Goal: Transaction & Acquisition: Purchase product/service

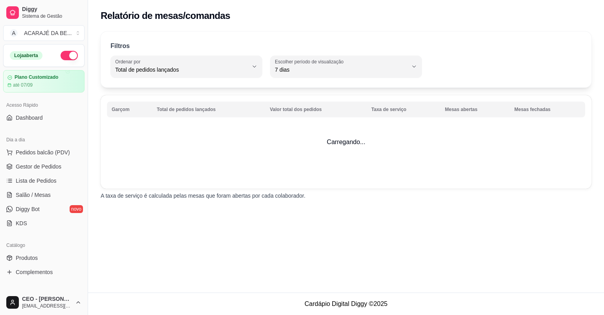
select select "TOTAL_OF_ORDERS"
select select "7"
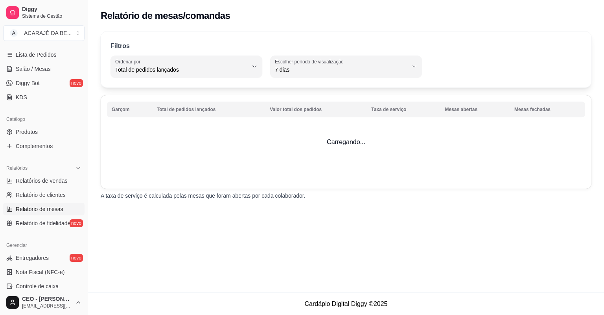
click at [43, 208] on span "Relatório de mesas" at bounding box center [40, 209] width 48 height 8
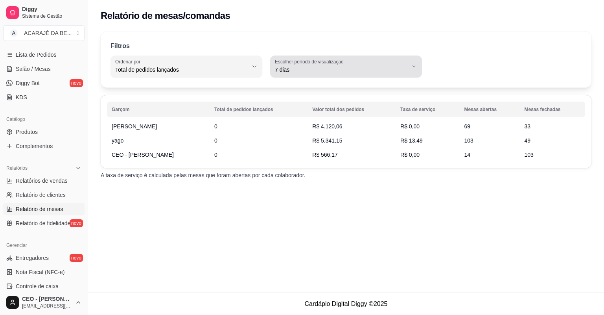
click at [382, 68] on span "7 dias" at bounding box center [341, 70] width 133 height 8
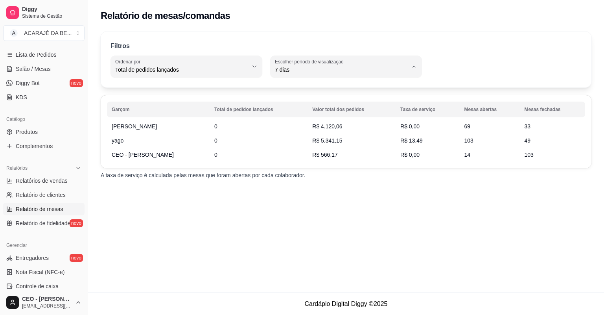
click at [308, 103] on span "Ontem" at bounding box center [342, 100] width 126 height 7
type input "1"
select select "1"
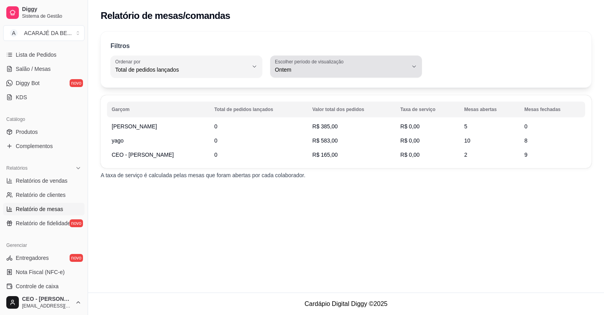
click at [342, 70] on span "Ontem" at bounding box center [341, 70] width 133 height 8
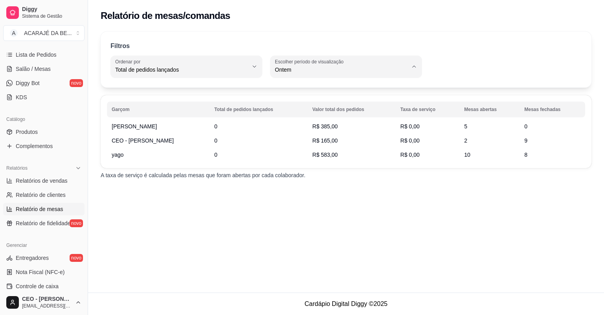
click at [325, 156] on span "45 dias" at bounding box center [342, 152] width 126 height 7
type input "45"
select select "45"
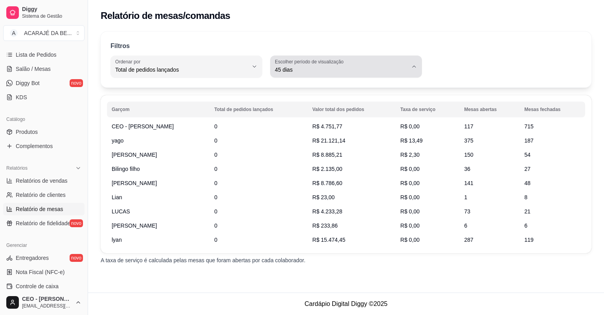
click at [358, 61] on div "45 dias" at bounding box center [341, 67] width 133 height 16
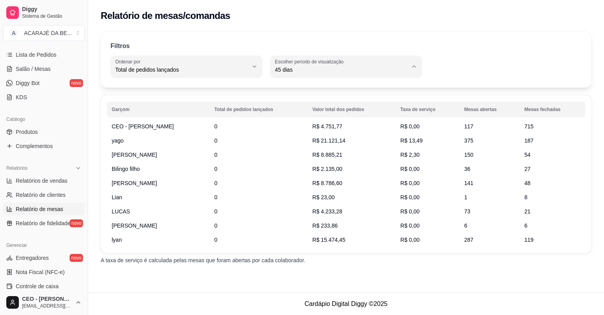
click at [323, 116] on span "7 dias" at bounding box center [342, 113] width 126 height 7
type input "7"
select select "7"
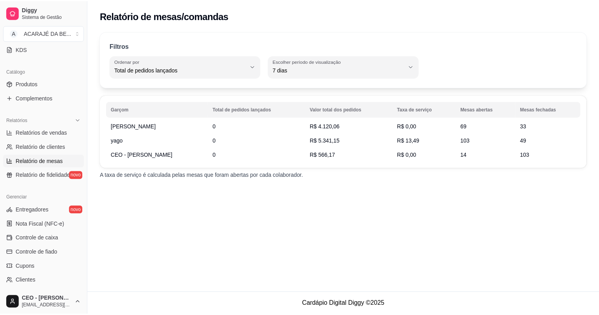
scroll to position [189, 0]
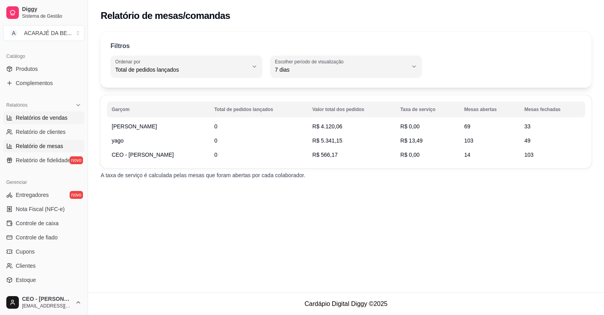
click at [65, 115] on span "Relatórios de vendas" at bounding box center [42, 118] width 52 height 8
select select "ALL"
select select "0"
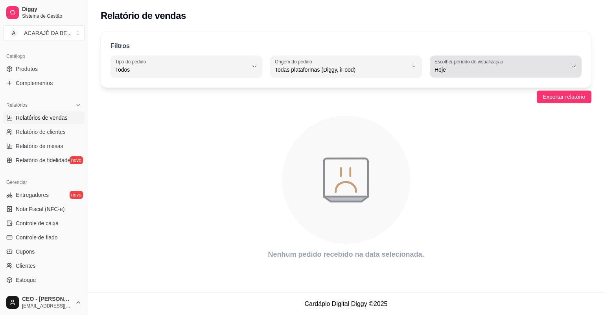
click at [478, 70] on span "Hoje" at bounding box center [501, 70] width 133 height 8
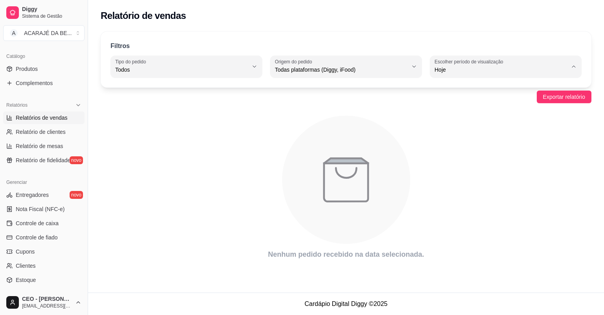
click at [475, 143] on span "30 dias" at bounding box center [502, 139] width 126 height 7
type input "30"
select select "30"
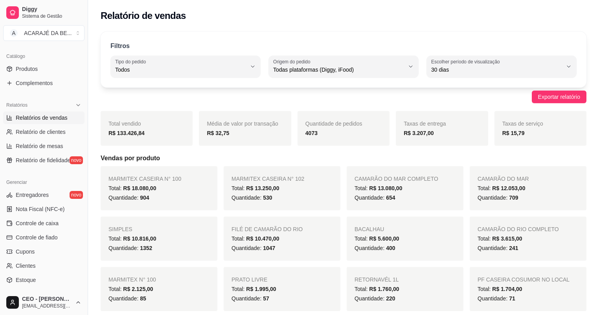
click at [531, 128] on div "R$ 15,79" at bounding box center [541, 132] width 76 height 9
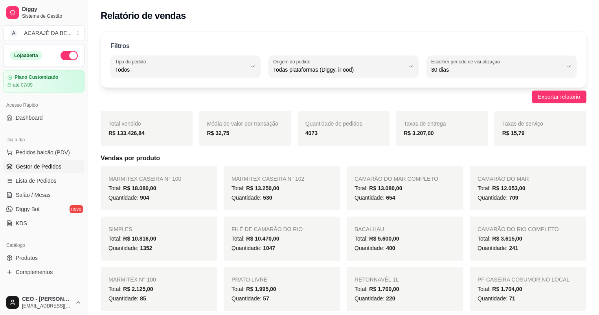
click at [55, 168] on span "Gestor de Pedidos" at bounding box center [39, 166] width 46 height 8
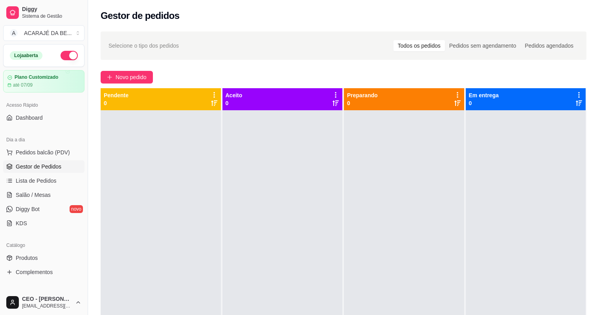
click at [3, 160] on link "Gestor de Pedidos" at bounding box center [43, 166] width 81 height 13
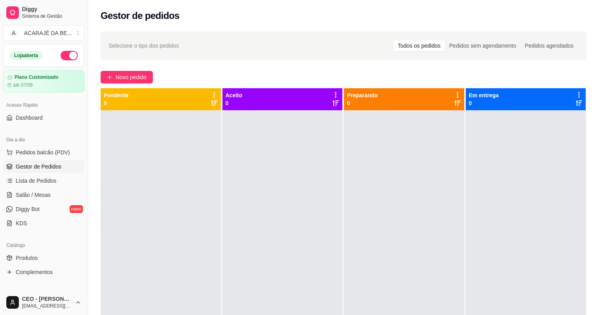
click at [3, 160] on link "Gestor de Pedidos" at bounding box center [43, 166] width 81 height 13
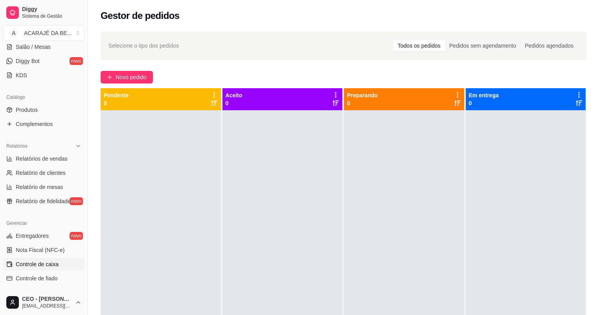
scroll to position [157, 0]
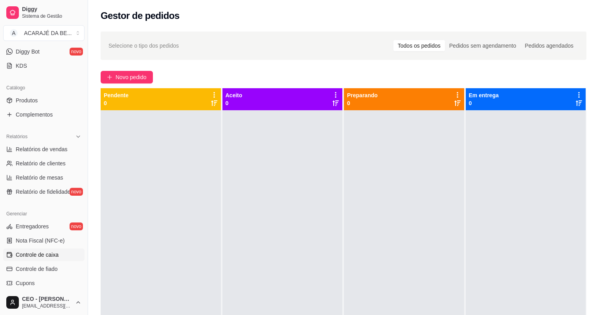
click at [57, 254] on span "Controle de caixa" at bounding box center [37, 255] width 43 height 8
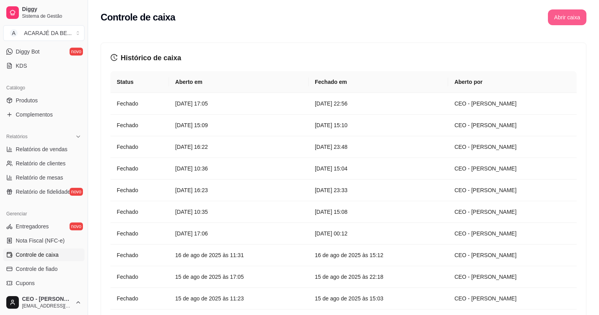
click at [557, 15] on button "Abrir caixa" at bounding box center [567, 17] width 39 height 16
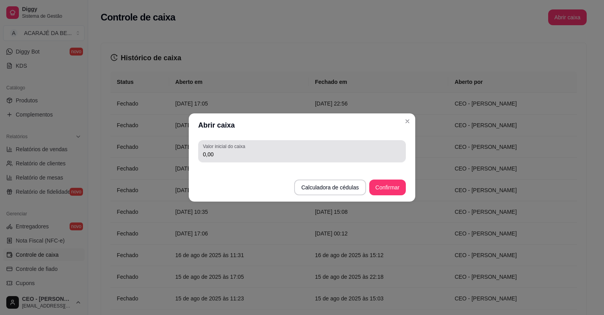
click at [238, 159] on div "Valor inicial do caixa 0,00" at bounding box center [302, 151] width 208 height 22
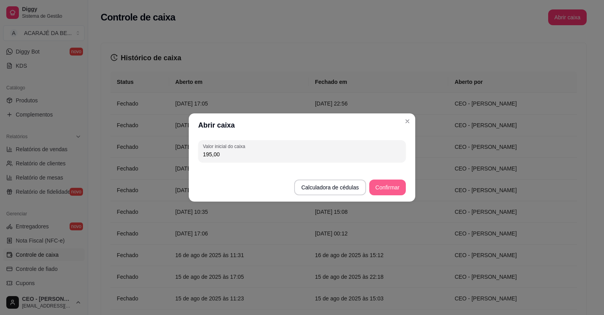
type input "195,00"
click at [387, 189] on button "Confirmar" at bounding box center [388, 187] width 36 height 15
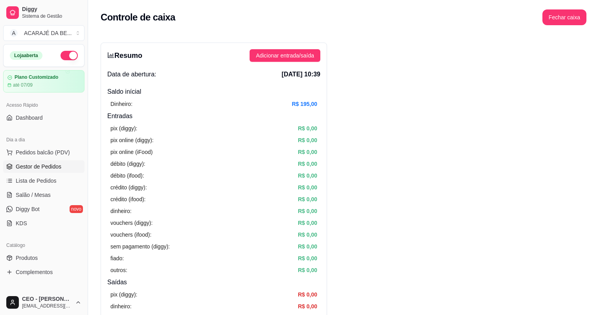
click at [48, 165] on span "Gestor de Pedidos" at bounding box center [39, 166] width 46 height 8
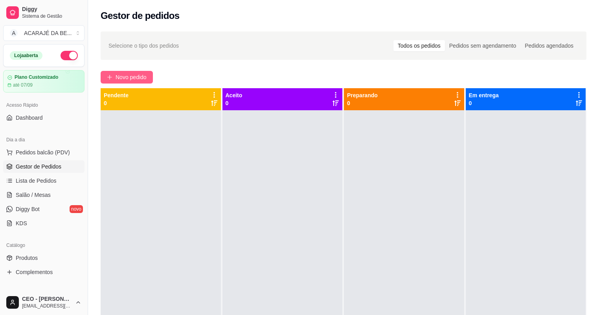
click at [134, 78] on span "Novo pedido" at bounding box center [131, 77] width 31 height 9
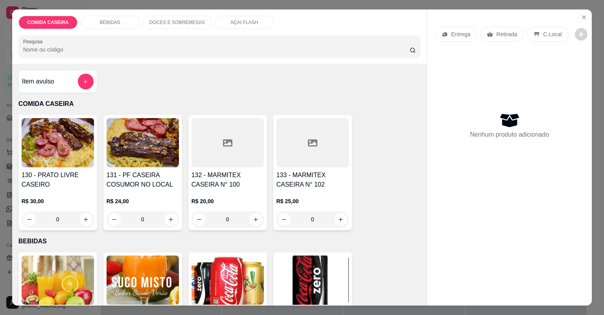
click at [229, 146] on icon at bounding box center [227, 142] width 9 height 7
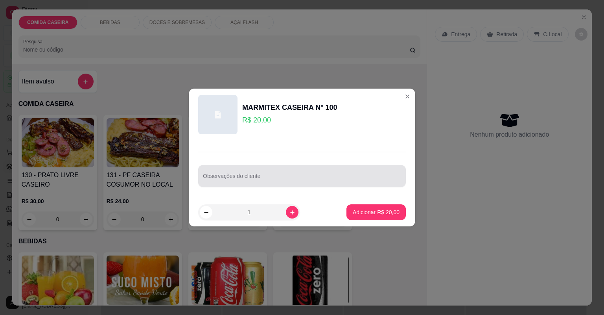
click at [308, 173] on div at bounding box center [302, 176] width 198 height 16
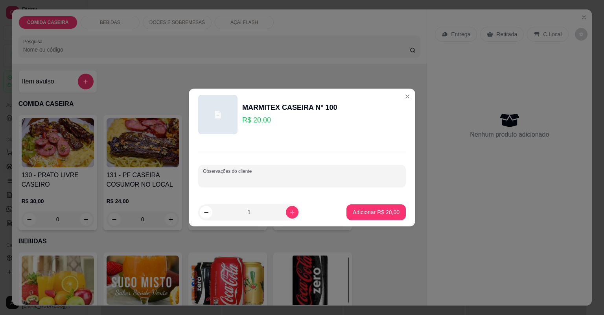
paste input "Arroz branco Filé de [PERSON_NAME] da asa Salada Rúcula mista com manga"
type input "Arroz branco Filé de [PERSON_NAME] da asa Salada Rúcula mista com manga"
click at [371, 211] on p "Adicionar R$ 20,00" at bounding box center [376, 212] width 47 height 8
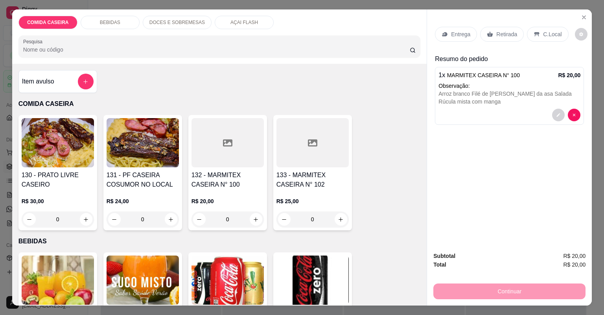
click at [467, 36] on p "Entrega" at bounding box center [460, 34] width 19 height 8
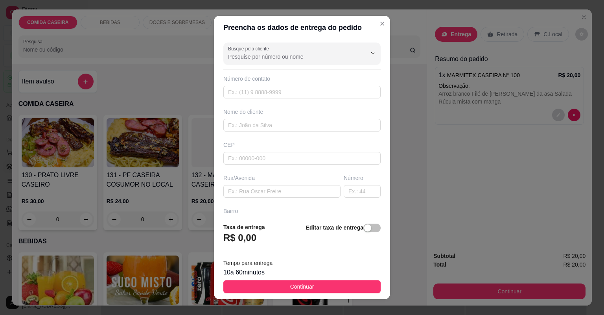
click at [376, 291] on footer "Taxa de entrega R$ 0,00 Editar taxa de entrega Tempo para entrega 10 a 60 minut…" at bounding box center [302, 257] width 176 height 83
click at [272, 192] on input "text" at bounding box center [281, 191] width 117 height 13
paste input "Meu endereço é [STREET_ADDRESS][PERSON_NAME]. Em frente ao salão de [GEOGRAPHIC…"
type input "Meu endereço é [STREET_ADDRESS][PERSON_NAME]. Em frente ao salão de [GEOGRAPHIC…"
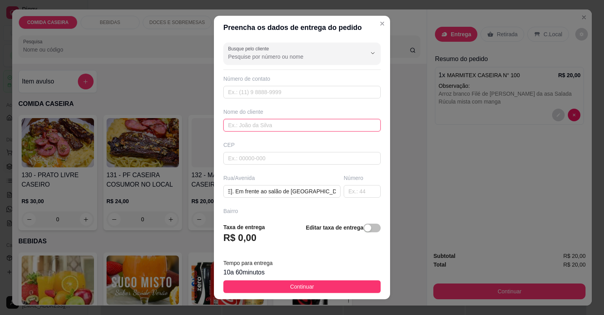
click at [291, 122] on input "text" at bounding box center [301, 125] width 157 height 13
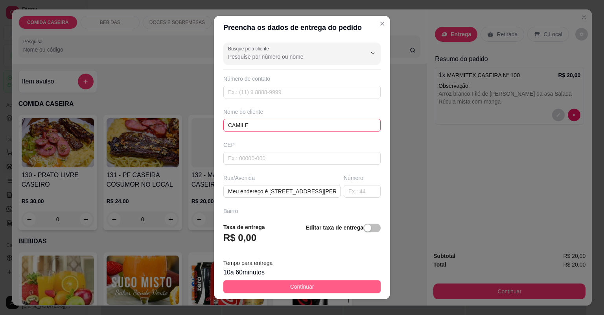
type input "CAMILE"
click at [348, 285] on button "Continuar" at bounding box center [301, 286] width 157 height 13
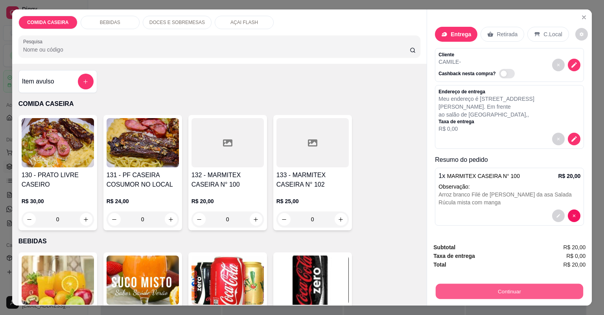
click at [478, 288] on button "Continuar" at bounding box center [510, 291] width 148 height 15
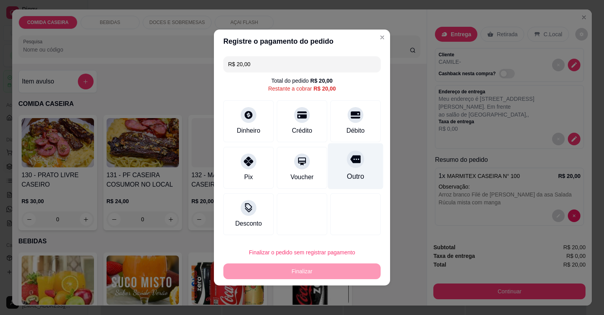
click at [355, 164] on icon at bounding box center [355, 159] width 10 height 10
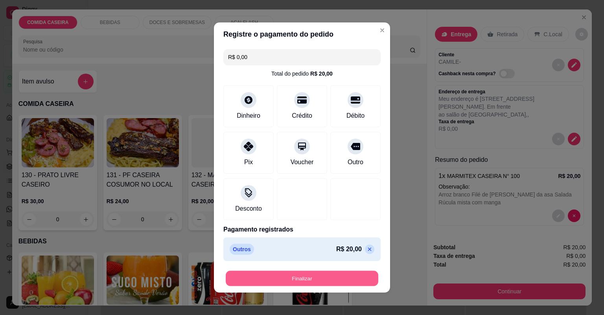
click at [323, 279] on button "Finalizar" at bounding box center [302, 278] width 153 height 15
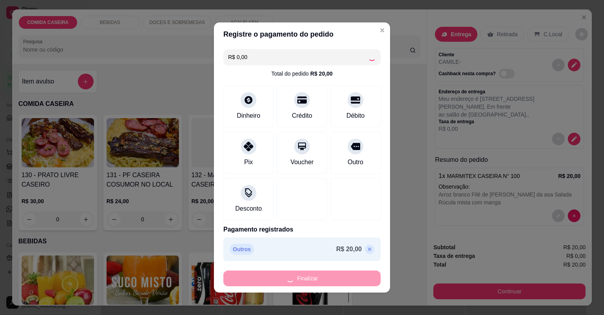
type input "-R$ 20,00"
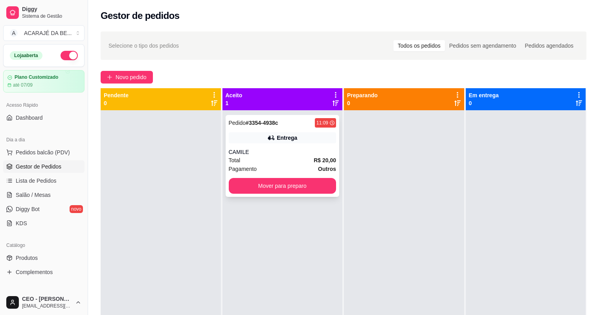
click at [296, 160] on div "Total R$ 20,00" at bounding box center [283, 160] width 108 height 9
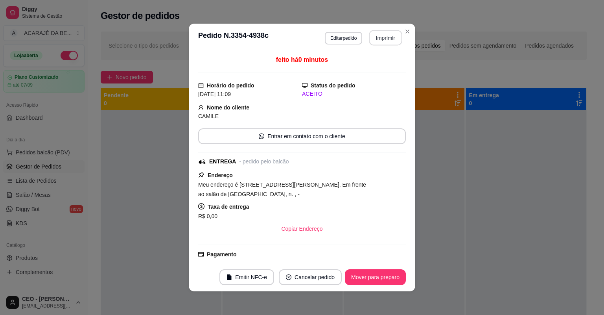
click at [390, 30] on button "Imprimir" at bounding box center [385, 37] width 33 height 15
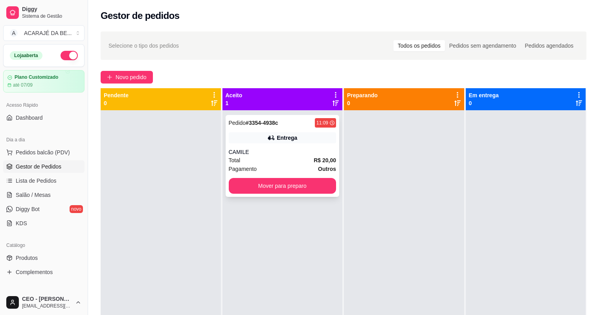
click at [282, 164] on div "Pagamento Outros" at bounding box center [283, 168] width 108 height 9
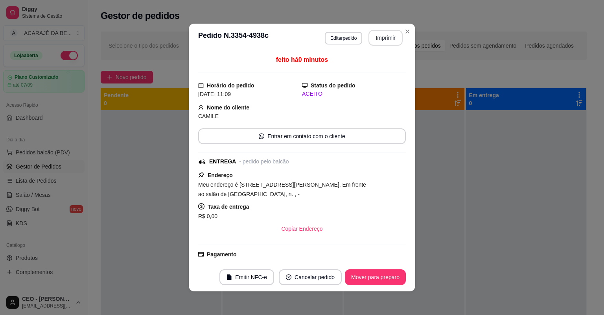
click at [393, 35] on button "Imprimir" at bounding box center [386, 38] width 34 height 16
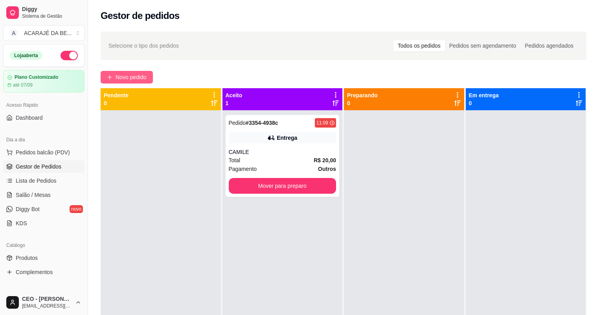
click at [139, 81] on span "Novo pedido" at bounding box center [131, 77] width 31 height 9
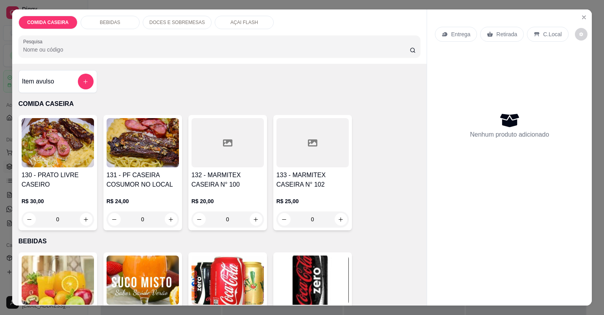
click at [75, 76] on div "Item avulso" at bounding box center [57, 81] width 79 height 23
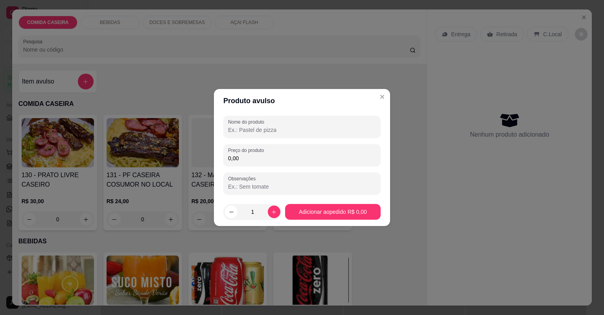
click at [316, 127] on input "Nome do produto" at bounding box center [302, 130] width 148 height 8
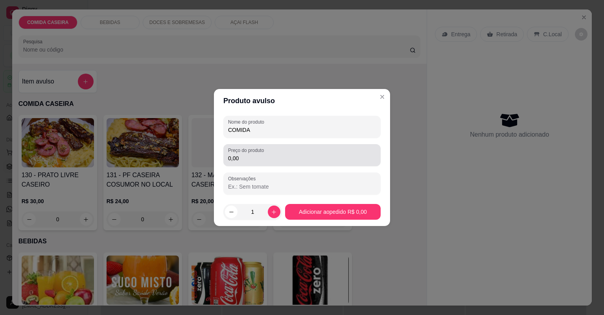
type input "COMIDA"
click at [311, 162] on div "0,00" at bounding box center [302, 155] width 148 height 16
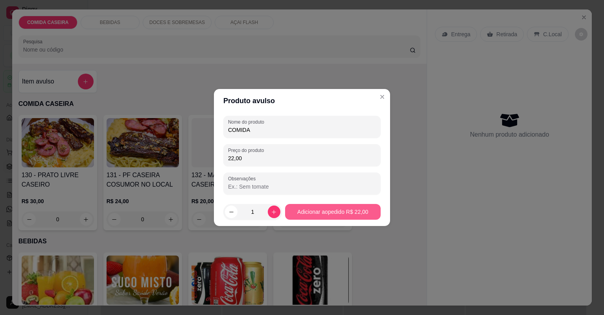
type input "22,00"
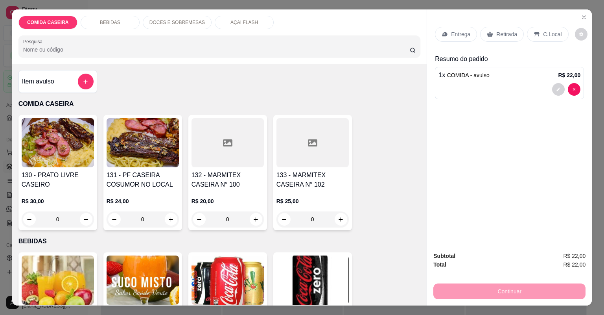
click at [463, 33] on p "Entrega" at bounding box center [460, 34] width 19 height 8
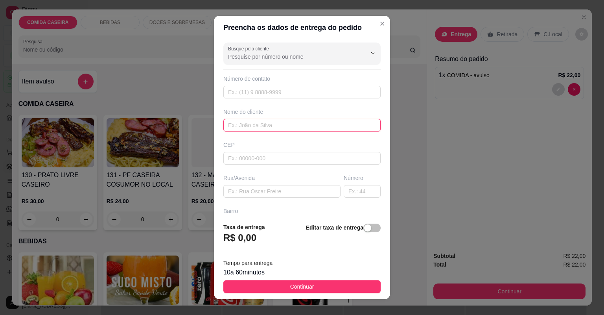
click at [299, 124] on input "text" at bounding box center [301, 125] width 157 height 13
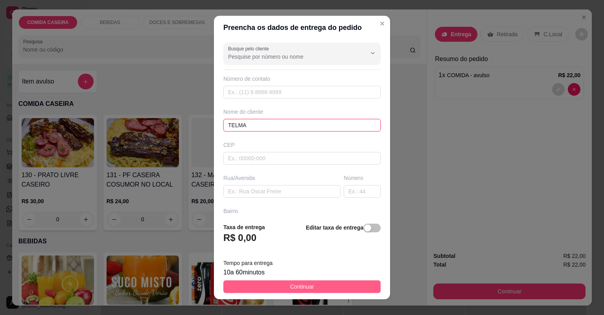
type input "TELMA"
click at [349, 286] on button "Continuar" at bounding box center [301, 286] width 157 height 13
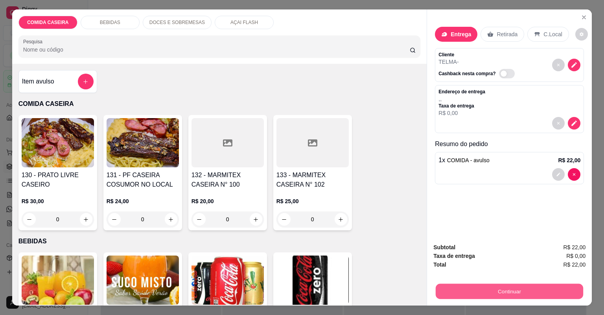
click at [469, 295] on button "Continuar" at bounding box center [510, 291] width 148 height 15
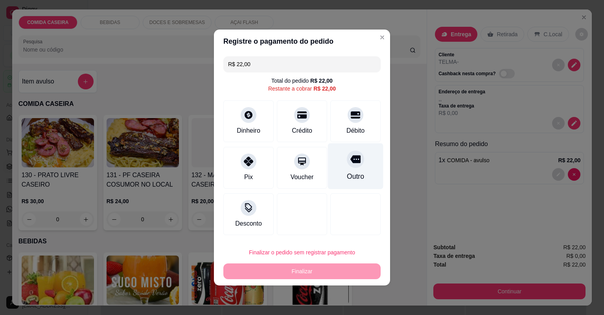
click at [339, 175] on div "Outro" at bounding box center [355, 166] width 55 height 46
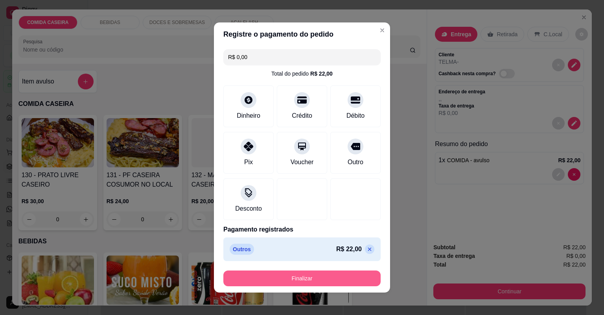
click at [345, 282] on button "Finalizar" at bounding box center [301, 278] width 157 height 16
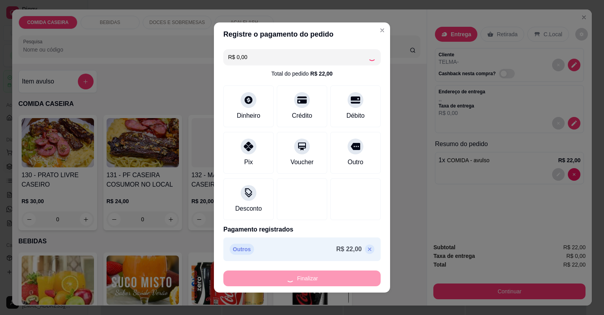
type input "-R$ 22,00"
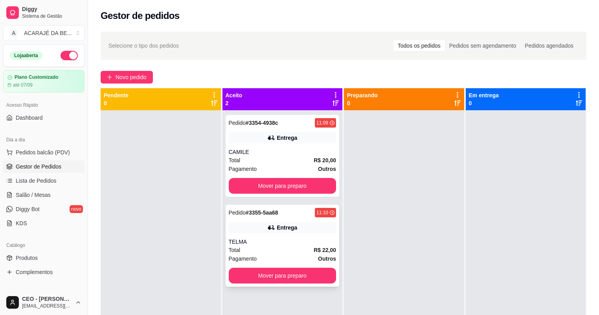
click at [277, 249] on div "Total R$ 22,00" at bounding box center [283, 249] width 108 height 9
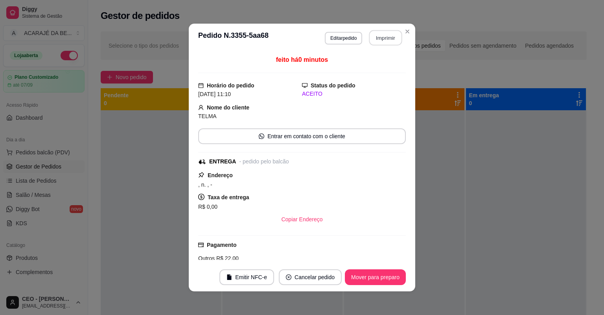
click at [390, 37] on button "Imprimir" at bounding box center [385, 37] width 33 height 15
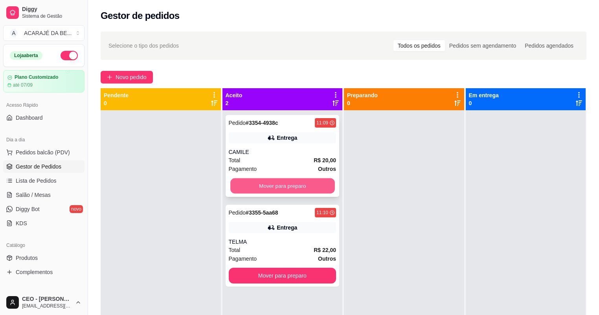
click at [302, 183] on button "Mover para preparo" at bounding box center [282, 185] width 104 height 15
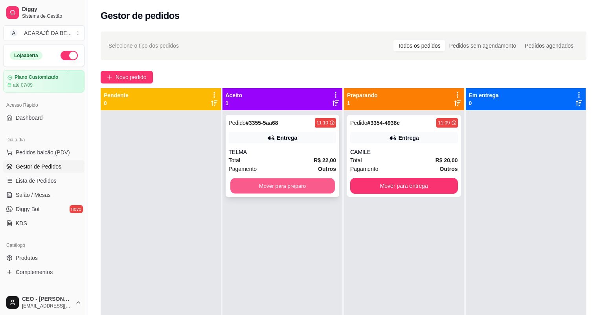
click at [318, 186] on button "Mover para preparo" at bounding box center [282, 185] width 104 height 15
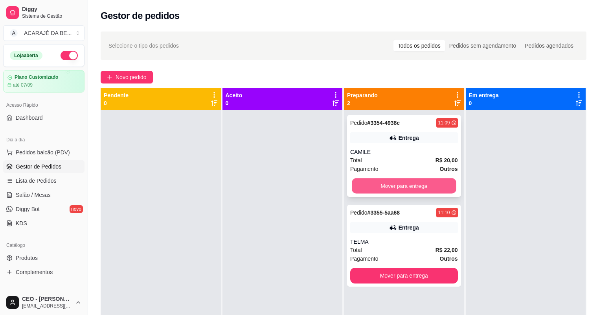
click at [380, 186] on button "Mover para entrega" at bounding box center [404, 185] width 104 height 15
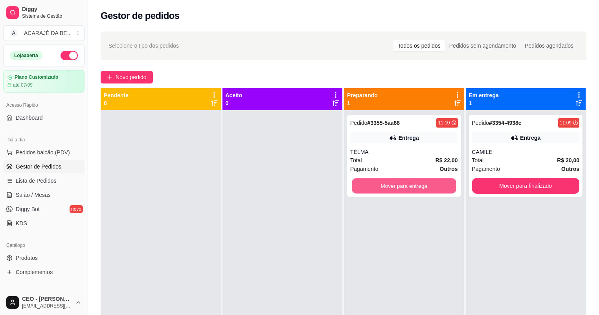
click at [380, 186] on button "Mover para entrega" at bounding box center [404, 185] width 104 height 15
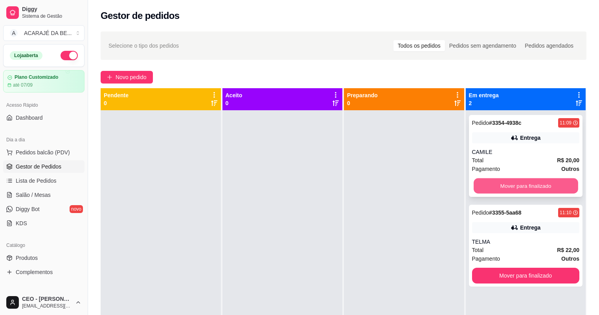
click at [538, 185] on button "Mover para finalizado" at bounding box center [526, 185] width 104 height 15
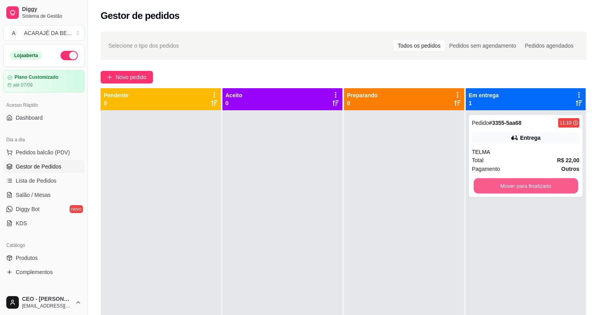
click at [537, 185] on button "Mover para finalizado" at bounding box center [526, 185] width 104 height 15
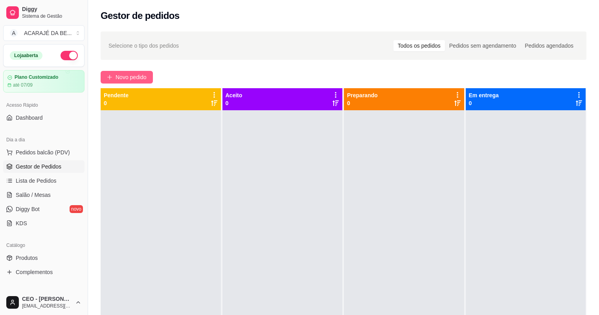
click at [139, 79] on span "Novo pedido" at bounding box center [131, 77] width 31 height 9
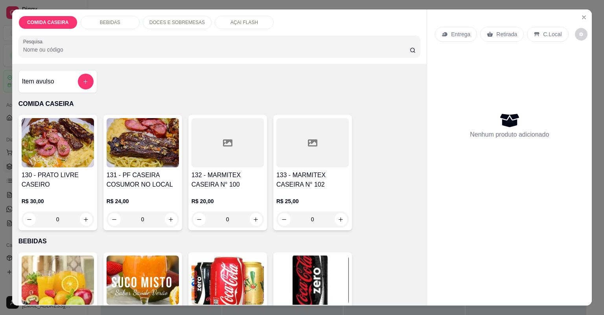
click at [225, 146] on icon at bounding box center [227, 142] width 9 height 9
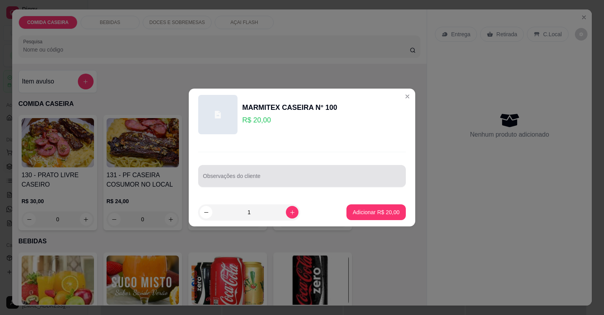
click at [299, 170] on div at bounding box center [302, 176] width 198 height 16
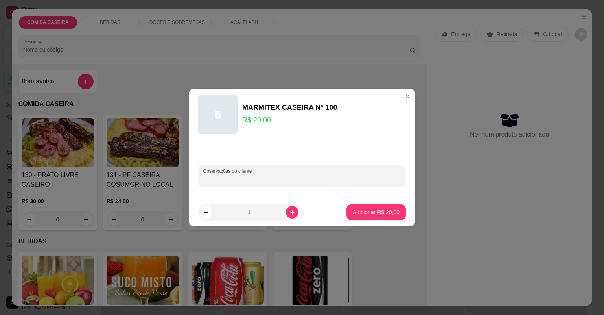
paste input "Feijão de tropeiro Arroz Purê Alface com tomate Abacaxi bife ao molho"
type input "Feijão de tropeiro Arroz Purê Alface com tomate Abacaxi bife ao molho"
click at [368, 211] on p "Adicionar R$ 20,00" at bounding box center [376, 212] width 47 height 8
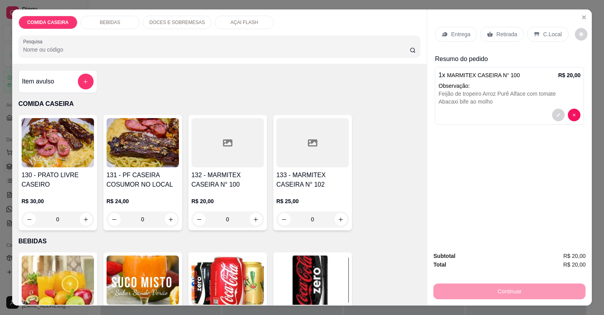
click at [453, 29] on div "Entrega" at bounding box center [456, 34] width 42 height 15
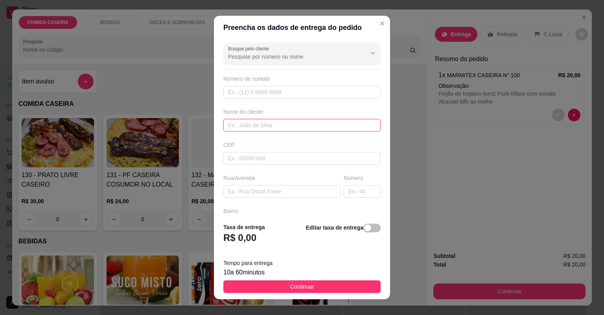
click at [264, 120] on input "text" at bounding box center [301, 125] width 157 height 13
click at [229, 125] on input "CALERIA" at bounding box center [301, 125] width 157 height 13
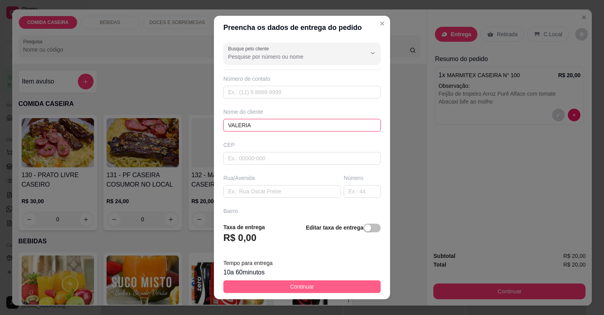
type input "VALERIA"
click at [355, 286] on button "Continuar" at bounding box center [301, 286] width 157 height 13
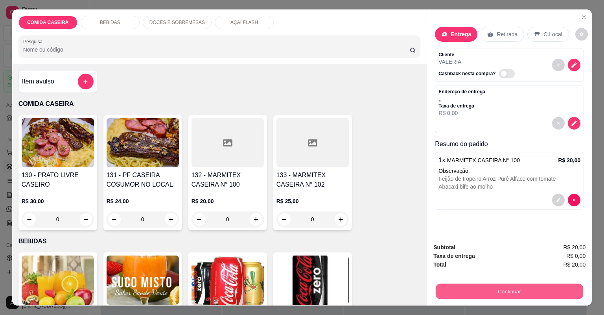
click at [513, 286] on button "Continuar" at bounding box center [510, 291] width 148 height 15
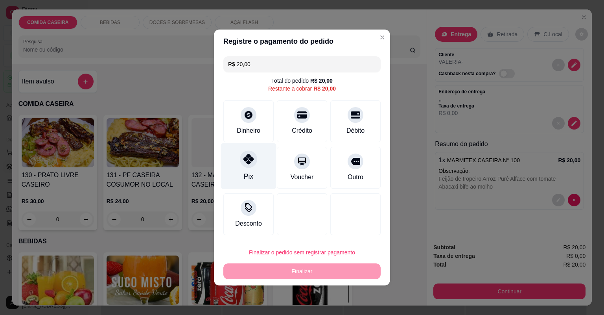
click at [260, 161] on div "Pix" at bounding box center [248, 166] width 55 height 46
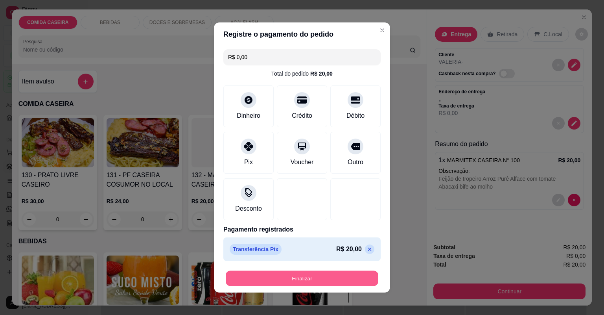
click at [346, 278] on button "Finalizar" at bounding box center [302, 278] width 153 height 15
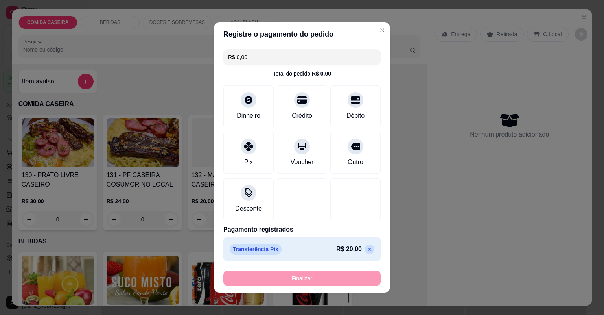
type input "-R$ 20,00"
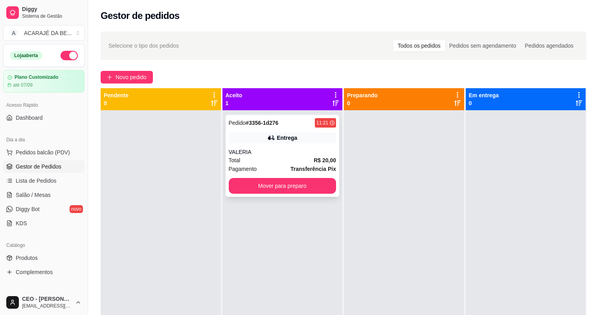
click at [291, 151] on div "VALERIA" at bounding box center [283, 152] width 108 height 8
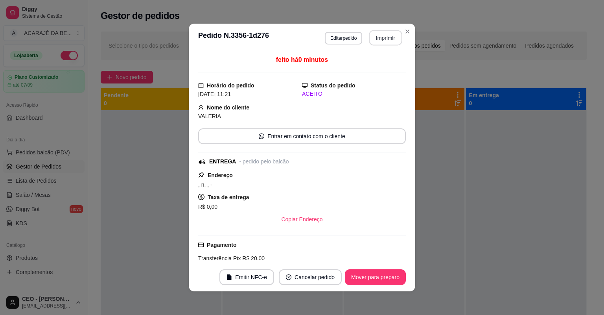
click at [388, 38] on button "Imprimir" at bounding box center [385, 37] width 33 height 15
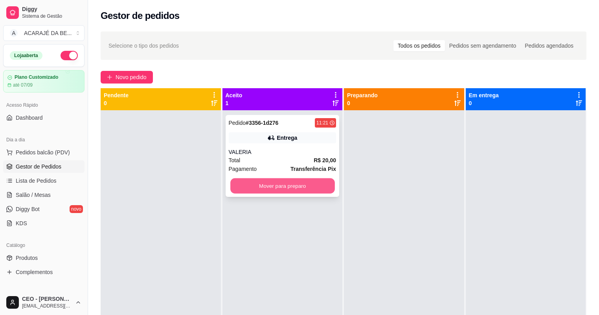
click at [325, 187] on button "Mover para preparo" at bounding box center [282, 185] width 104 height 15
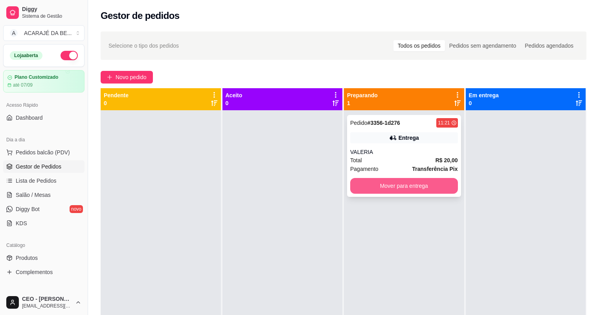
click at [412, 190] on button "Mover para entrega" at bounding box center [404, 186] width 108 height 16
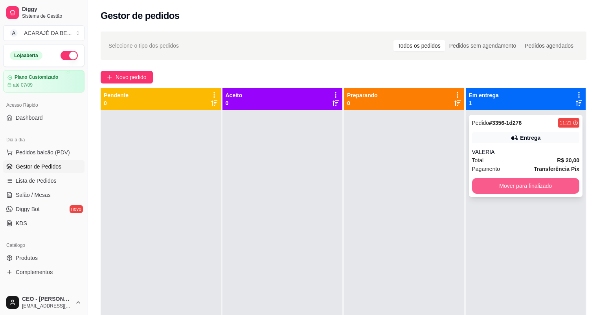
click at [508, 189] on button "Mover para finalizado" at bounding box center [526, 186] width 108 height 16
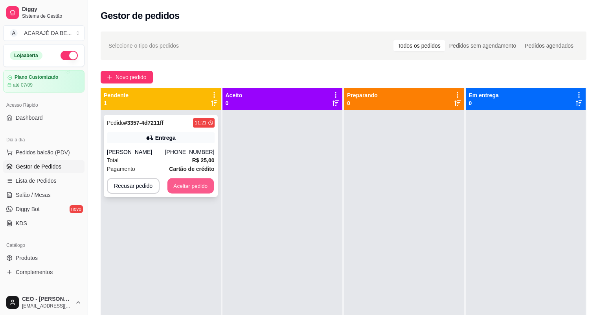
click at [181, 188] on button "Aceitar pedido" at bounding box center [191, 185] width 46 height 15
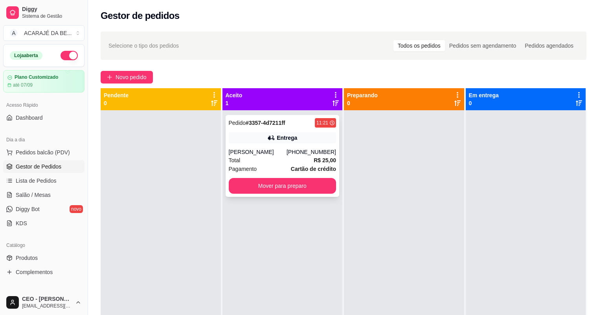
click at [272, 155] on div "[PERSON_NAME]" at bounding box center [258, 152] width 58 height 8
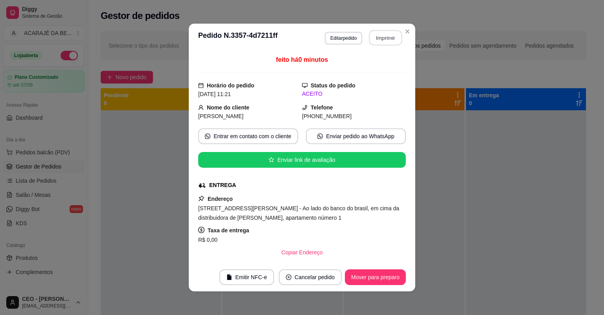
click at [387, 33] on button "Imprimir" at bounding box center [385, 37] width 33 height 15
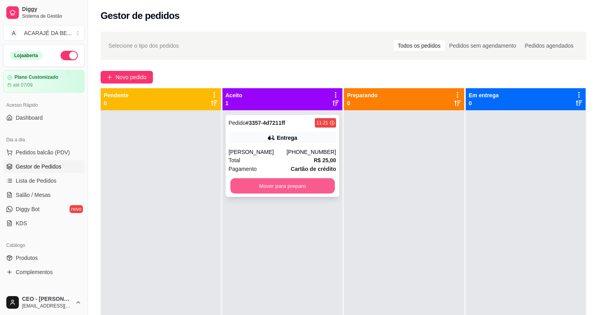
click at [288, 184] on button "Mover para preparo" at bounding box center [282, 185] width 104 height 15
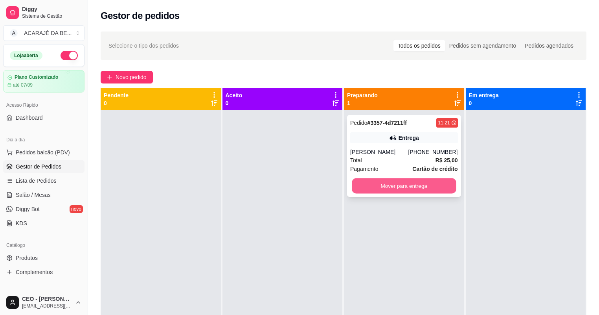
click at [376, 180] on button "Mover para entrega" at bounding box center [404, 185] width 104 height 15
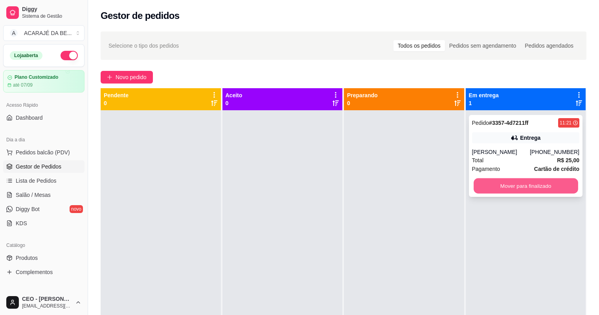
click at [483, 184] on button "Mover para finalizado" at bounding box center [526, 185] width 104 height 15
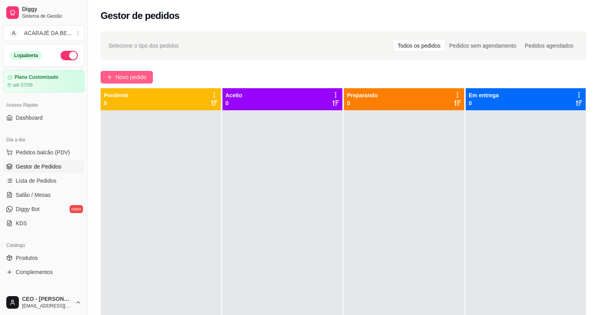
click at [130, 76] on span "Novo pedido" at bounding box center [131, 77] width 31 height 9
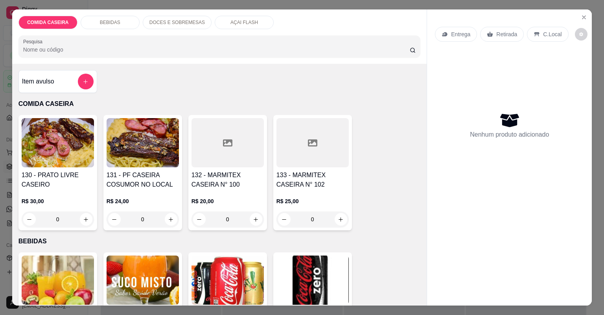
click at [240, 148] on div at bounding box center [228, 142] width 72 height 49
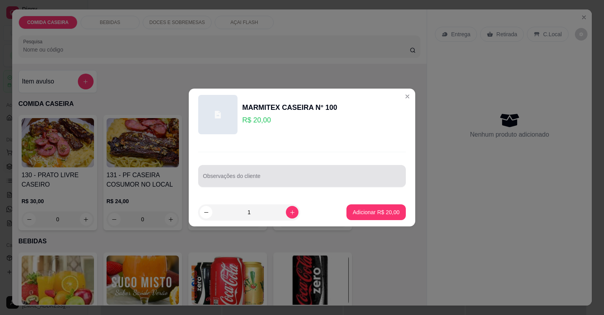
click at [293, 175] on input "Observações do cliente" at bounding box center [302, 179] width 198 height 8
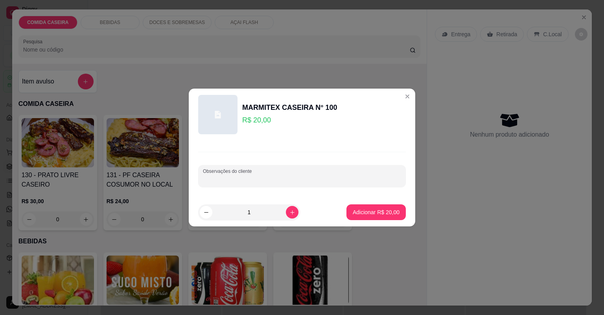
paste input "arroz macarrão no lugar do feijão põe mais macarrão Farofa purê batata frita Sa…"
type input "arroz macarrão no lugar do feijão põe mais macarrão Farofa purê batata frita Sa…"
click at [381, 209] on p "Adicionar R$ 20,00" at bounding box center [377, 211] width 46 height 7
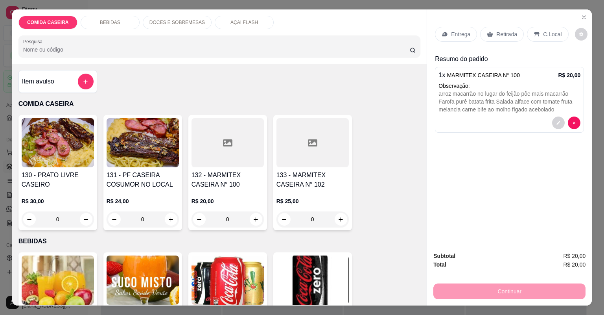
click at [457, 29] on div "Entrega" at bounding box center [456, 34] width 42 height 15
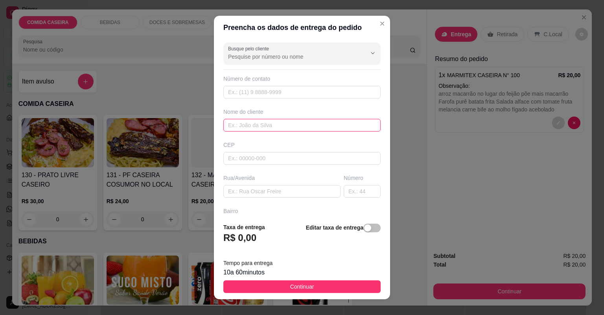
click at [334, 123] on input "text" at bounding box center [301, 125] width 157 height 13
type input "[PERSON_NAME]"
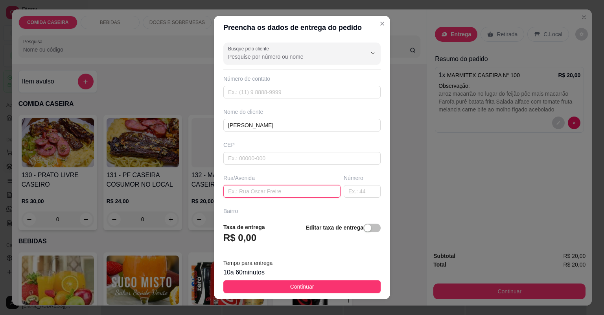
click at [289, 189] on input "text" at bounding box center [281, 191] width 117 height 13
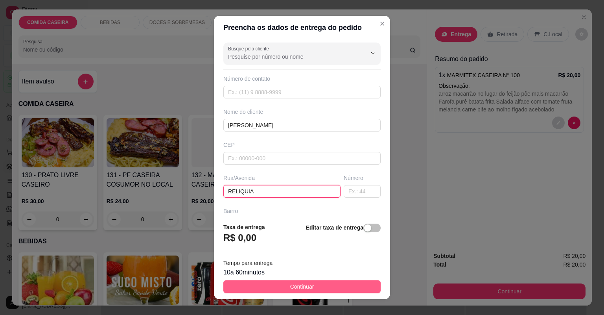
type input "RELIQUIA"
click at [312, 283] on button "Continuar" at bounding box center [301, 286] width 157 height 13
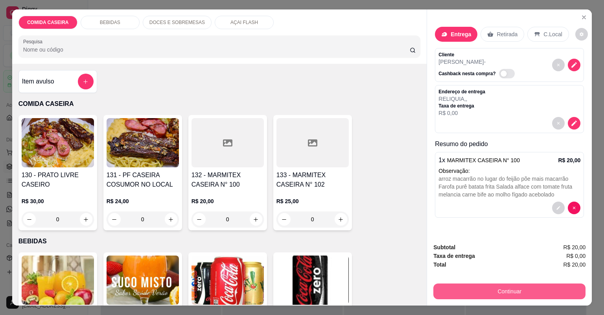
click at [455, 284] on button "Continuar" at bounding box center [509, 291] width 152 height 16
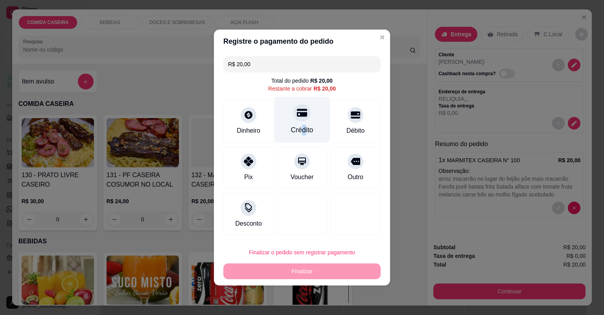
click at [301, 125] on div "Crédito" at bounding box center [302, 130] width 22 height 10
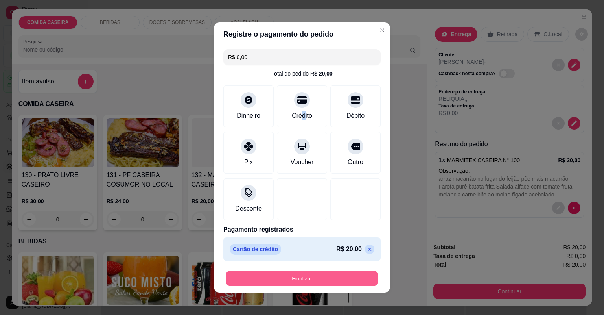
click at [336, 282] on button "Finalizar" at bounding box center [302, 278] width 153 height 15
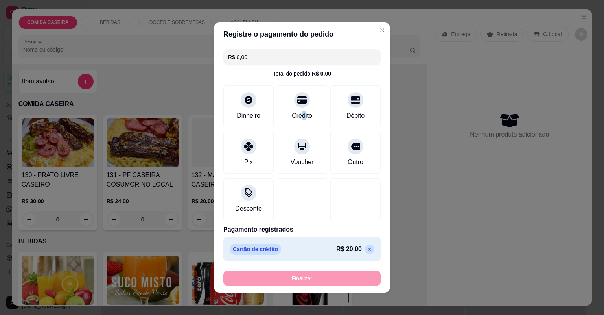
type input "-R$ 20,00"
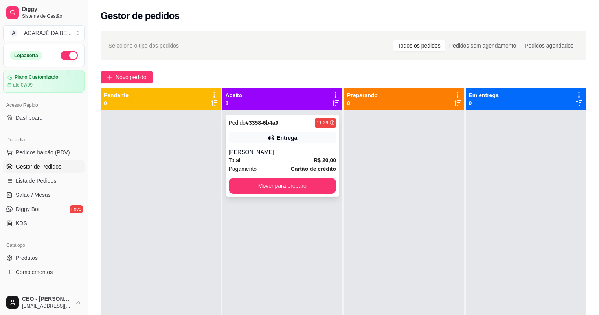
click at [294, 145] on div "Pedido # 3358-6b4a9 11:26 Entrega CLAUDIA Total R$ 20,00 Pagamento Cartão de cr…" at bounding box center [283, 156] width 114 height 82
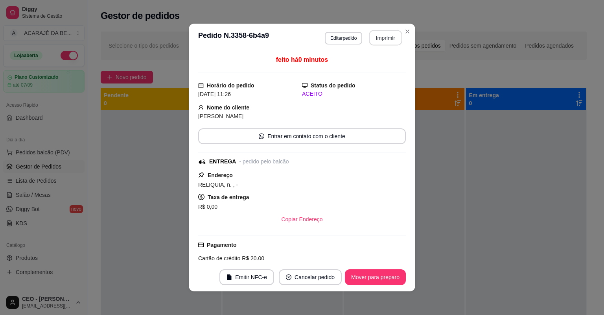
click at [381, 38] on button "Imprimir" at bounding box center [385, 37] width 33 height 15
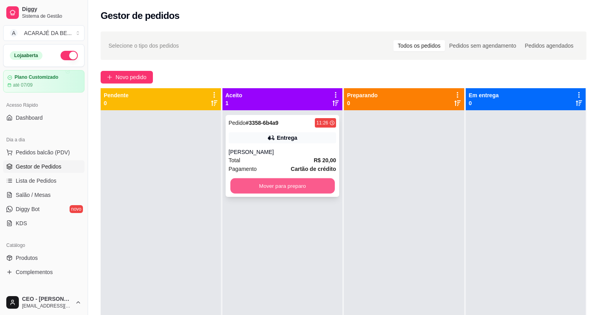
click at [292, 188] on button "Mover para preparo" at bounding box center [282, 185] width 104 height 15
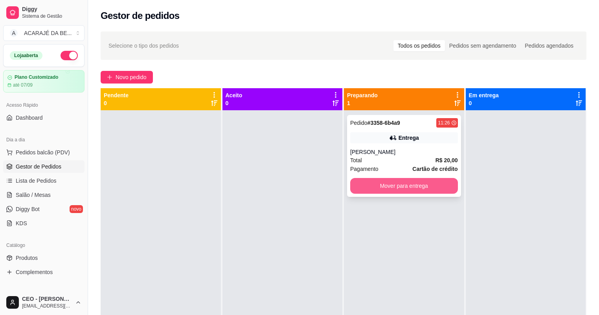
click at [396, 187] on button "Mover para entrega" at bounding box center [404, 186] width 108 height 16
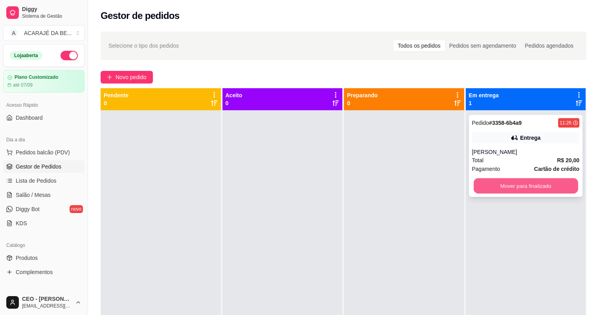
click at [481, 183] on button "Mover para finalizado" at bounding box center [526, 185] width 104 height 15
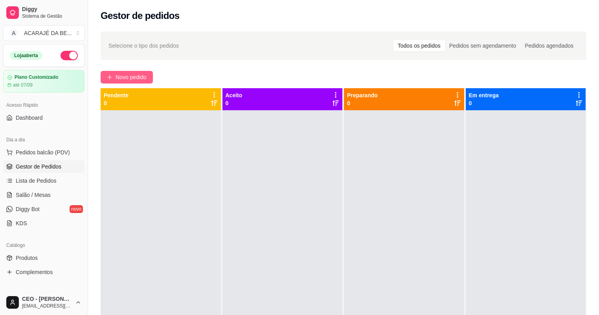
click at [126, 75] on span "Novo pedido" at bounding box center [131, 77] width 31 height 9
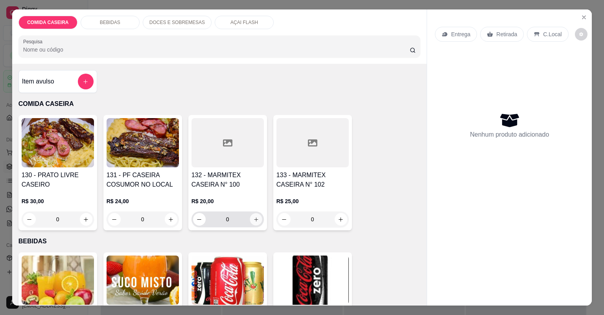
click at [254, 219] on icon "increase-product-quantity" at bounding box center [256, 219] width 6 height 6
type input "1"
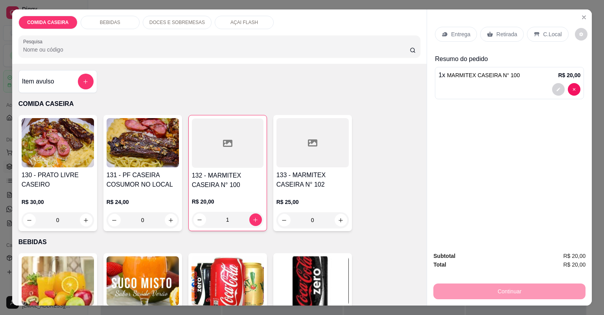
click at [496, 32] on p "Retirada" at bounding box center [506, 34] width 21 height 8
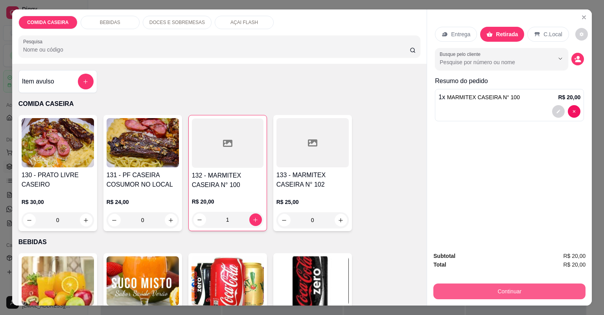
click at [528, 295] on button "Continuar" at bounding box center [509, 291] width 152 height 16
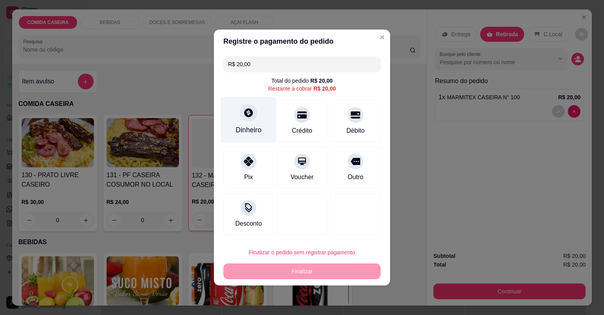
click at [260, 124] on div "Dinheiro" at bounding box center [248, 120] width 55 height 46
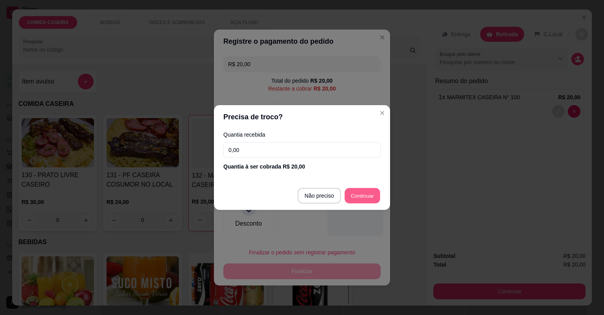
type input "R$ 0,00"
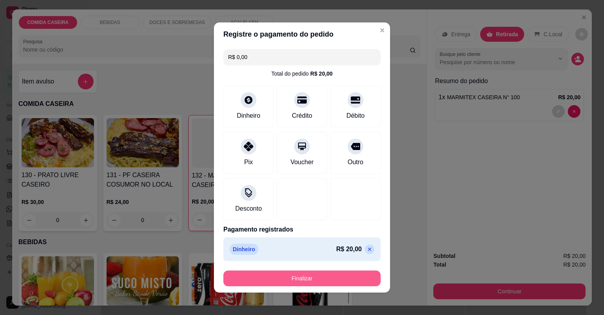
click at [346, 281] on button "Finalizar" at bounding box center [301, 278] width 157 height 16
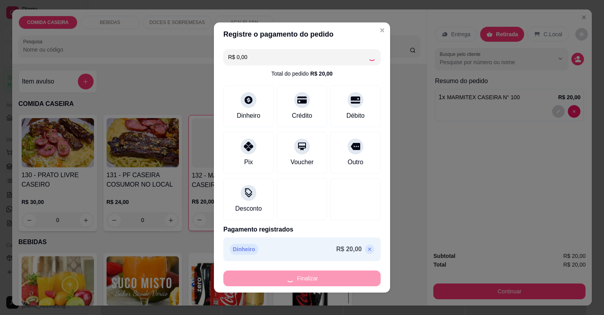
type input "0"
type input "-R$ 20,00"
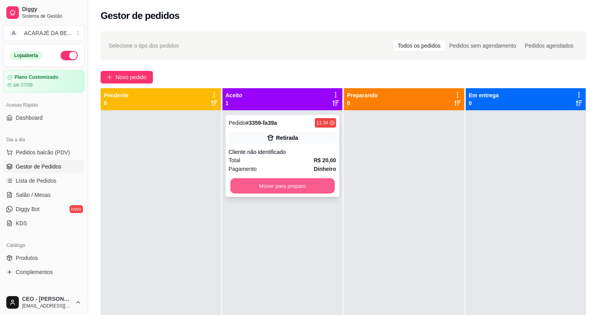
click at [321, 180] on button "Mover para preparo" at bounding box center [282, 185] width 104 height 15
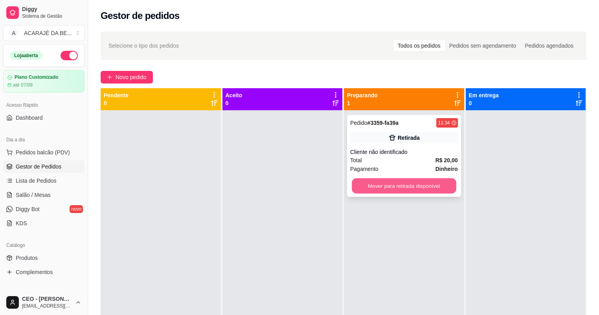
click at [384, 185] on button "Mover para retirada disponível" at bounding box center [404, 185] width 104 height 15
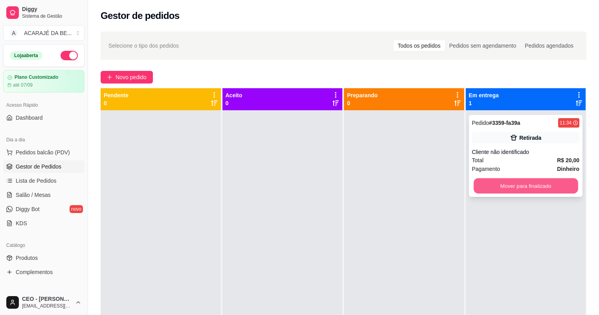
click at [517, 184] on button "Mover para finalizado" at bounding box center [526, 185] width 104 height 15
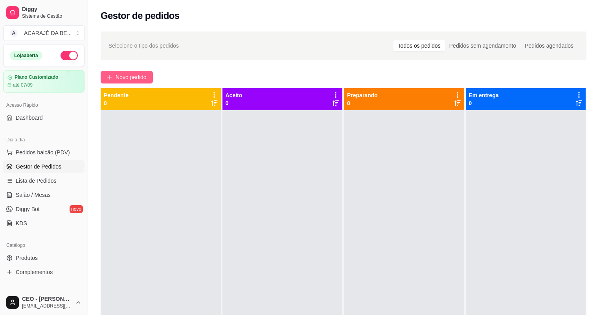
click at [144, 76] on span "Novo pedido" at bounding box center [131, 77] width 31 height 9
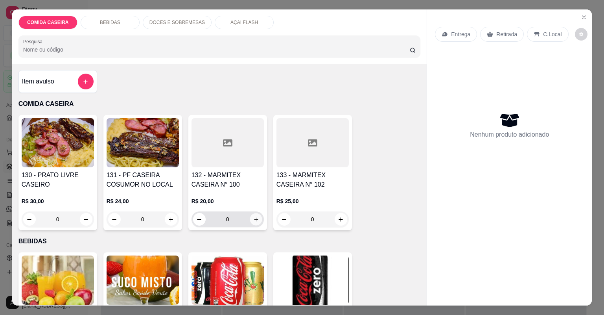
click at [255, 221] on icon "increase-product-quantity" at bounding box center [256, 219] width 6 height 6
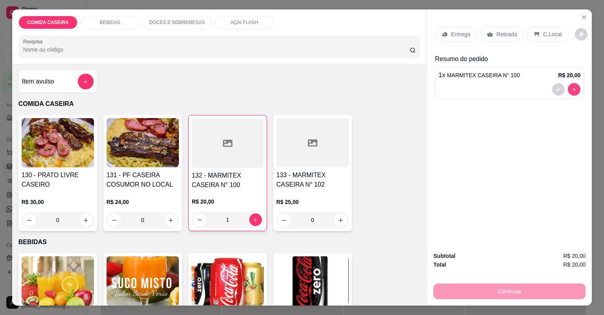
click at [574, 92] on div at bounding box center [566, 89] width 28 height 13
type input "0"
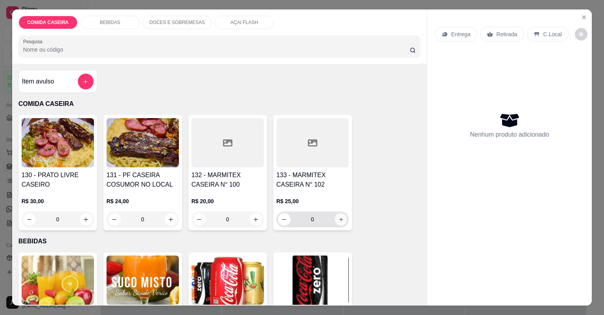
click at [338, 219] on icon "increase-product-quantity" at bounding box center [341, 219] width 6 height 6
type input "1"
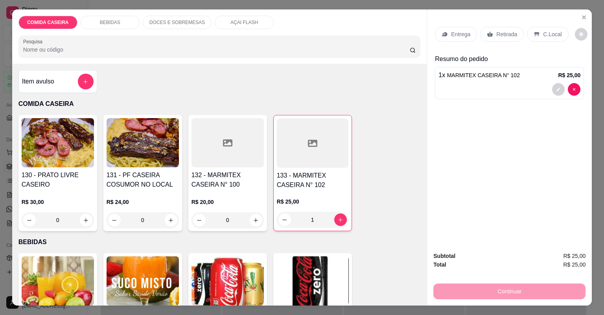
click at [511, 32] on p "Retirada" at bounding box center [506, 34] width 21 height 8
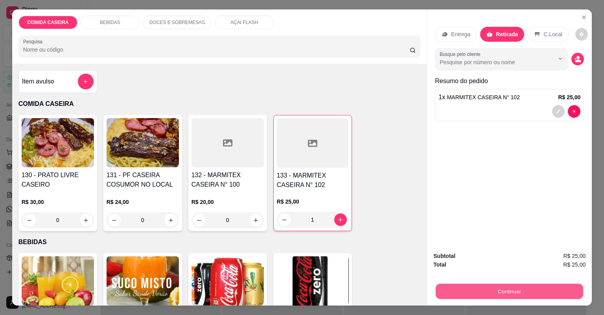
click at [509, 291] on button "Continuar" at bounding box center [510, 291] width 148 height 15
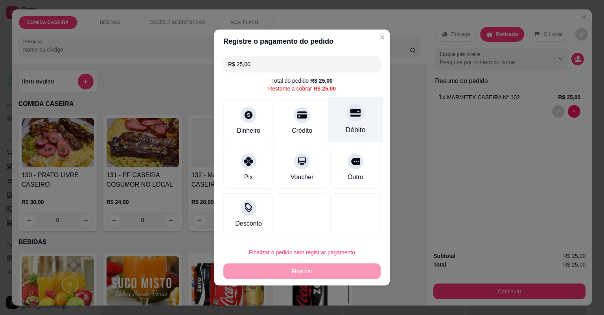
drag, startPoint x: 333, startPoint y: 124, endPoint x: 341, endPoint y: 124, distance: 8.3
click at [333, 123] on div "Débito" at bounding box center [355, 120] width 55 height 46
type input "R$ 0,00"
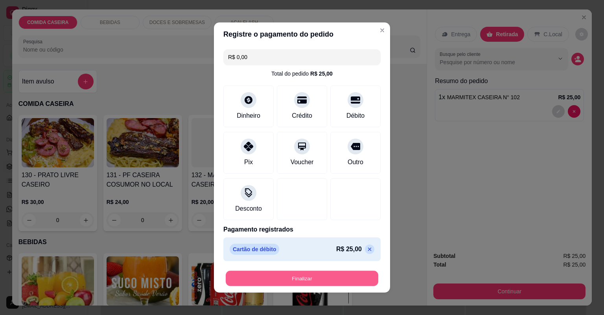
click at [340, 281] on button "Finalizar" at bounding box center [302, 278] width 153 height 15
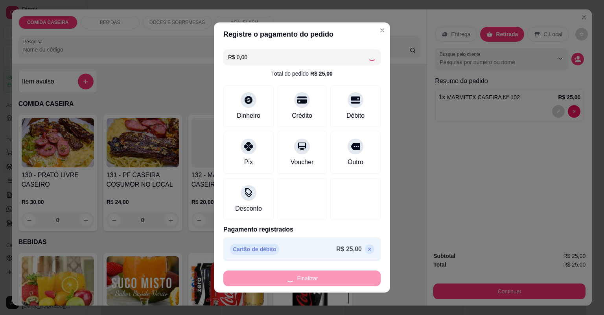
type input "0"
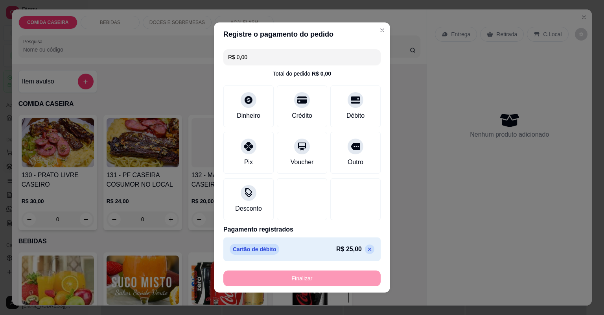
type input "-R$ 25,00"
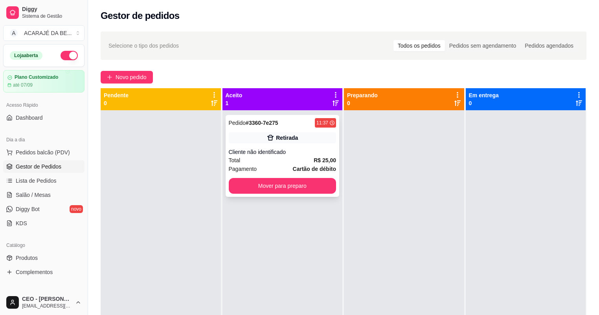
click at [294, 160] on div "Total R$ 25,00" at bounding box center [283, 160] width 108 height 9
click at [318, 179] on button "Mover para preparo" at bounding box center [282, 185] width 104 height 15
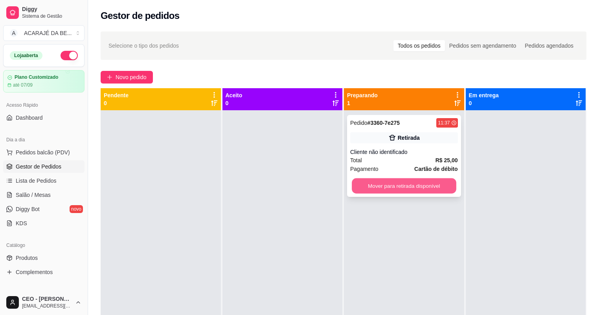
click at [398, 184] on button "Mover para retirada disponível" at bounding box center [404, 185] width 104 height 15
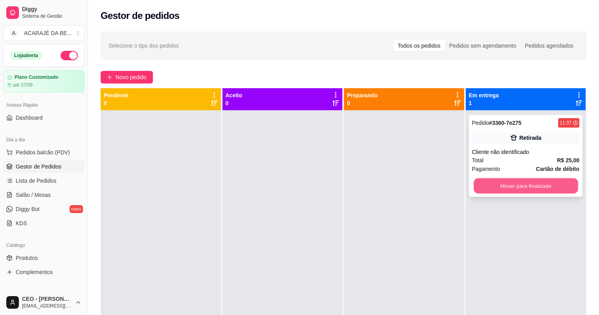
click at [511, 180] on button "Mover para finalizado" at bounding box center [526, 185] width 104 height 15
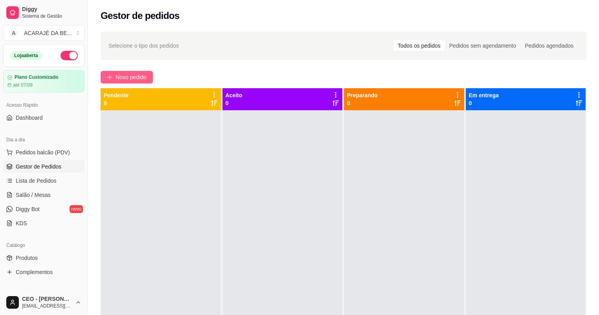
click at [122, 73] on span "Novo pedido" at bounding box center [131, 77] width 31 height 9
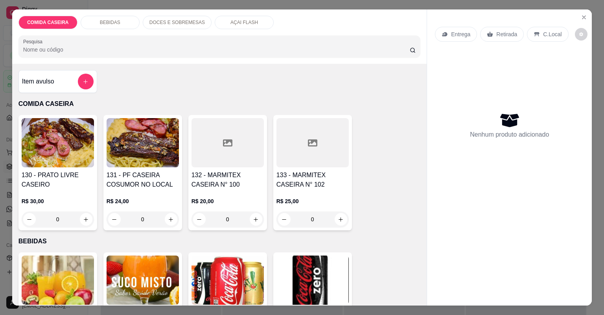
click at [312, 138] on icon at bounding box center [312, 142] width 9 height 9
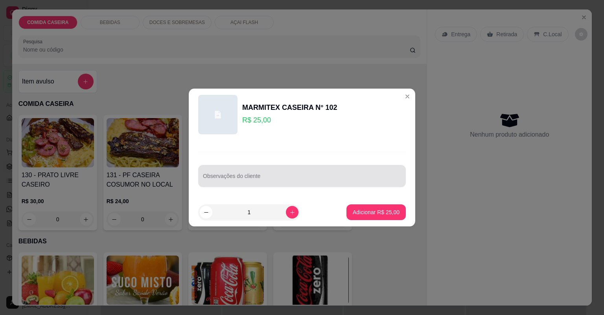
click at [297, 171] on div at bounding box center [302, 176] width 198 height 16
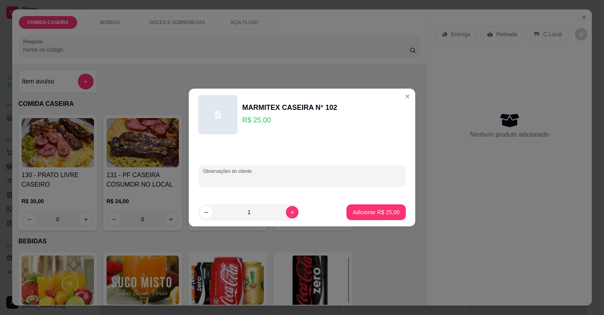
paste input "Uma com feijão tropeiro Farofa de soja com jaba Omelete E churasco: Alcatra"
type input "Uma com feijão tropeiro Farofa de soja com jaba Omelete E churasco: Alcatra"
click at [363, 212] on p "Adicionar R$ 25,00" at bounding box center [377, 211] width 46 height 7
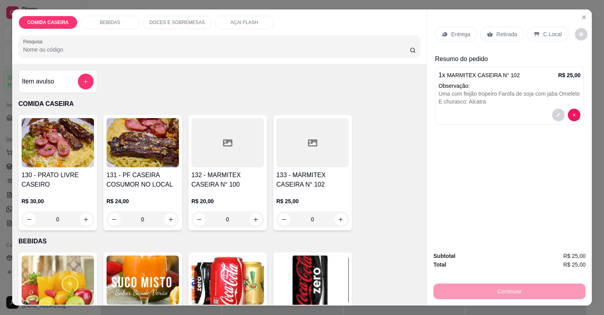
click at [338, 157] on div at bounding box center [313, 142] width 72 height 49
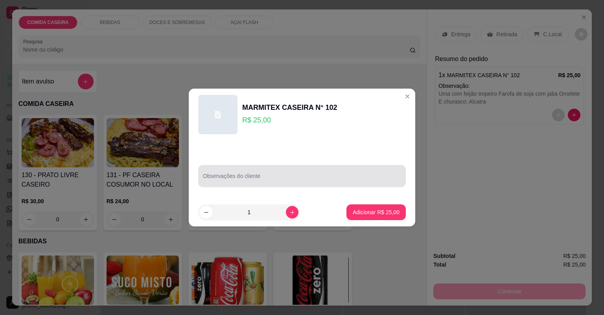
click at [277, 173] on div at bounding box center [302, 176] width 198 height 16
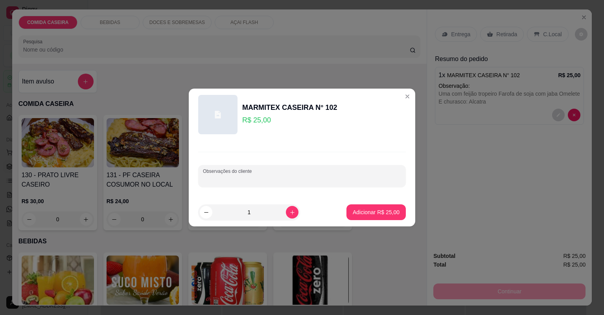
paste input "A outra, com Feijão tropeiro [PERSON_NAME] alho e óleo Purê Omelete de forno c/…"
type input "A outra, com Feijão tropeiro [PERSON_NAME] alho e óleo Purê Omelete de forno c/…"
click at [362, 215] on p "Adicionar R$ 25,00" at bounding box center [376, 212] width 47 height 8
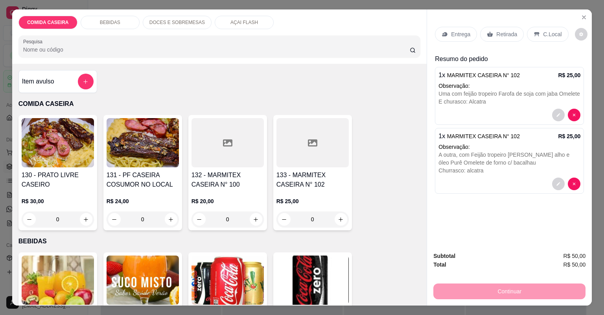
click at [461, 30] on p "Entrega" at bounding box center [460, 34] width 19 height 8
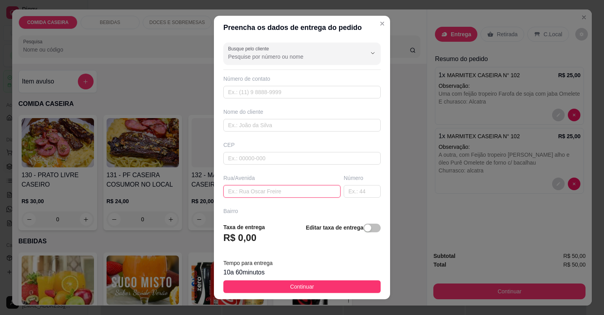
click at [314, 189] on input "text" at bounding box center [281, 191] width 117 height 13
paste input "Motel [GEOGRAPHIC_DATA]"
type input "Motel [GEOGRAPHIC_DATA]"
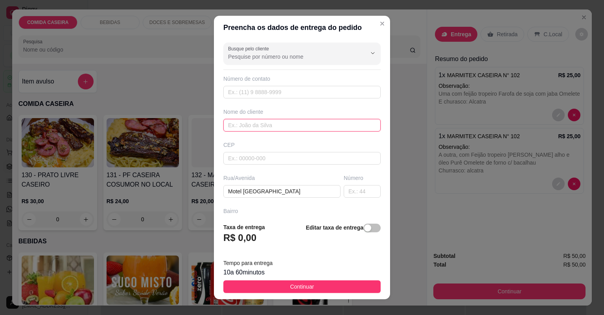
click at [284, 125] on input "text" at bounding box center [301, 125] width 157 height 13
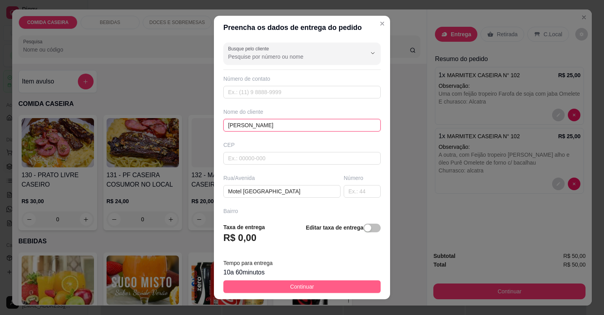
type input "[PERSON_NAME]"
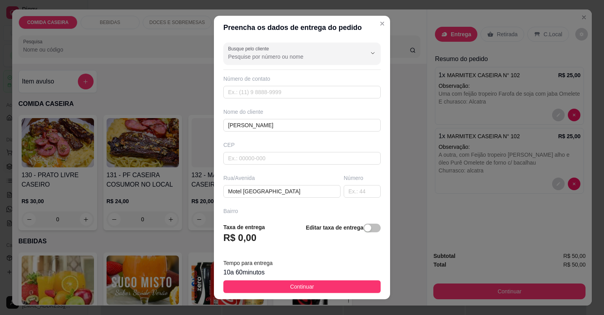
drag, startPoint x: 321, startPoint y: 284, endPoint x: 325, endPoint y: 285, distance: 4.0
click at [323, 285] on button "Continuar" at bounding box center [301, 286] width 157 height 13
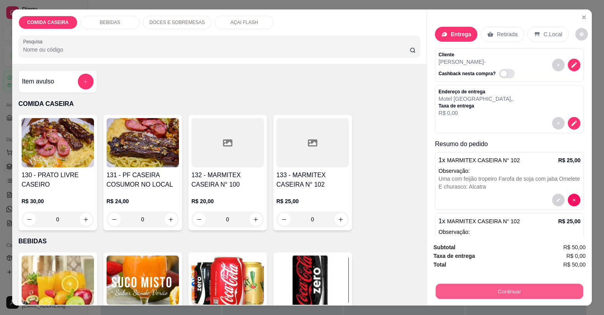
click at [466, 292] on button "Continuar" at bounding box center [510, 291] width 148 height 15
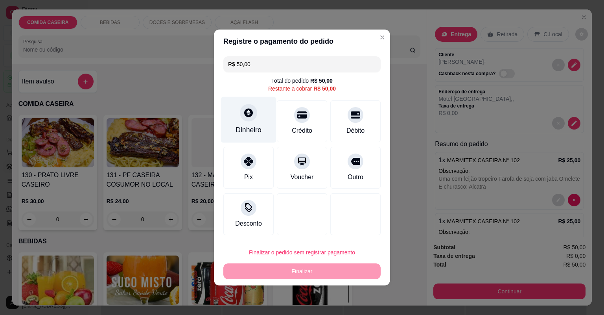
click at [249, 113] on icon at bounding box center [248, 112] width 10 height 10
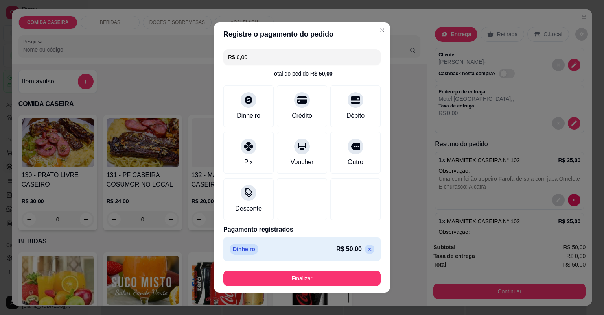
drag, startPoint x: 323, startPoint y: 267, endPoint x: 319, endPoint y: 280, distance: 13.3
click at [319, 280] on footer "Finalizar" at bounding box center [302, 278] width 176 height 28
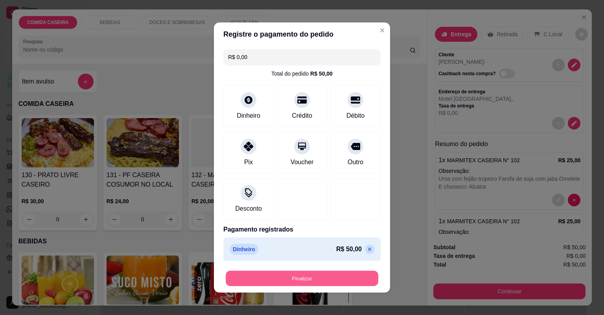
click at [319, 280] on button "Finalizar" at bounding box center [302, 278] width 153 height 15
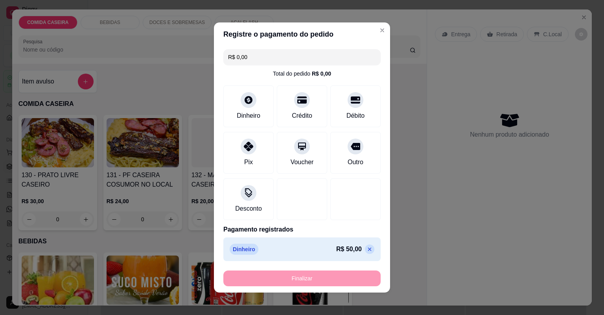
type input "-R$ 50,00"
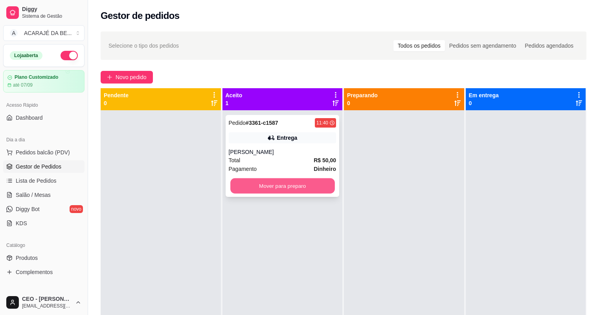
click at [319, 186] on button "Mover para preparo" at bounding box center [282, 185] width 104 height 15
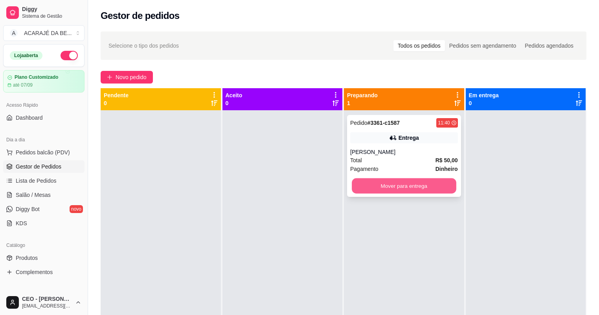
click at [413, 186] on button "Mover para entrega" at bounding box center [404, 185] width 104 height 15
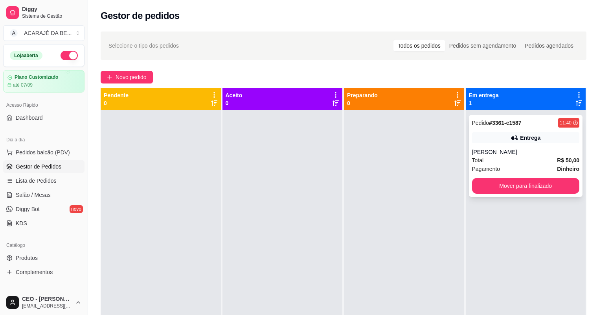
click at [523, 152] on div "[PERSON_NAME]" at bounding box center [526, 152] width 108 height 8
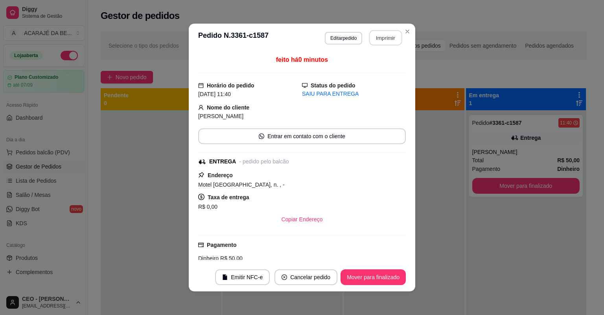
click at [384, 38] on button "Imprimir" at bounding box center [385, 37] width 33 height 15
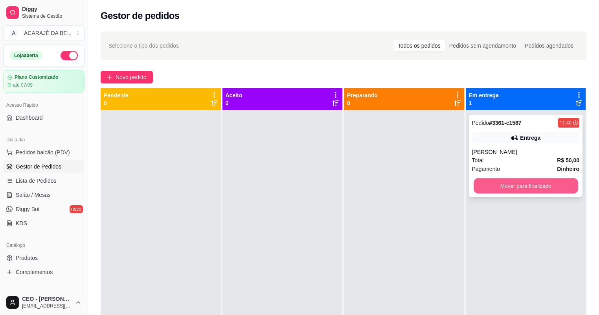
click at [546, 181] on button "Mover para finalizado" at bounding box center [526, 185] width 104 height 15
click at [546, 181] on div "Mover para finalizado" at bounding box center [526, 186] width 108 height 16
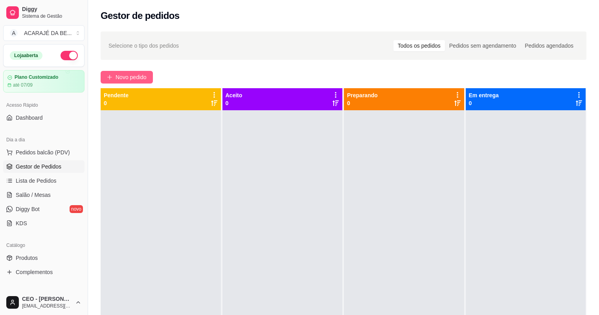
click at [135, 74] on span "Novo pedido" at bounding box center [131, 77] width 31 height 9
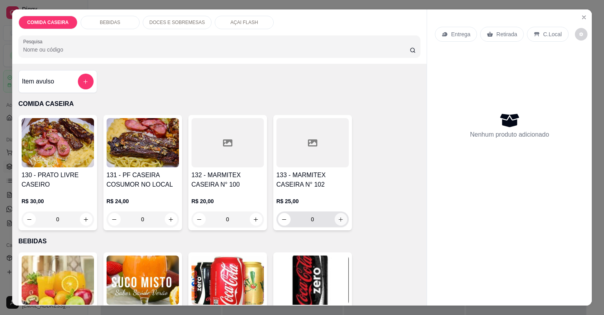
click at [339, 220] on icon "increase-product-quantity" at bounding box center [341, 219] width 6 height 6
type input "1"
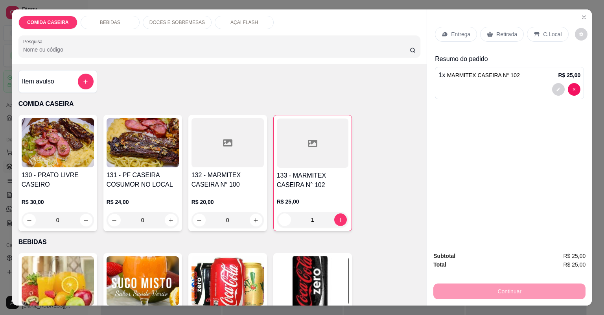
drag, startPoint x: 492, startPoint y: 31, endPoint x: 491, endPoint y: 123, distance: 91.3
click at [492, 31] on div "Retirada" at bounding box center [502, 34] width 44 height 15
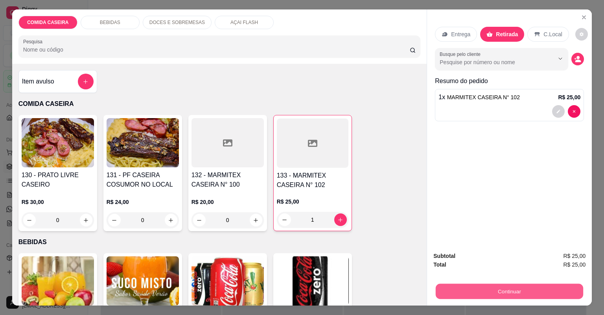
click at [461, 286] on button "Continuar" at bounding box center [510, 291] width 148 height 15
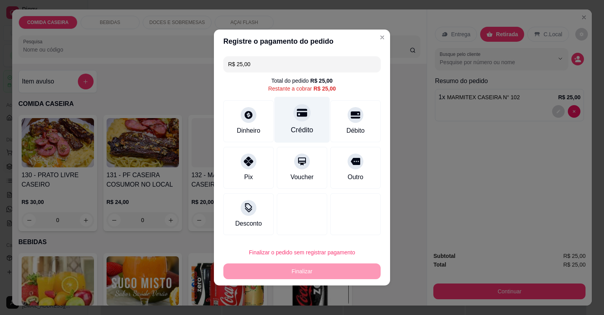
click at [299, 124] on div "Crédito" at bounding box center [302, 120] width 55 height 46
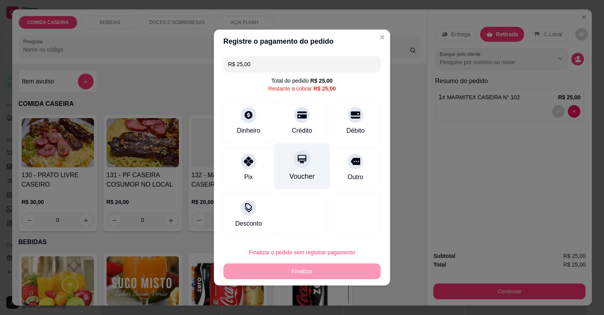
type input "R$ 0,00"
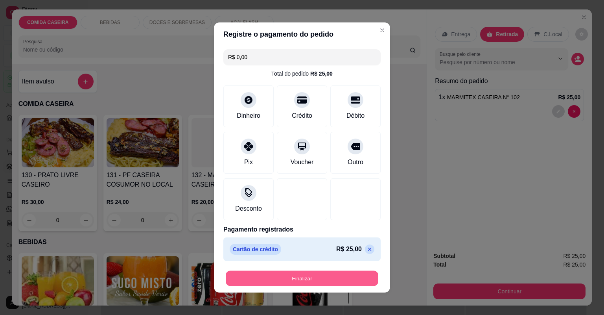
click at [337, 282] on button "Finalizar" at bounding box center [302, 278] width 153 height 15
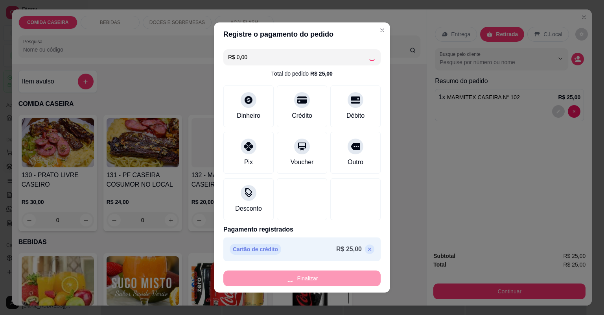
type input "0"
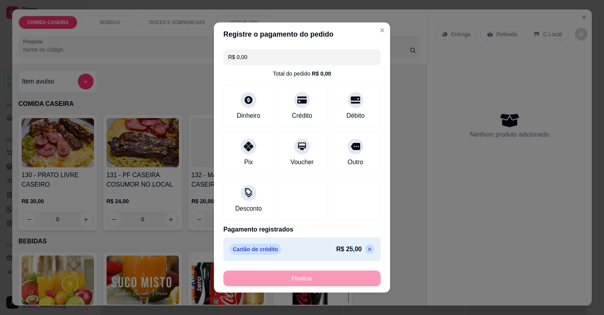
type input "-R$ 25,00"
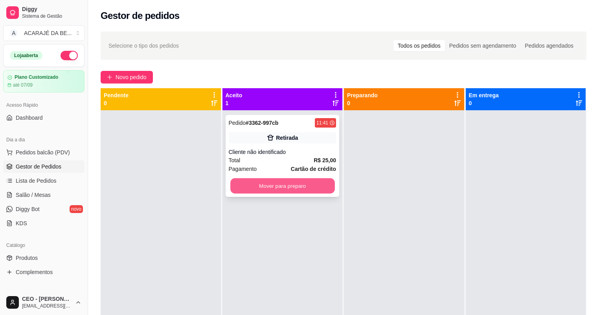
click at [322, 188] on button "Mover para preparo" at bounding box center [282, 185] width 104 height 15
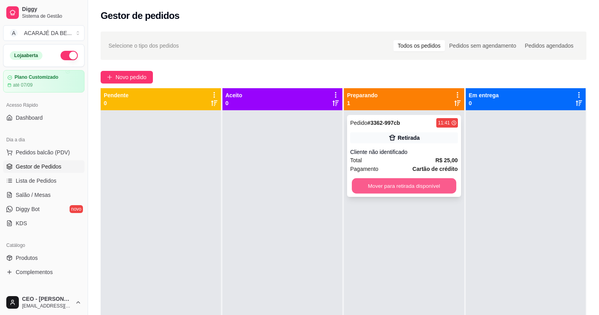
click at [428, 186] on button "Mover para retirada disponível" at bounding box center [404, 185] width 104 height 15
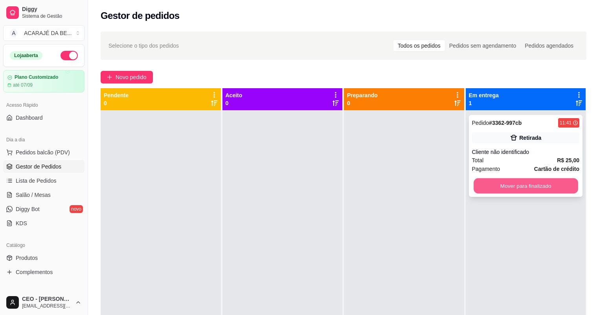
click at [559, 192] on button "Mover para finalizado" at bounding box center [526, 185] width 104 height 15
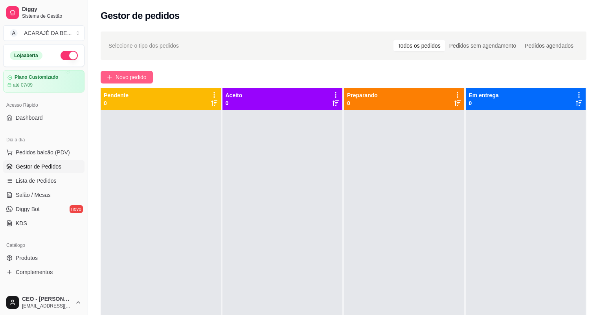
click at [128, 74] on span "Novo pedido" at bounding box center [131, 77] width 31 height 9
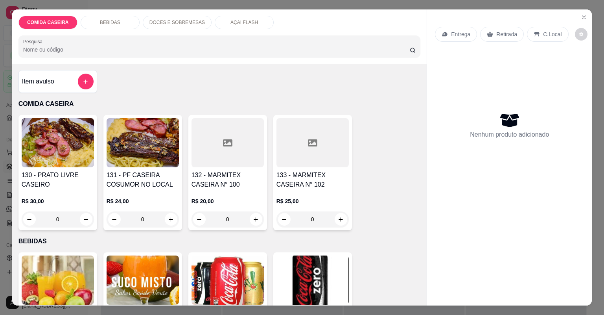
click at [242, 152] on div at bounding box center [228, 142] width 72 height 49
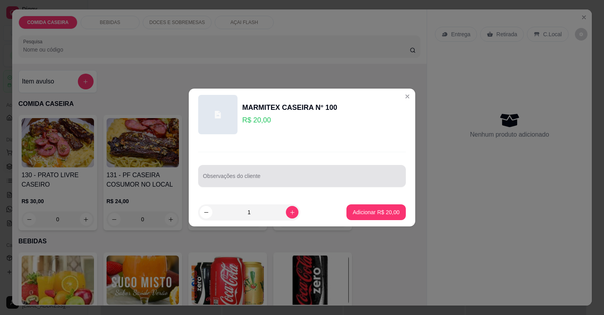
click at [245, 173] on div at bounding box center [302, 176] width 198 height 16
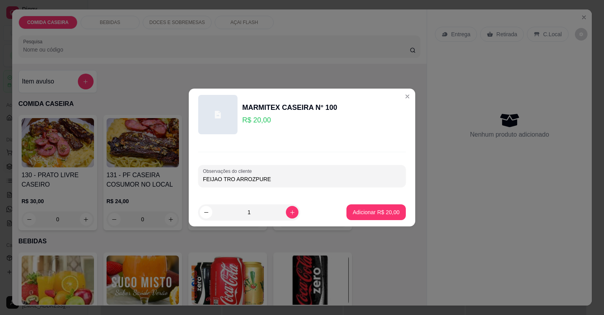
click at [250, 178] on input "FEIJAO TRO ARROZPURE" at bounding box center [302, 179] width 198 height 8
click at [277, 179] on input "FEIJAO TRO ARROZ PURE" at bounding box center [302, 179] width 198 height 8
type input "FEIJAO TRO ARROZ PURE BANANA FRITA FIGADO ACEBOLADO OMELETE"
click at [375, 217] on button "Adicionar R$ 20,00" at bounding box center [376, 212] width 58 height 15
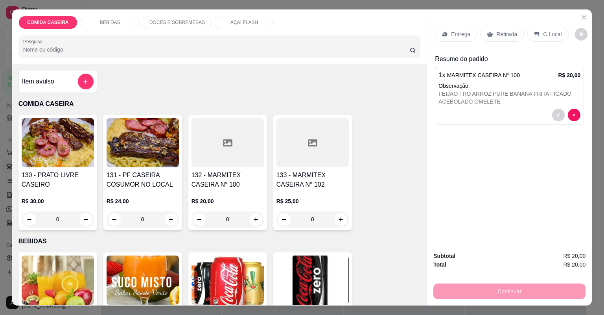
click at [455, 33] on p "Entrega" at bounding box center [460, 34] width 19 height 8
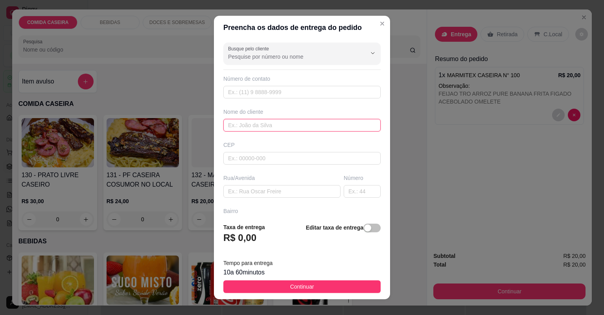
click at [329, 119] on input "text" at bounding box center [301, 125] width 157 height 13
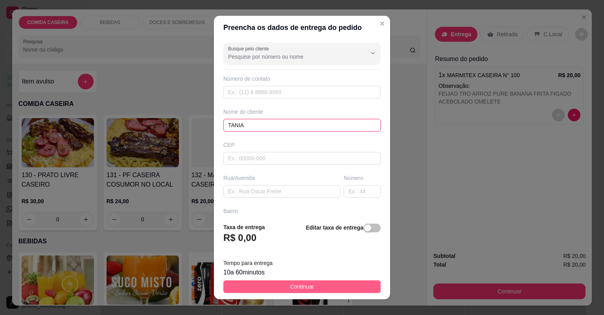
type input "TANIA"
click at [355, 289] on button "Continuar" at bounding box center [301, 286] width 157 height 13
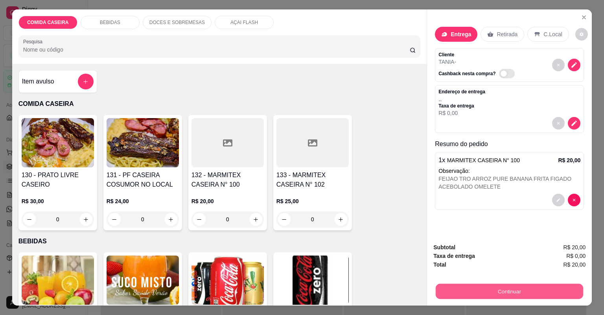
click at [463, 291] on button "Continuar" at bounding box center [510, 291] width 148 height 15
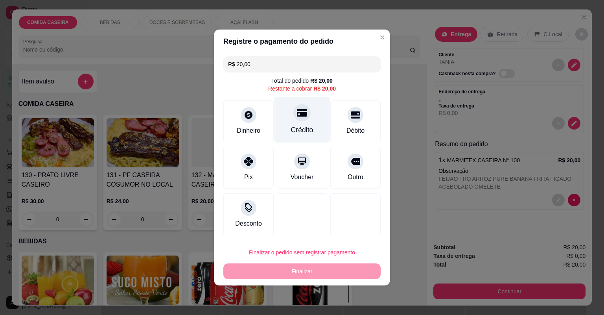
click at [292, 118] on div "Crédito" at bounding box center [302, 120] width 55 height 46
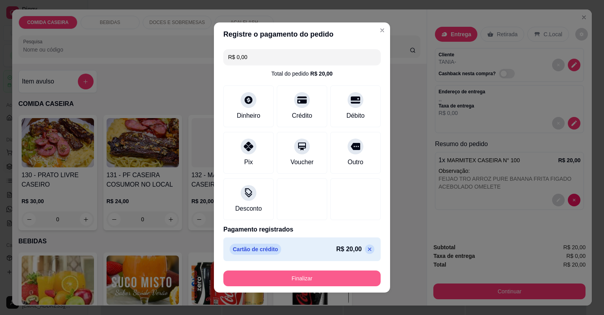
click at [316, 281] on button "Finalizar" at bounding box center [301, 278] width 157 height 16
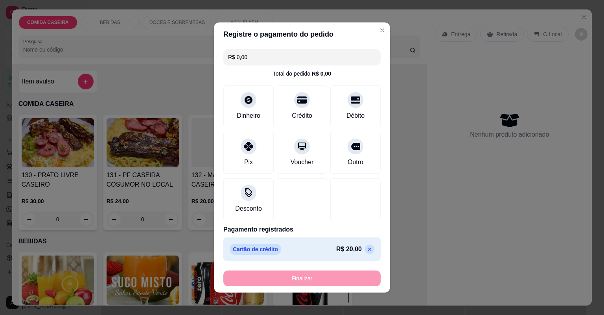
type input "-R$ 20,00"
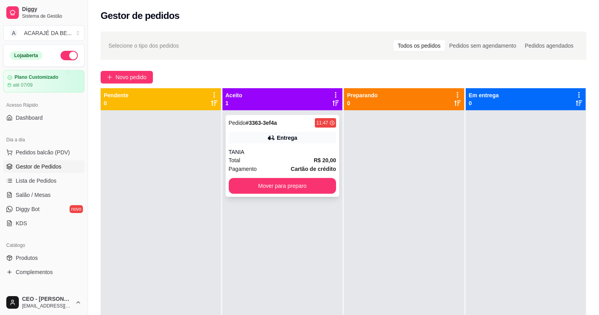
click at [282, 168] on div "Pagamento Cartão de crédito" at bounding box center [283, 168] width 108 height 9
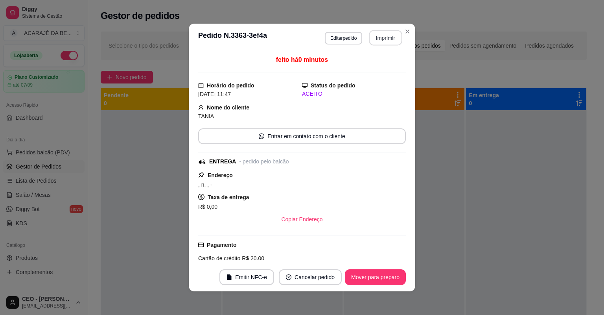
click at [380, 33] on button "Imprimir" at bounding box center [385, 37] width 33 height 15
click at [142, 77] on div "**********" at bounding box center [302, 157] width 604 height 315
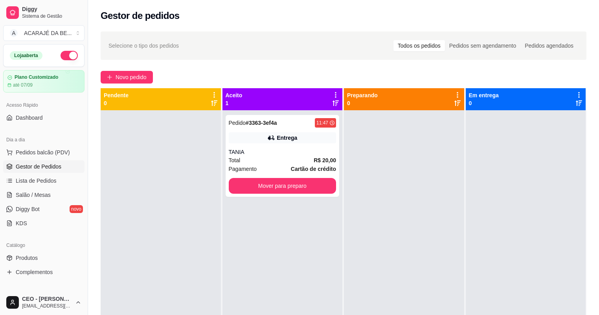
click at [142, 77] on span "Novo pedido" at bounding box center [131, 77] width 31 height 9
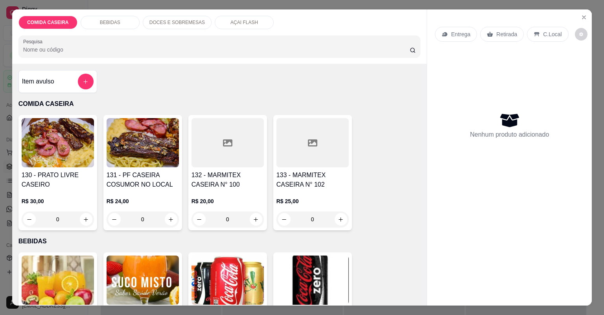
click at [231, 148] on div at bounding box center [228, 142] width 72 height 49
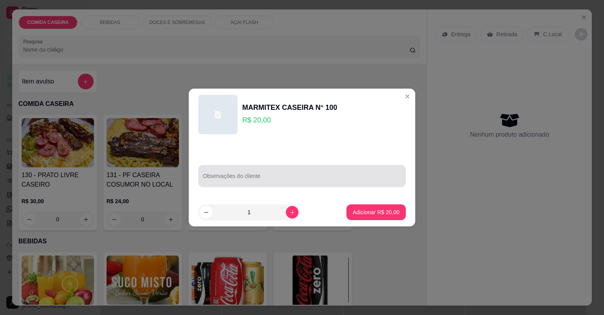
click at [229, 170] on div at bounding box center [302, 176] width 198 height 16
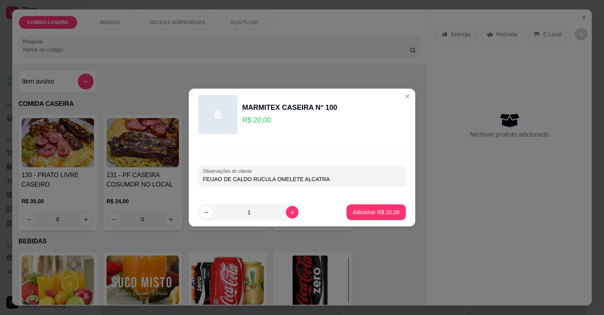
click at [247, 179] on input "FEIJAO DE CALDO RUCULA OMELETE ALCATRA" at bounding box center [302, 179] width 198 height 8
type input "FEIJAO DE CALDO COM VERDURA RUCULA OMELETE ALCATRA"
click at [386, 212] on p "Adicionar R$ 20,00" at bounding box center [376, 212] width 47 height 8
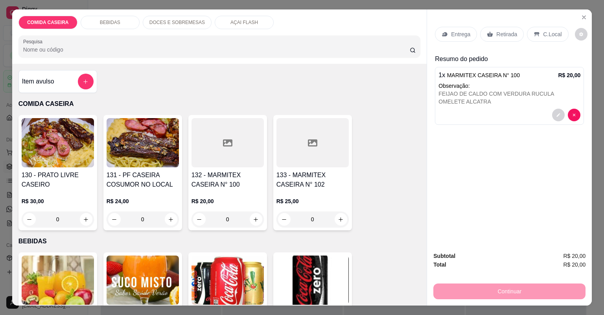
click at [463, 37] on p "Entrega" at bounding box center [460, 34] width 19 height 8
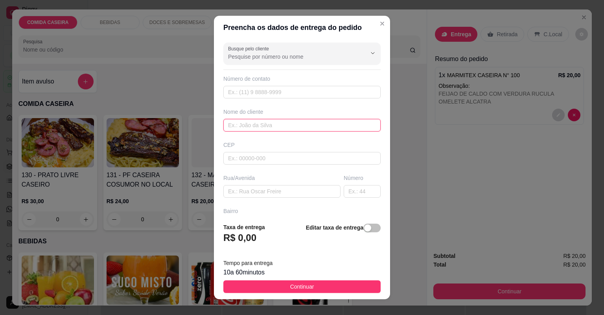
click at [298, 128] on input "text" at bounding box center [301, 125] width 157 height 13
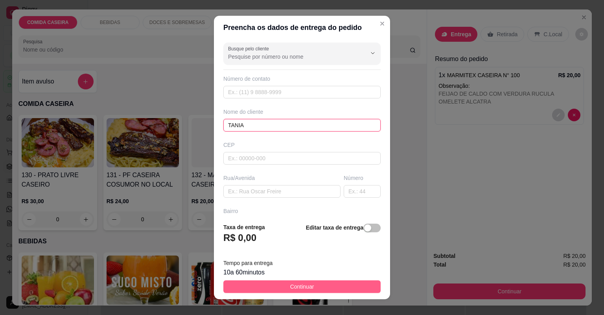
type input "TANIA"
click at [357, 291] on button "Continuar" at bounding box center [301, 286] width 157 height 13
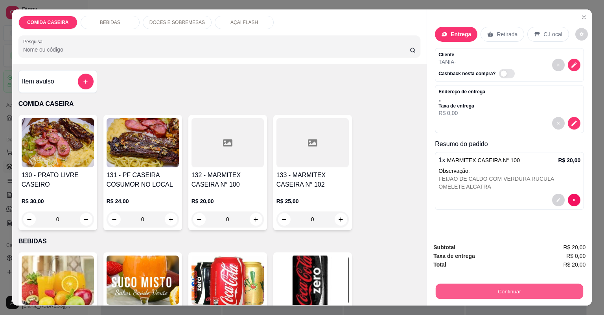
click at [450, 291] on button "Continuar" at bounding box center [510, 291] width 148 height 15
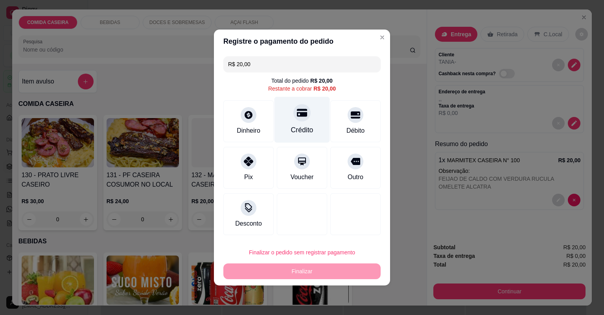
click at [289, 111] on div "Crédito" at bounding box center [302, 120] width 55 height 46
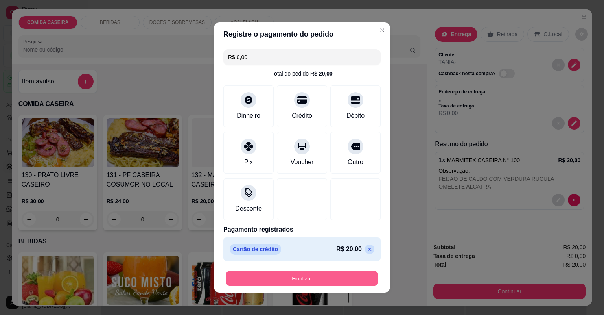
click at [335, 277] on button "Finalizar" at bounding box center [302, 278] width 153 height 15
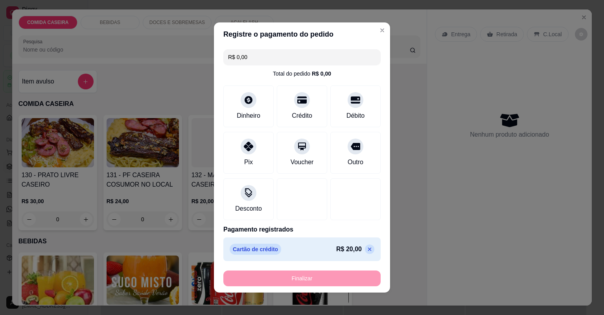
type input "-R$ 20,00"
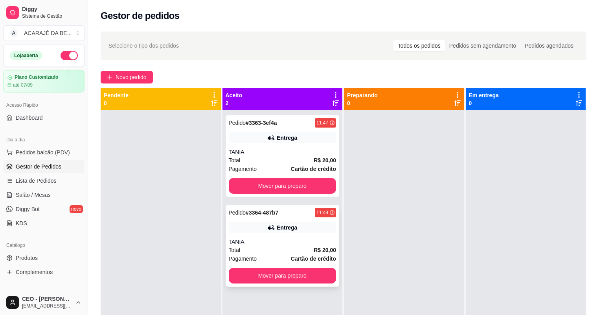
click at [289, 250] on div "Total R$ 20,00" at bounding box center [283, 249] width 108 height 9
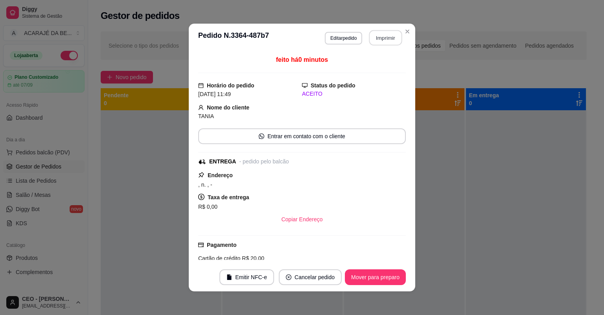
click at [372, 36] on button "Imprimir" at bounding box center [385, 37] width 33 height 15
click at [152, 220] on div "**********" at bounding box center [302, 157] width 604 height 315
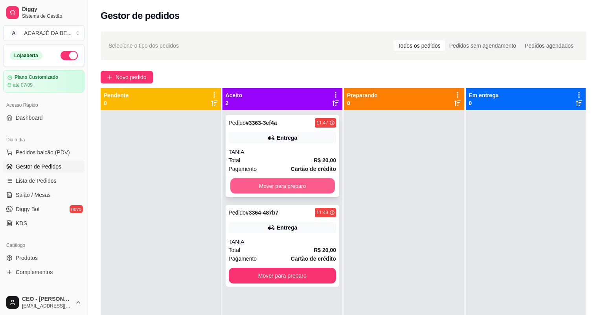
click at [282, 183] on button "Mover para preparo" at bounding box center [282, 185] width 104 height 15
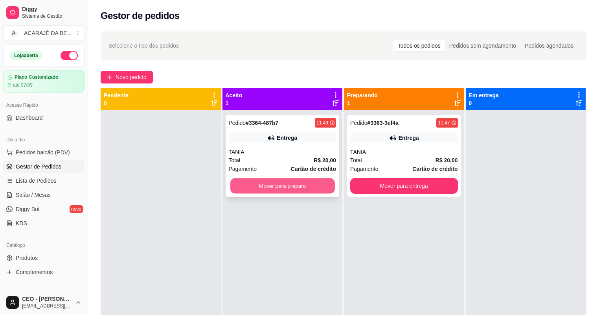
click at [324, 192] on button "Mover para preparo" at bounding box center [282, 185] width 104 height 15
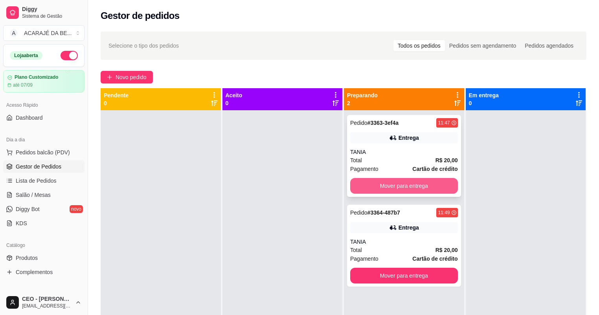
click at [372, 184] on button "Mover para entrega" at bounding box center [404, 186] width 108 height 16
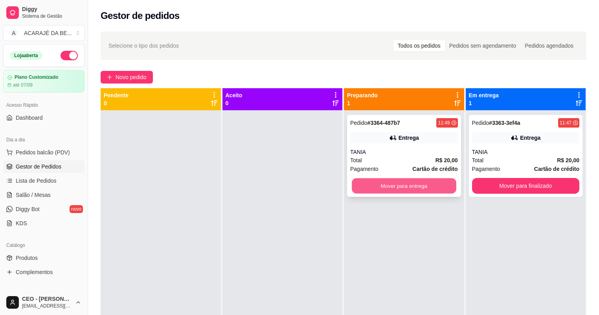
click at [372, 189] on button "Mover para entrega" at bounding box center [404, 185] width 104 height 15
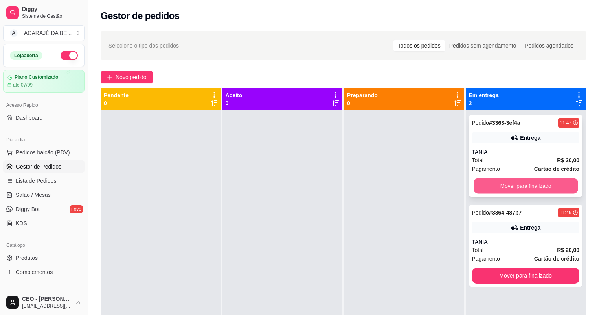
click at [506, 184] on button "Mover para finalizado" at bounding box center [526, 185] width 104 height 15
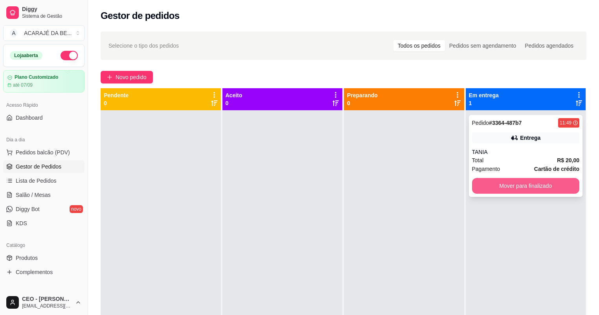
click at [514, 188] on button "Mover para finalizado" at bounding box center [526, 186] width 108 height 16
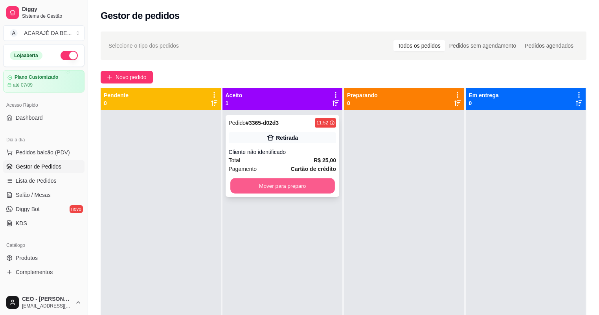
click at [296, 181] on button "Mover para preparo" at bounding box center [282, 185] width 104 height 15
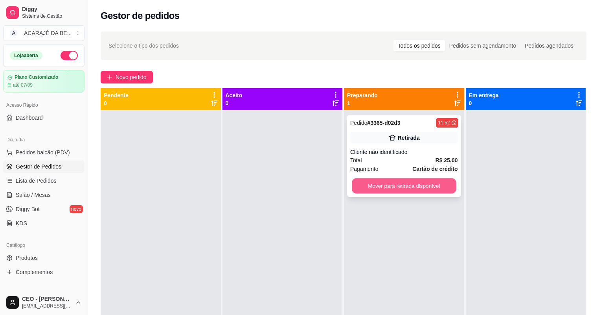
click at [385, 187] on button "Mover para retirada disponível" at bounding box center [404, 185] width 104 height 15
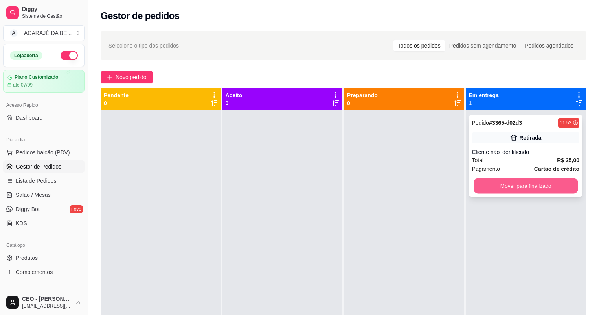
click at [485, 183] on button "Mover para finalizado" at bounding box center [526, 185] width 104 height 15
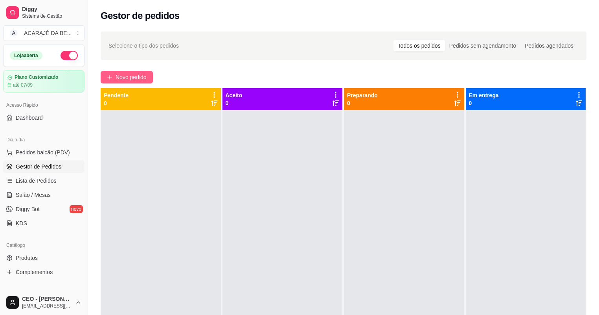
click at [152, 79] on button "Novo pedido" at bounding box center [127, 77] width 52 height 13
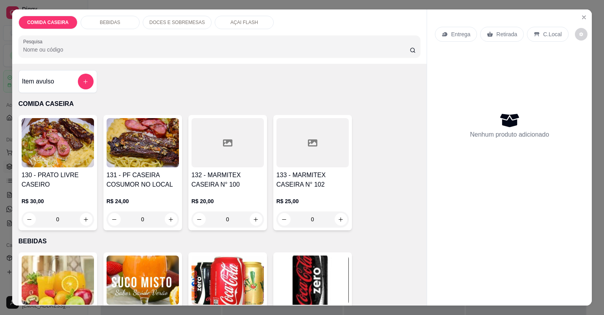
click at [244, 143] on div at bounding box center [228, 142] width 72 height 49
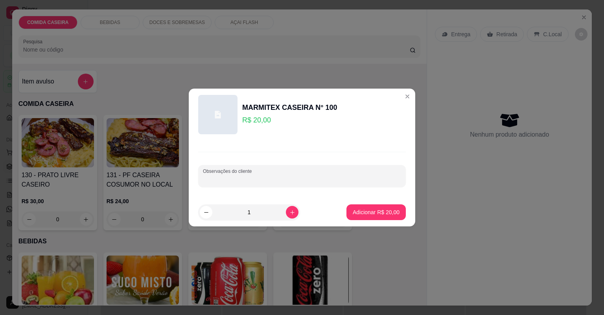
click at [265, 178] on input "Observações do cliente" at bounding box center [302, 179] width 198 height 8
paste input "Feijão tropeiro Arroz Farofa Macarrão Purê de batata Vinagrete Abacaxi Contra f…"
type input "Feijão tropeiro Arroz Farofa Macarrão Purê de batata Vinagrete Abacaxi Contra f…"
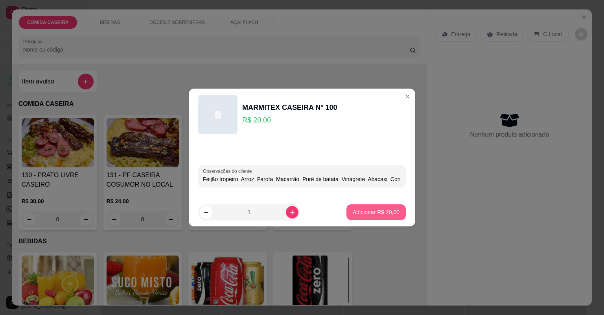
click at [357, 208] on p "Adicionar R$ 20,00" at bounding box center [376, 212] width 47 height 8
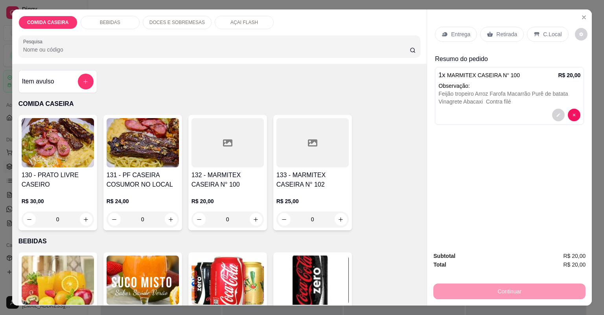
click at [461, 33] on p "Entrega" at bounding box center [460, 34] width 19 height 8
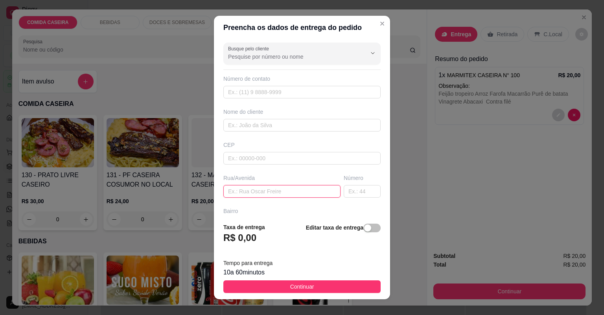
click at [310, 188] on input "text" at bounding box center [281, 191] width 117 height 13
paste input "[STREET_ADDRESS][PERSON_NAME]"
type input "[STREET_ADDRESS][PERSON_NAME]"
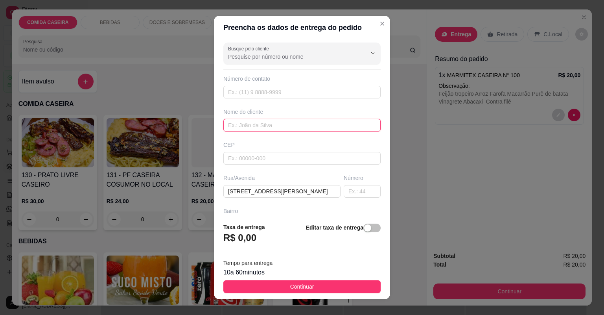
scroll to position [0, 0]
click at [316, 127] on input "text" at bounding box center [301, 125] width 157 height 13
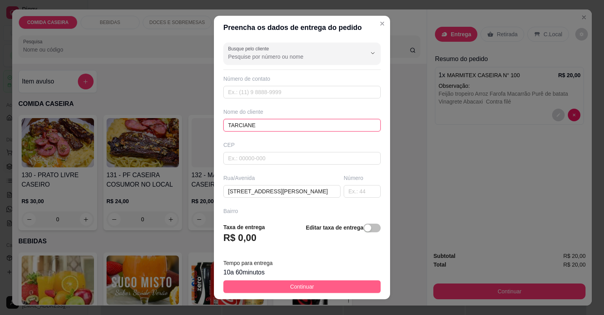
type input "TARCIANE"
click at [281, 285] on button "Continuar" at bounding box center [301, 286] width 157 height 13
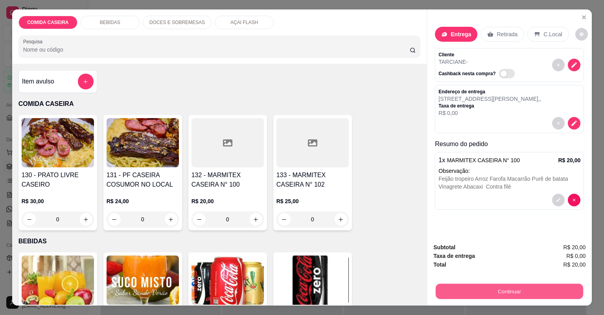
click at [538, 291] on button "Continuar" at bounding box center [510, 291] width 148 height 15
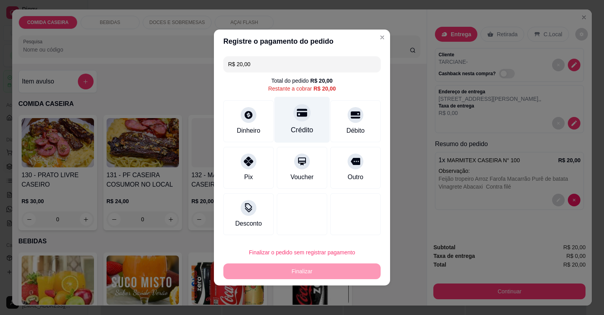
click at [304, 116] on div at bounding box center [301, 112] width 17 height 17
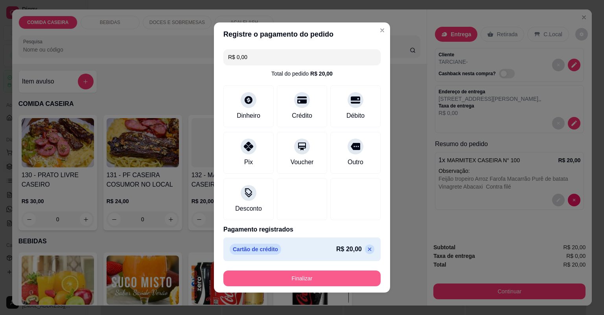
click at [330, 280] on button "Finalizar" at bounding box center [301, 278] width 157 height 16
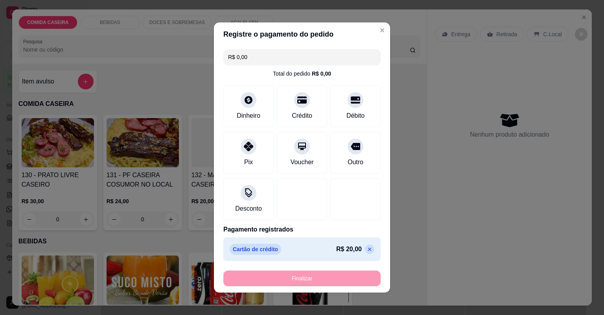
type input "-R$ 20,00"
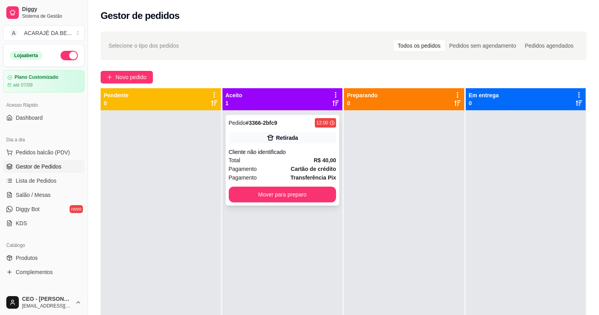
click at [273, 171] on div "Pagamento Cartão de crédito" at bounding box center [283, 168] width 108 height 9
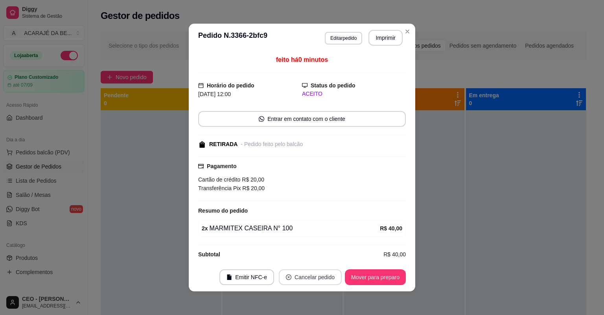
click at [312, 279] on button "Cancelar pedido" at bounding box center [310, 277] width 63 height 16
click at [336, 257] on button "Sim" at bounding box center [330, 257] width 31 height 15
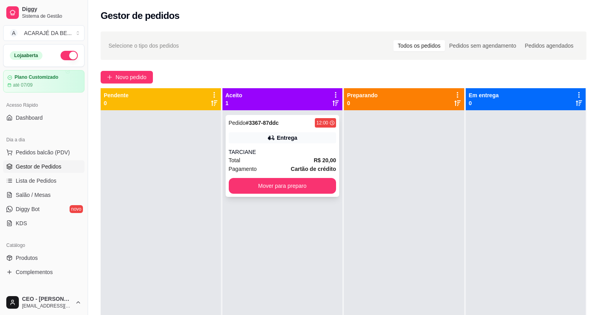
click at [277, 152] on div "TARCIANE" at bounding box center [283, 152] width 108 height 8
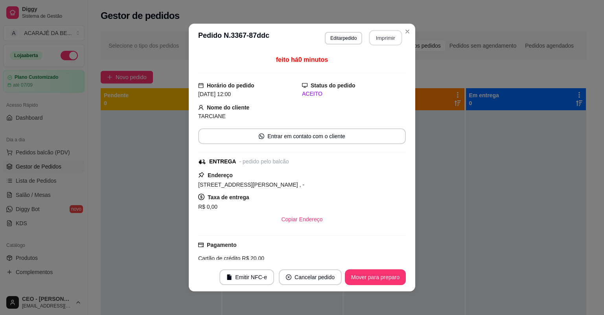
click at [385, 34] on button "Imprimir" at bounding box center [385, 37] width 33 height 15
click at [390, 33] on button "Imprimir" at bounding box center [385, 37] width 33 height 15
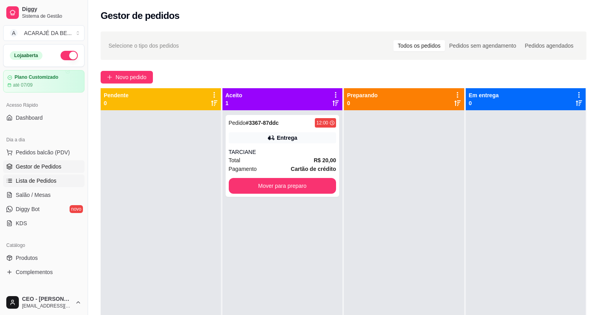
click at [53, 182] on span "Lista de Pedidos" at bounding box center [36, 181] width 41 height 8
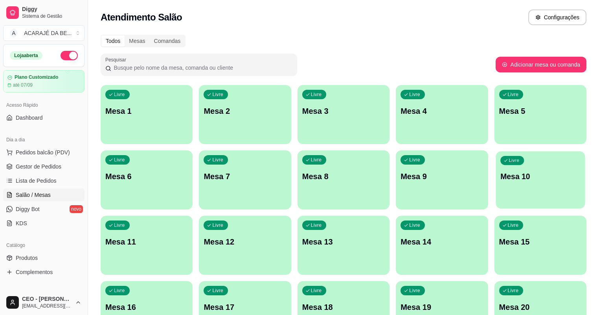
click at [501, 181] on p "Mesa 10" at bounding box center [541, 176] width 80 height 11
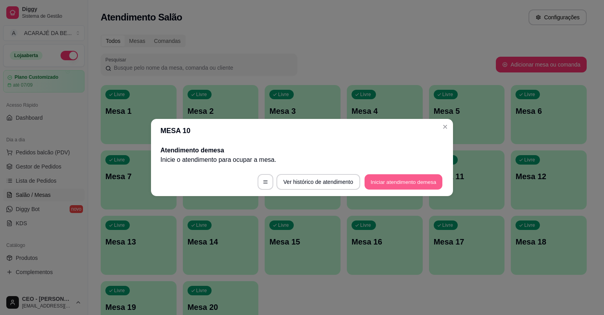
click at [393, 181] on button "Iniciar atendimento de mesa" at bounding box center [404, 181] width 78 height 15
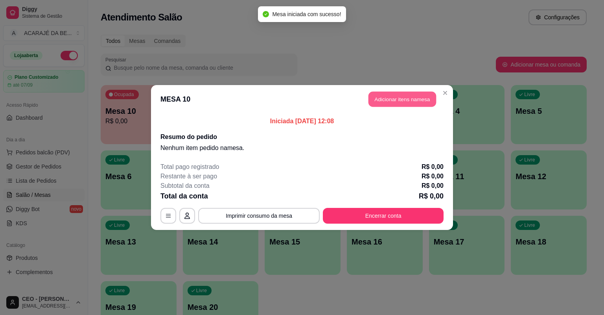
click at [399, 97] on button "Adicionar itens na mesa" at bounding box center [403, 99] width 68 height 15
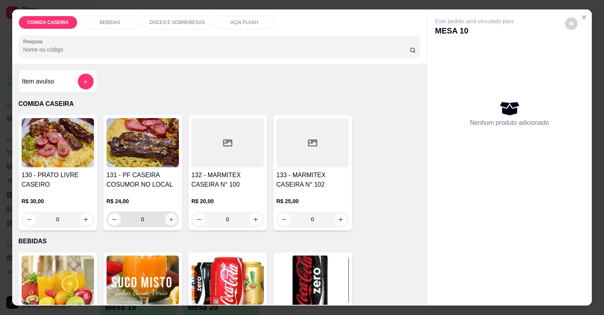
click at [168, 216] on icon "increase-product-quantity" at bounding box center [171, 219] width 6 height 6
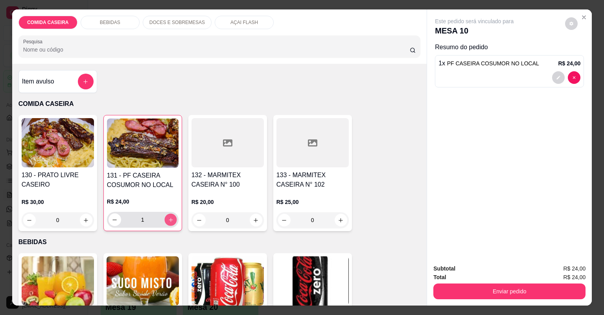
click at [168, 217] on icon "increase-product-quantity" at bounding box center [171, 220] width 6 height 6
type input "5"
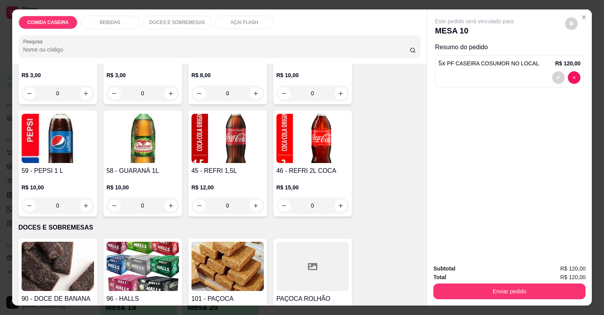
scroll to position [503, 0]
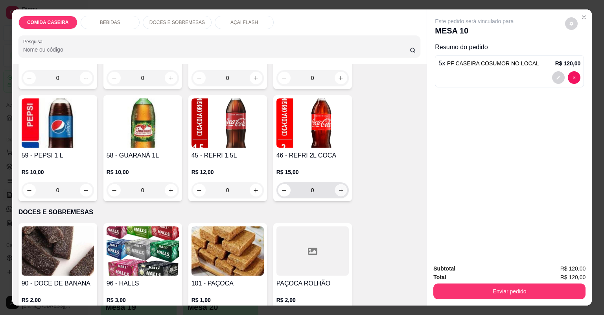
click at [338, 190] on icon "increase-product-quantity" at bounding box center [341, 190] width 6 height 6
type input "1"
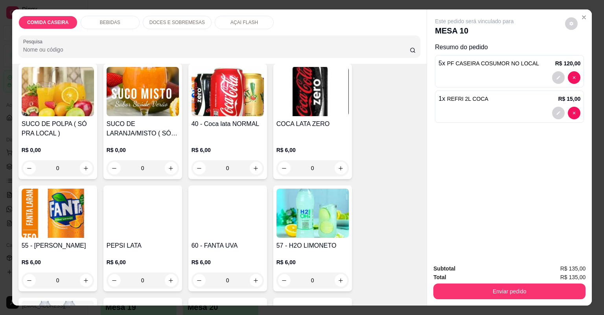
scroll to position [189, 0]
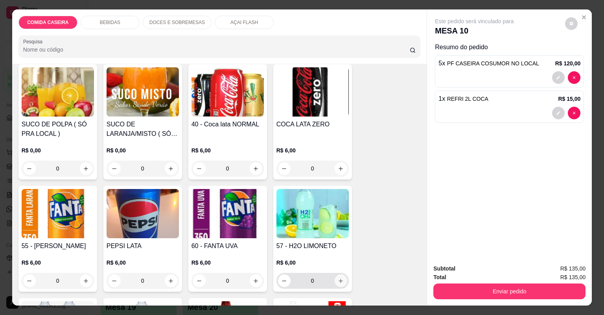
click at [335, 281] on button "increase-product-quantity" at bounding box center [341, 280] width 13 height 13
type input "1"
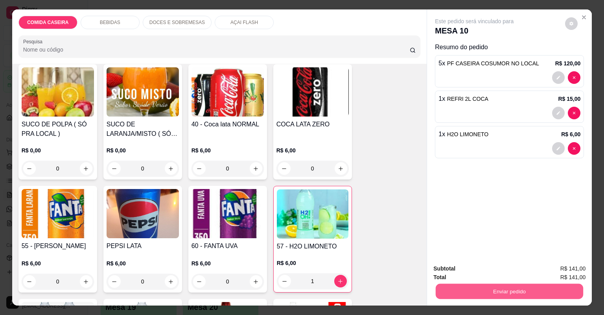
click at [463, 296] on button "Enviar pedido" at bounding box center [510, 291] width 148 height 15
click at [461, 273] on button "Não registrar e enviar pedido" at bounding box center [484, 271] width 82 height 15
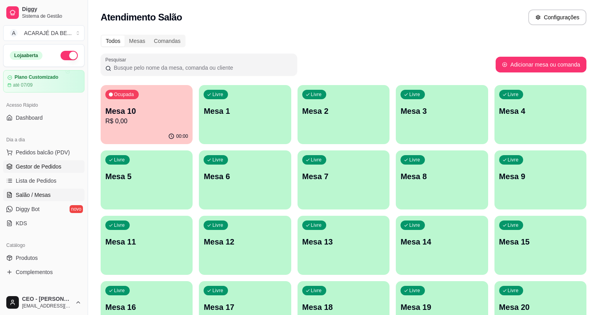
click at [52, 167] on span "Gestor de Pedidos" at bounding box center [39, 166] width 46 height 8
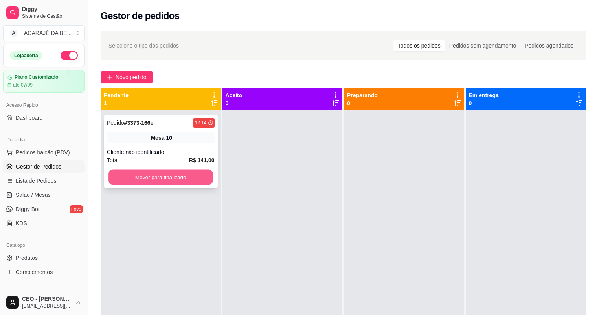
click at [198, 181] on button "Mover para finalizado" at bounding box center [161, 177] width 104 height 15
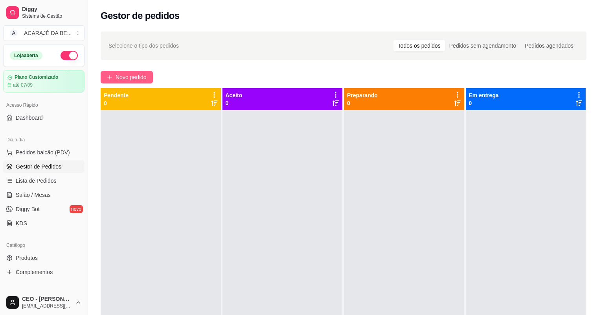
click at [117, 76] on span "Novo pedido" at bounding box center [131, 77] width 31 height 9
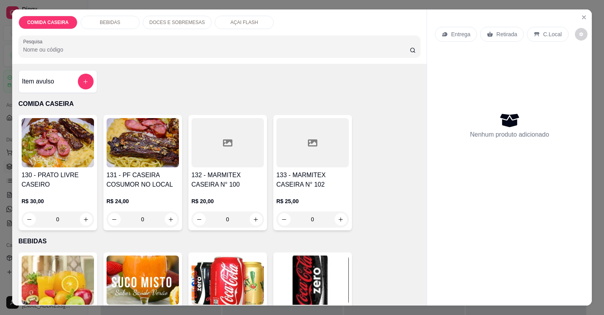
click at [60, 82] on div "Item avulso" at bounding box center [58, 82] width 72 height 16
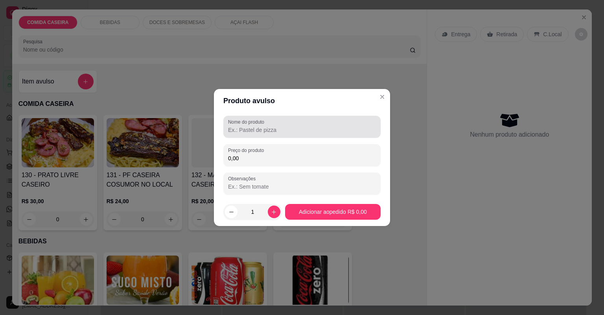
click at [256, 132] on input "Nome do produto" at bounding box center [302, 130] width 148 height 8
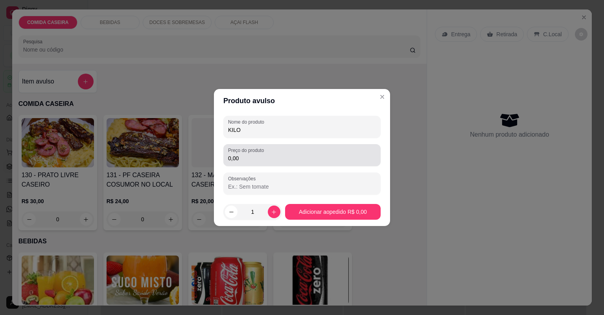
type input "KILO"
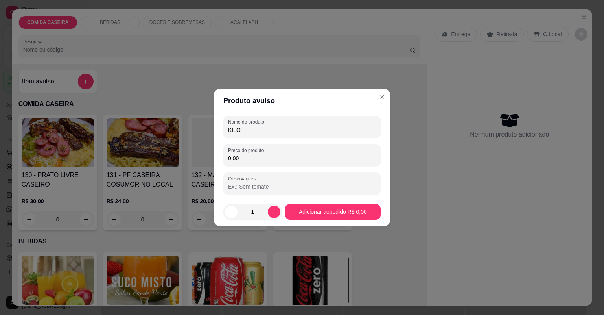
click at [259, 160] on input "0,00" at bounding box center [302, 158] width 148 height 8
type input "21,45"
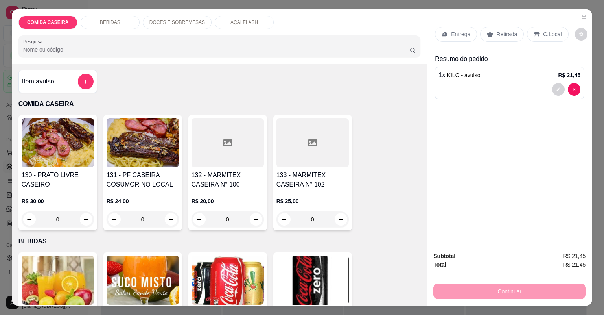
drag, startPoint x: 502, startPoint y: 31, endPoint x: 499, endPoint y: 98, distance: 66.1
click at [501, 31] on p "Retirada" at bounding box center [506, 34] width 21 height 8
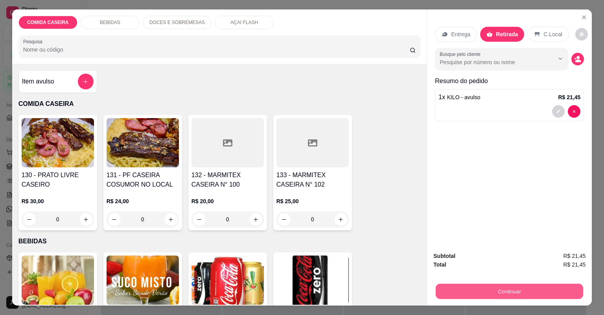
click at [500, 289] on button "Continuar" at bounding box center [510, 291] width 148 height 15
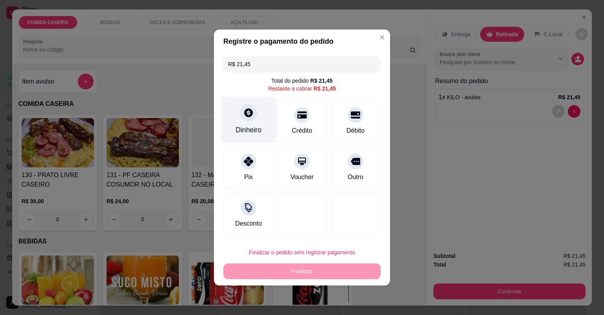
click at [237, 120] on div "Dinheiro" at bounding box center [248, 120] width 55 height 46
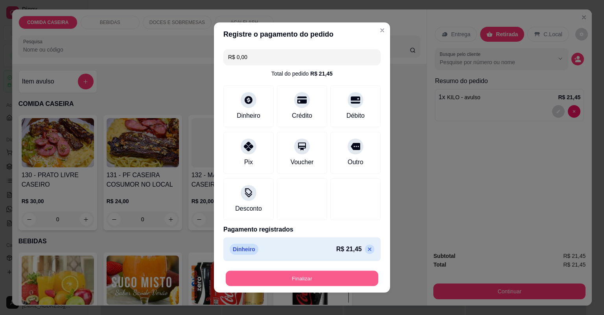
click at [357, 277] on button "Finalizar" at bounding box center [302, 278] width 153 height 15
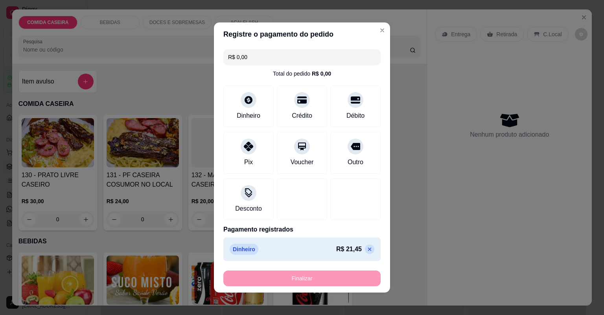
type input "-R$ 21,45"
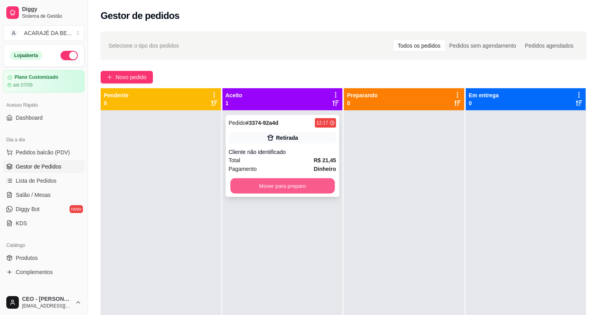
click at [315, 186] on button "Mover para preparo" at bounding box center [282, 185] width 104 height 15
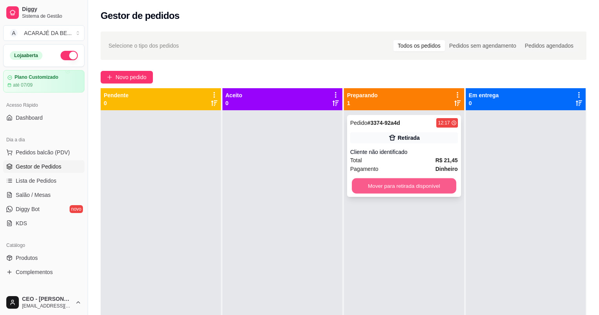
click at [429, 190] on button "Mover para retirada disponível" at bounding box center [404, 185] width 104 height 15
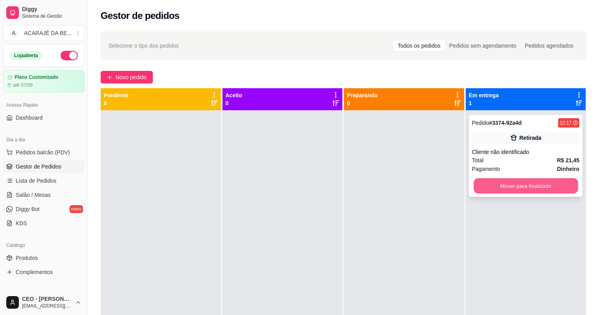
click at [537, 188] on button "Mover para finalizado" at bounding box center [526, 185] width 104 height 15
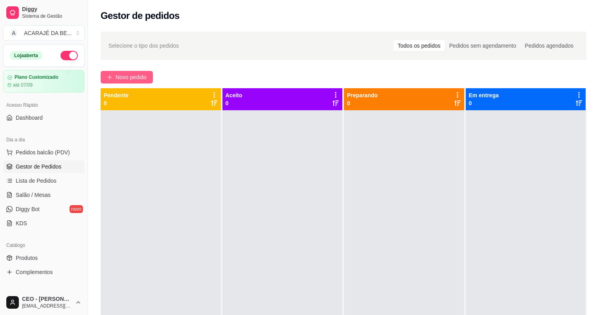
click at [140, 71] on button "Novo pedido" at bounding box center [127, 77] width 52 height 13
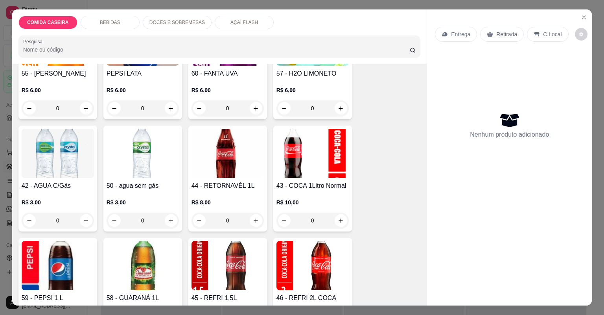
scroll to position [378, 0]
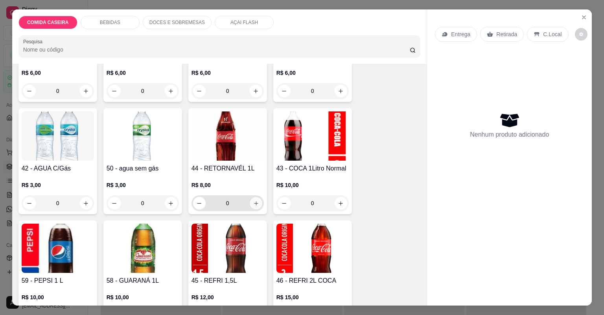
click at [256, 206] on button "increase-product-quantity" at bounding box center [256, 203] width 12 height 12
type input "1"
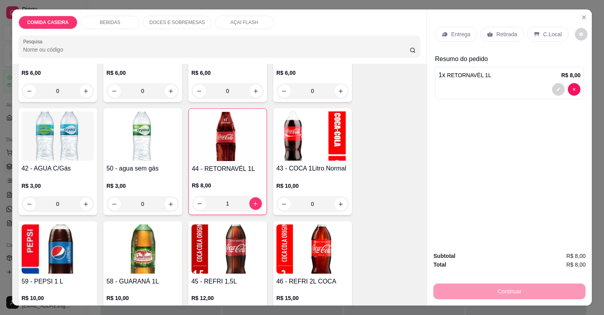
click at [508, 31] on p "Retirada" at bounding box center [506, 34] width 21 height 8
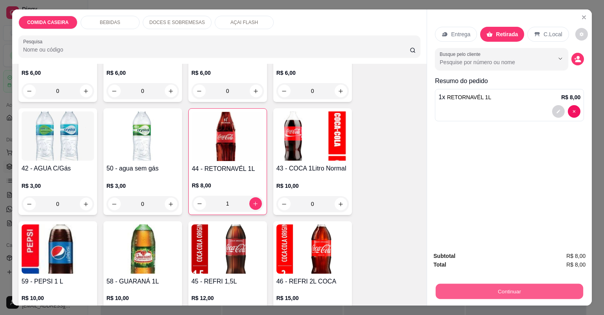
click at [514, 295] on button "Continuar" at bounding box center [510, 291] width 148 height 15
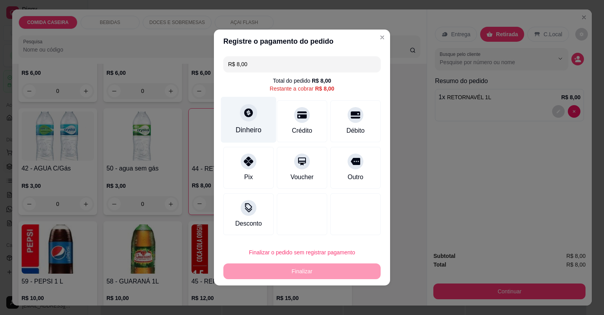
click at [258, 133] on div "Dinheiro" at bounding box center [249, 130] width 26 height 10
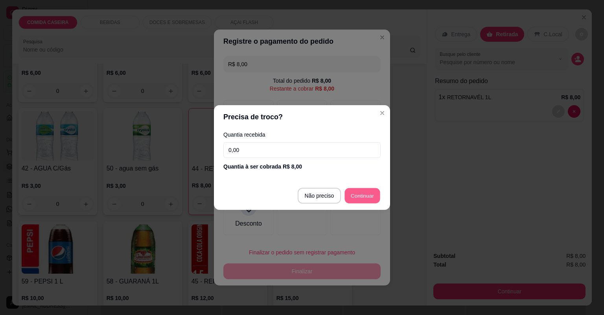
type input "R$ 0,00"
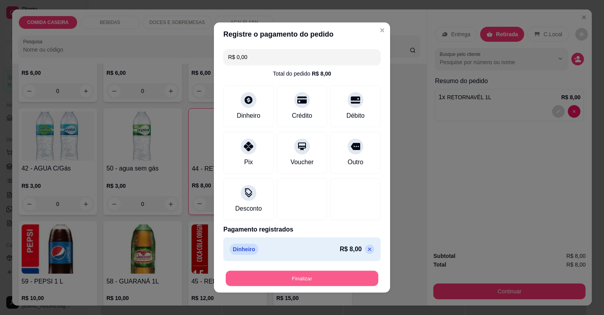
click at [365, 278] on button "Finalizar" at bounding box center [302, 278] width 153 height 15
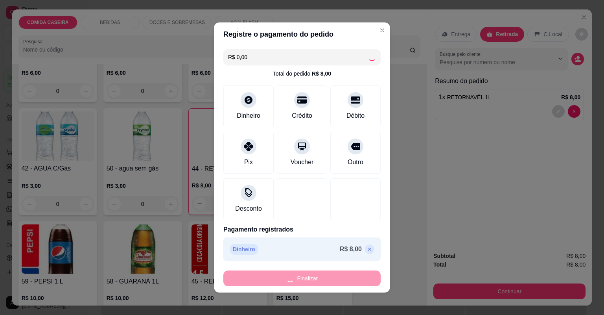
type input "0"
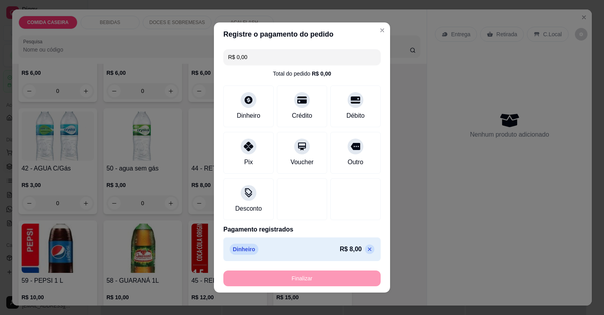
type input "-R$ 8,00"
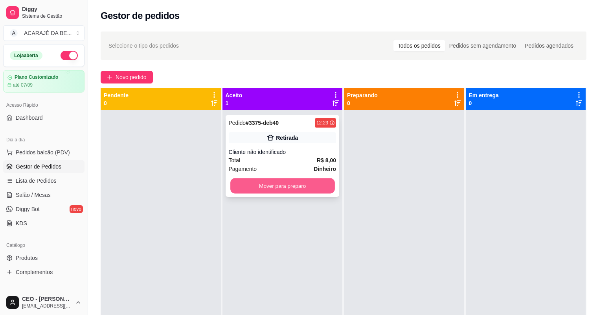
click at [323, 187] on button "Mover para preparo" at bounding box center [282, 185] width 104 height 15
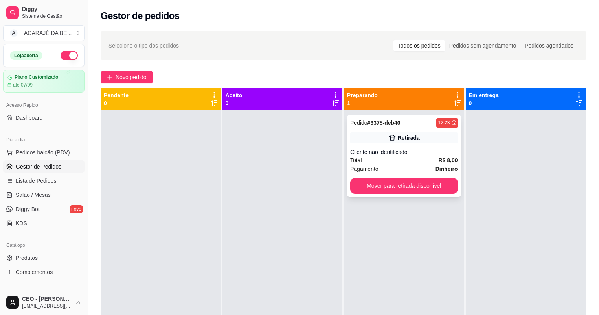
click at [401, 181] on div "Pedido # 3375-deb40 12:23 Retirada Cliente não identificado Total R$ 8,00 Pagam…" at bounding box center [404, 156] width 114 height 82
click at [447, 190] on button "Mover para retirada disponível" at bounding box center [404, 186] width 108 height 16
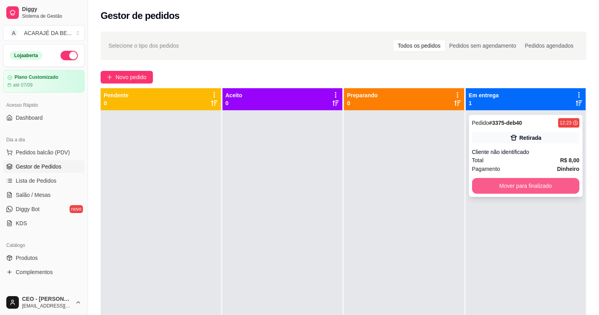
click at [508, 188] on button "Mover para finalizado" at bounding box center [526, 186] width 108 height 16
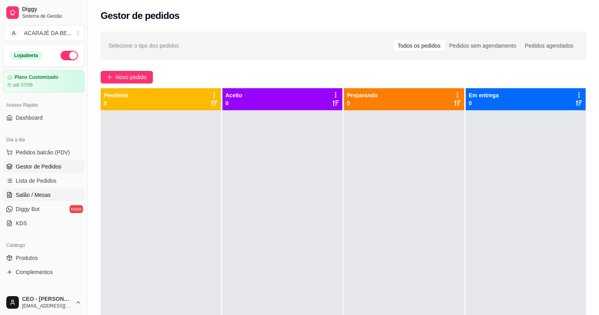
click at [50, 195] on link "Salão / Mesas" at bounding box center [43, 194] width 81 height 13
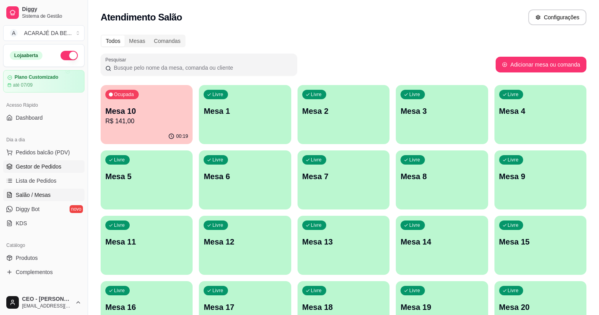
click at [49, 170] on span "Gestor de Pedidos" at bounding box center [39, 166] width 46 height 8
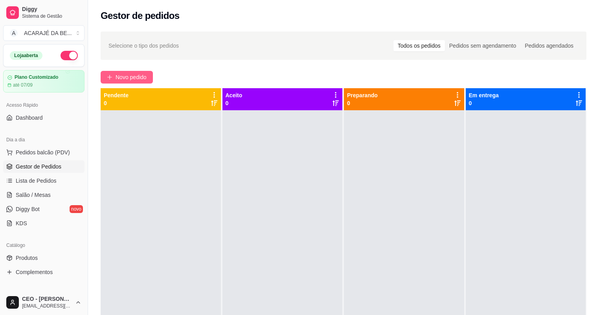
click at [142, 79] on span "Novo pedido" at bounding box center [131, 77] width 31 height 9
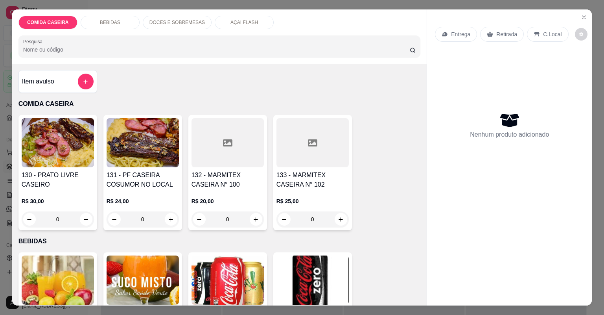
click at [301, 145] on div at bounding box center [313, 142] width 72 height 49
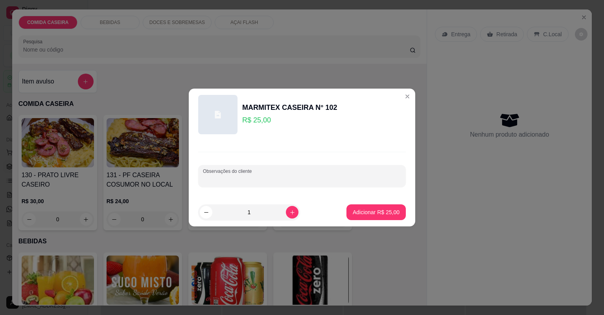
click at [249, 175] on input "Observações do cliente" at bounding box center [302, 179] width 198 height 8
paste input "[PERSON_NAME] de Caldo Macarrão Farofa Purê Banana frita Cenoura Omelete"
type input "[PERSON_NAME] de Caldo Macarrão Farofa Purê Banana frita Cenoura Omelete"
click at [382, 215] on p "Adicionar R$ 25,00" at bounding box center [377, 211] width 46 height 7
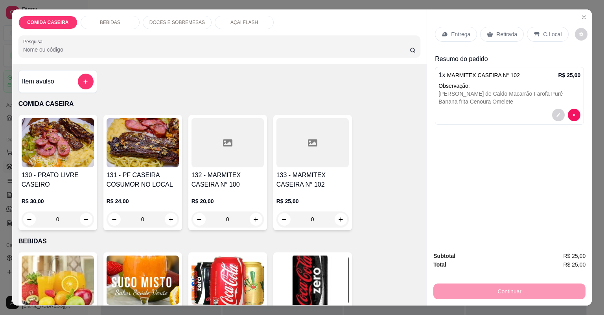
click at [455, 32] on p "Entrega" at bounding box center [460, 34] width 19 height 8
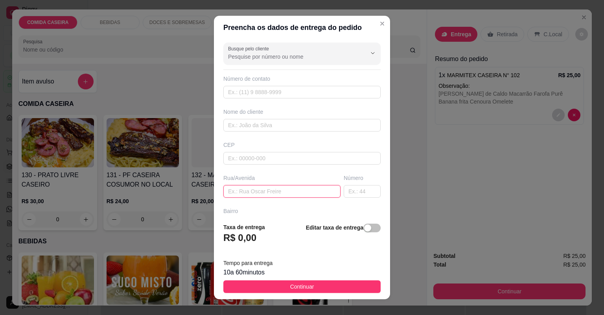
click at [287, 190] on input "text" at bounding box center [281, 191] width 117 height 13
paste input "[STREET_ADDRESS][PERSON_NAME] próximo a Serraria De Gilvan"
type input "[STREET_ADDRESS][PERSON_NAME] próximo a Serraria De Gilvan"
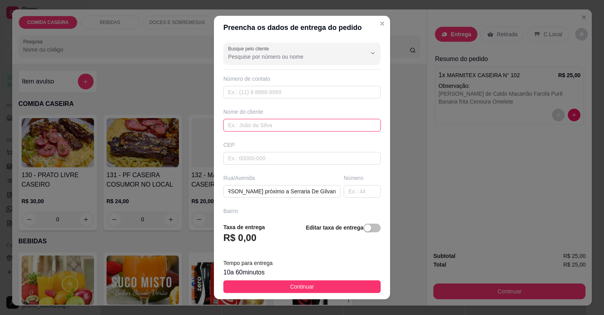
scroll to position [0, 0]
click at [262, 126] on input "text" at bounding box center [301, 125] width 157 height 13
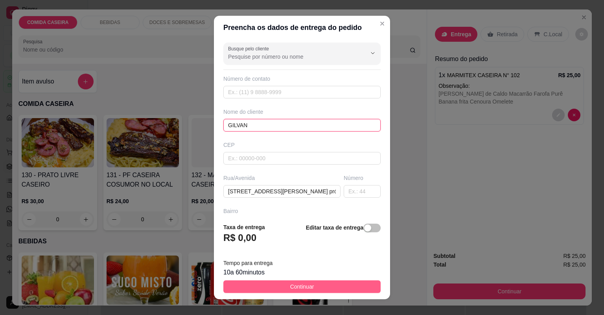
type input "GILVAN"
click at [323, 288] on button "Continuar" at bounding box center [301, 286] width 157 height 13
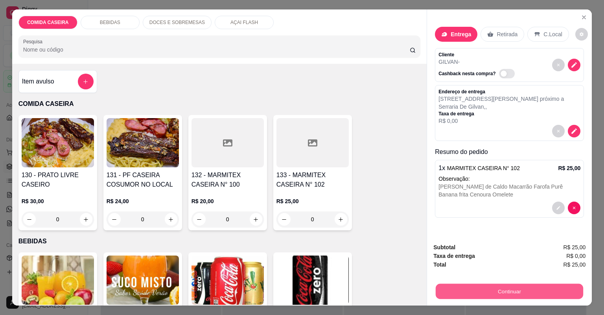
click at [552, 296] on button "Continuar" at bounding box center [510, 291] width 148 height 15
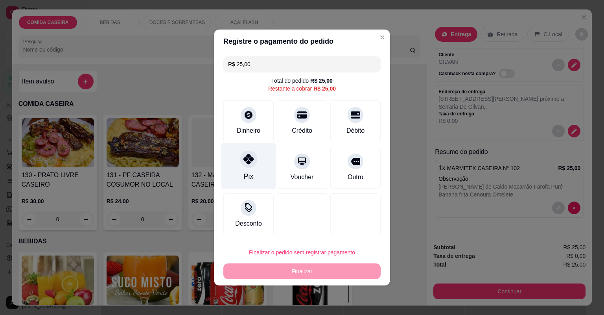
click at [257, 169] on div "Pix" at bounding box center [248, 166] width 55 height 46
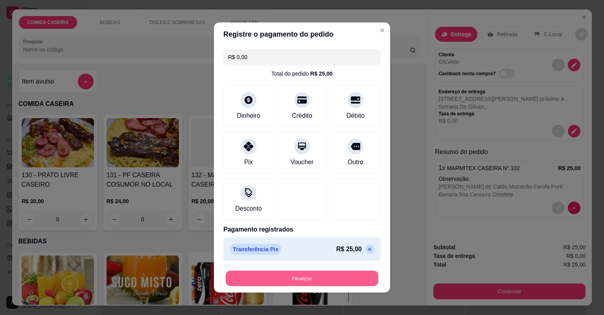
click at [324, 278] on button "Finalizar" at bounding box center [302, 278] width 153 height 15
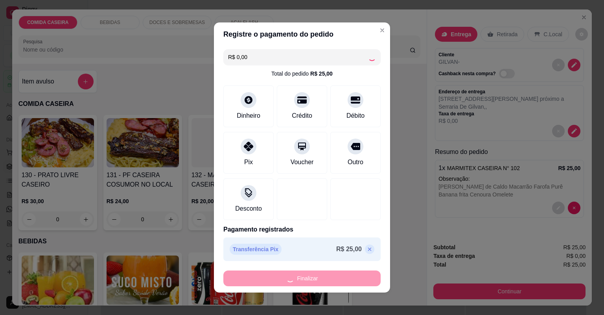
type input "-R$ 25,00"
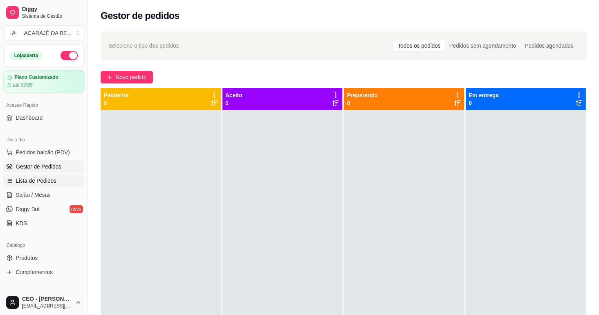
click at [50, 180] on span "Lista de Pedidos" at bounding box center [36, 181] width 41 height 8
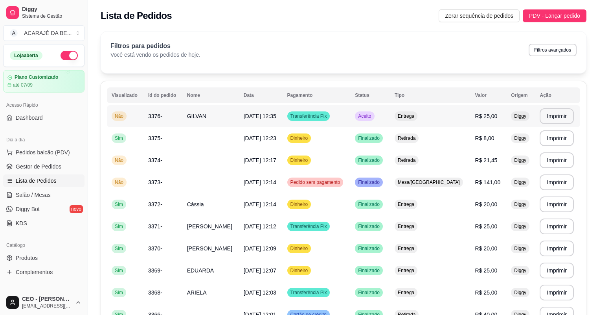
click at [225, 124] on td "GILVAN" at bounding box center [211, 116] width 57 height 22
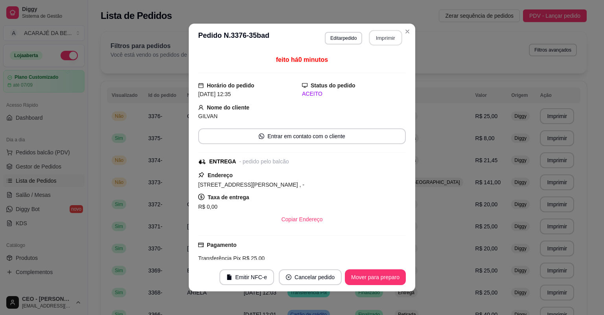
click at [379, 38] on button "Imprimir" at bounding box center [385, 37] width 33 height 15
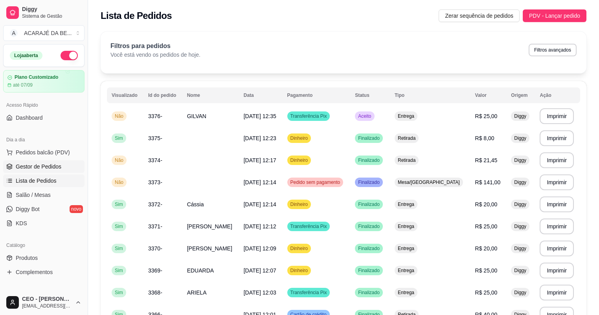
click at [34, 163] on span "Gestor de Pedidos" at bounding box center [39, 166] width 46 height 8
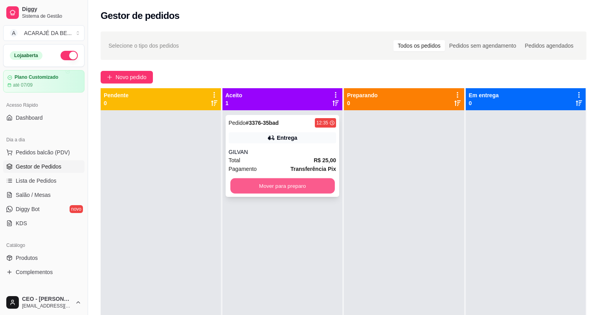
click at [262, 186] on button "Mover para preparo" at bounding box center [282, 185] width 104 height 15
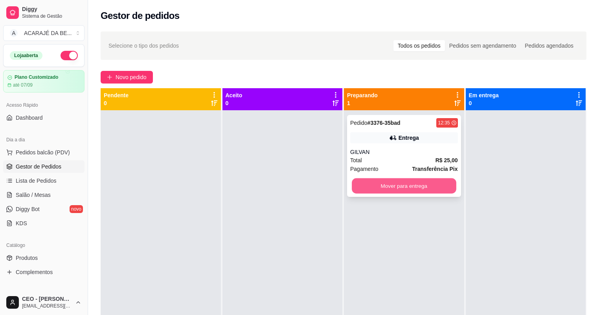
click at [428, 184] on button "Mover para entrega" at bounding box center [404, 185] width 104 height 15
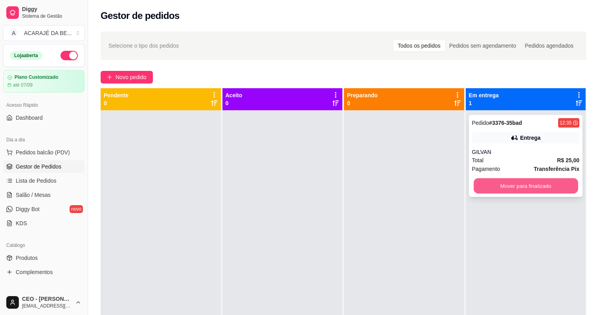
click at [480, 190] on button "Mover para finalizado" at bounding box center [526, 185] width 104 height 15
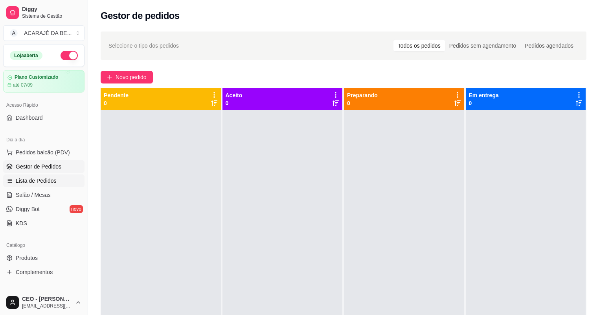
click at [44, 175] on link "Lista de Pedidos" at bounding box center [43, 180] width 81 height 13
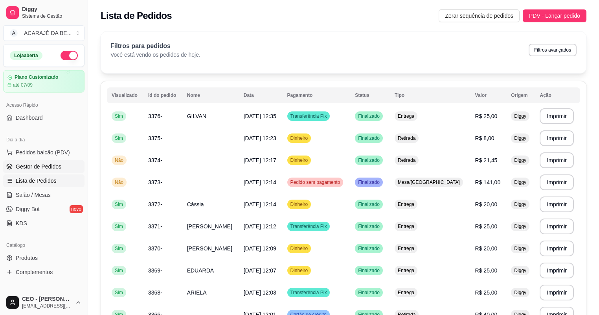
click at [28, 162] on link "Gestor de Pedidos" at bounding box center [43, 166] width 81 height 13
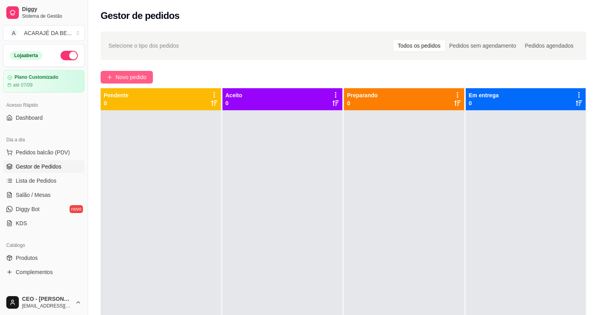
click at [125, 78] on span "Novo pedido" at bounding box center [131, 77] width 31 height 9
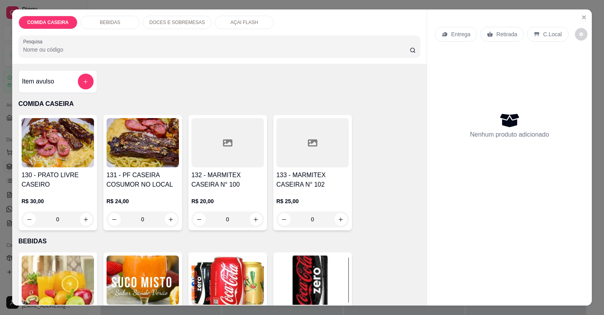
click at [66, 86] on div "Item avulso" at bounding box center [58, 82] width 72 height 16
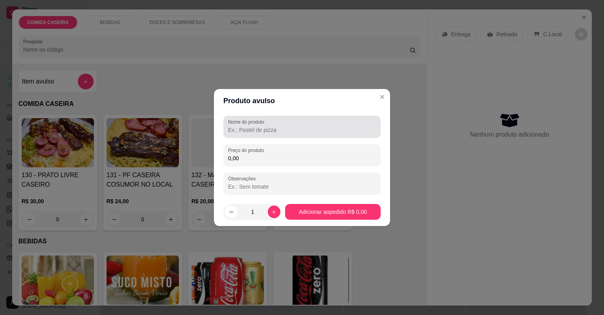
click at [262, 128] on input "Nome do produto" at bounding box center [302, 130] width 148 height 8
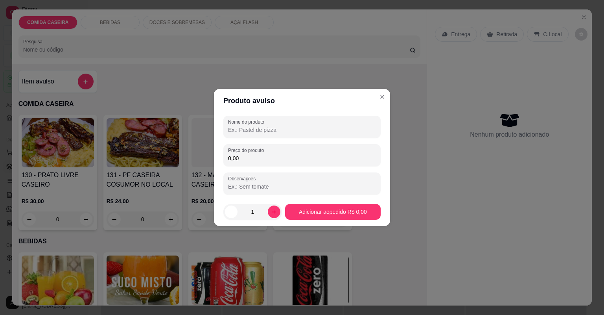
click at [262, 129] on input "Nome do produto" at bounding box center [302, 130] width 148 height 8
type input "KILO"
click at [278, 159] on input "0,00" at bounding box center [302, 158] width 148 height 8
type input "16,50"
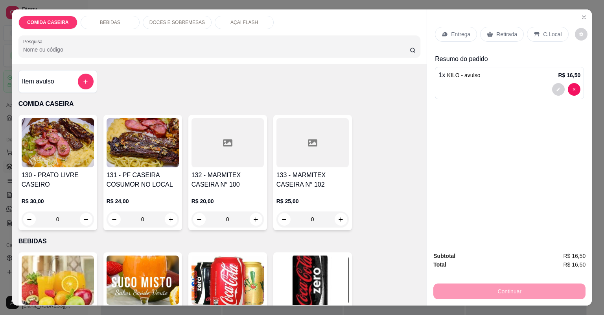
click at [544, 30] on p "C.Local" at bounding box center [552, 34] width 18 height 8
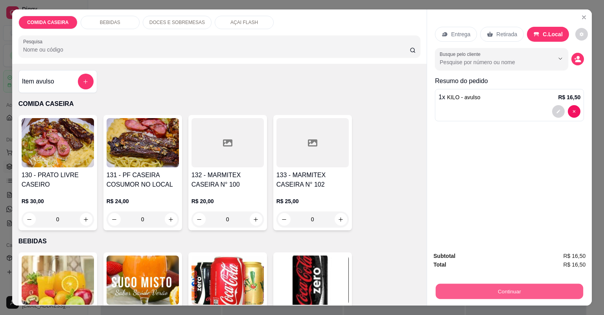
click at [493, 295] on button "Continuar" at bounding box center [510, 291] width 148 height 15
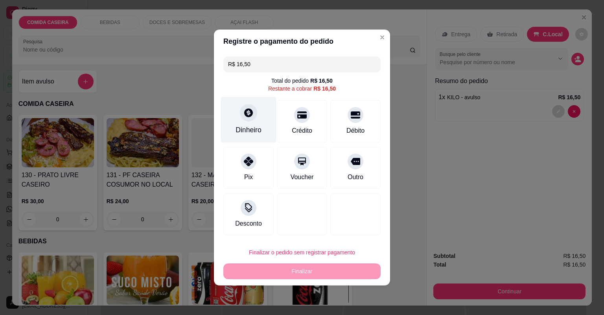
click at [244, 128] on div "Dinheiro" at bounding box center [249, 130] width 26 height 10
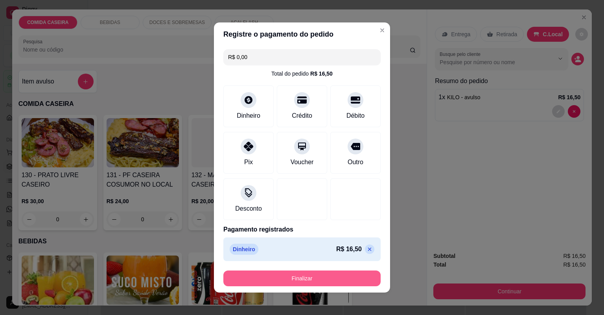
click at [338, 277] on button "Finalizar" at bounding box center [301, 278] width 157 height 16
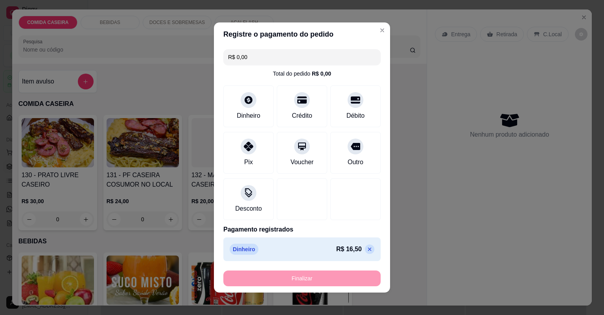
type input "-R$ 16,50"
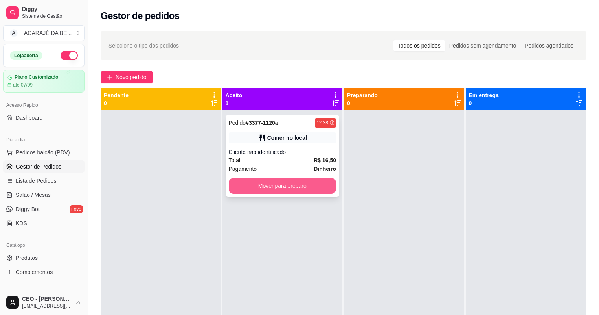
click at [313, 184] on button "Mover para preparo" at bounding box center [283, 186] width 108 height 16
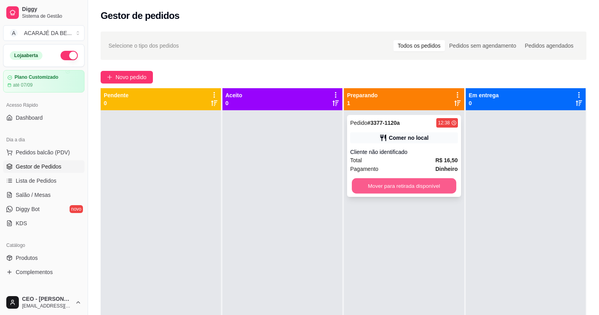
click at [396, 186] on button "Mover para retirada disponível" at bounding box center [404, 185] width 104 height 15
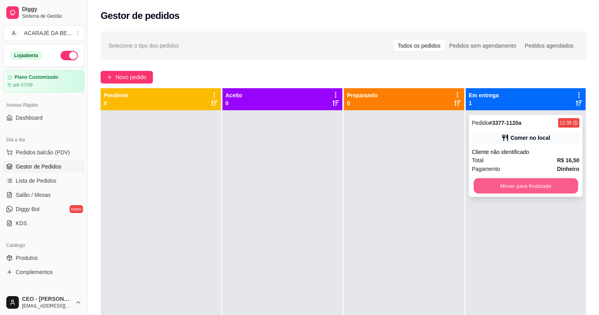
click at [499, 184] on button "Mover para finalizado" at bounding box center [526, 185] width 104 height 15
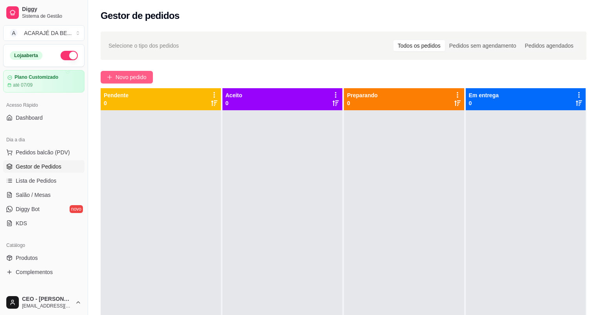
click at [140, 76] on span "Novo pedido" at bounding box center [131, 77] width 31 height 9
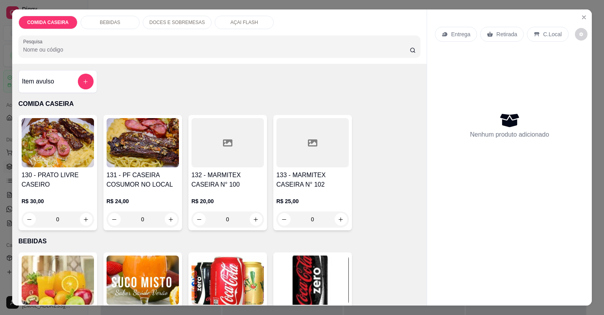
click at [236, 159] on div at bounding box center [228, 142] width 72 height 49
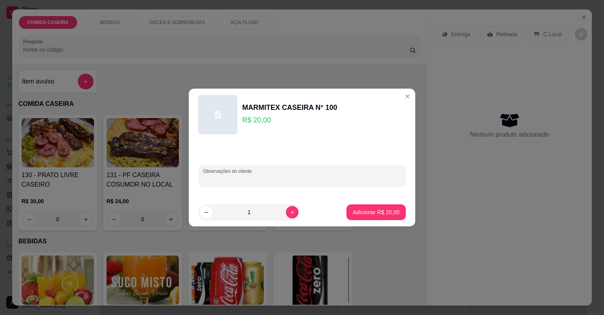
click at [256, 181] on input "Observações do cliente" at bounding box center [302, 179] width 198 height 8
paste input "macarrão a alho e olho, purê de batata, banana frita, cenoura cozida e filé de …"
type input "macarrão a alho e olho, purê de batata, banana frita, cenoura cozida e filé de …"
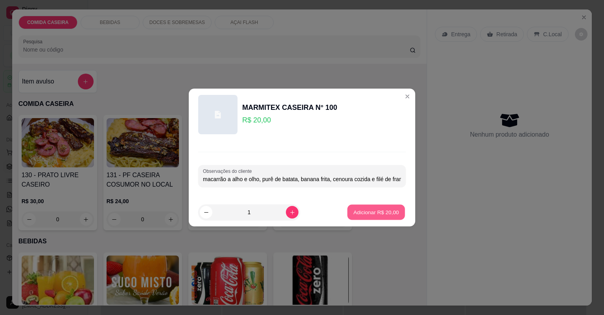
click at [369, 205] on button "Adicionar R$ 20,00" at bounding box center [376, 212] width 58 height 15
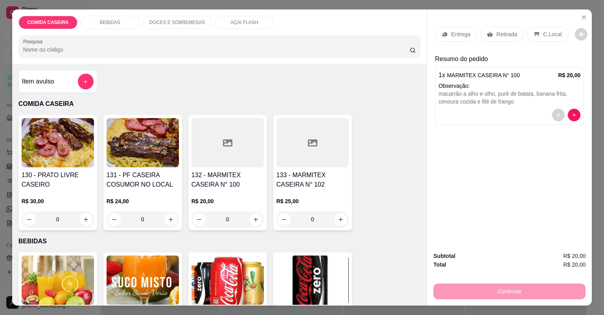
click at [456, 34] on p "Entrega" at bounding box center [460, 34] width 19 height 8
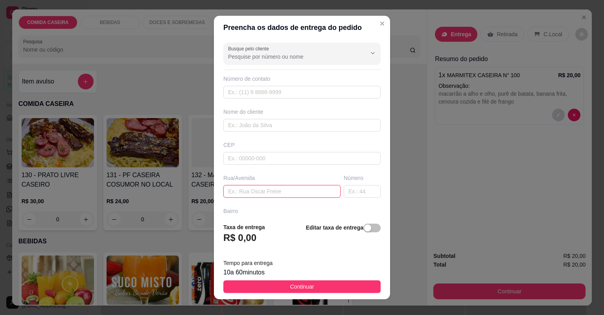
click at [259, 191] on input "text" at bounding box center [281, 191] width 117 height 13
paste input "bairro relíquia na [STREET_ADDRESS][PERSON_NAME]"
paste input "Em baixo da FEMA contabilidade"
type input "bairro relíquia na [STREET_ADDRESS][PERSON_NAME] Em baixo da FEMA contabilidade"
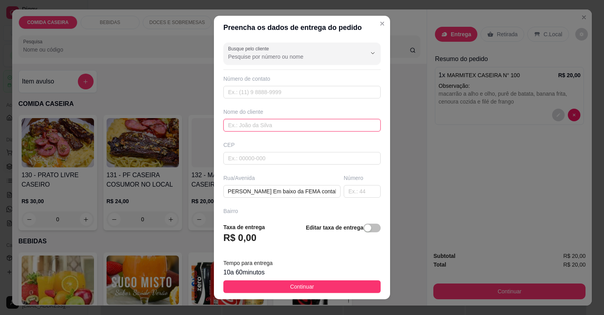
scroll to position [0, 0]
click at [302, 127] on input "text" at bounding box center [301, 125] width 157 height 13
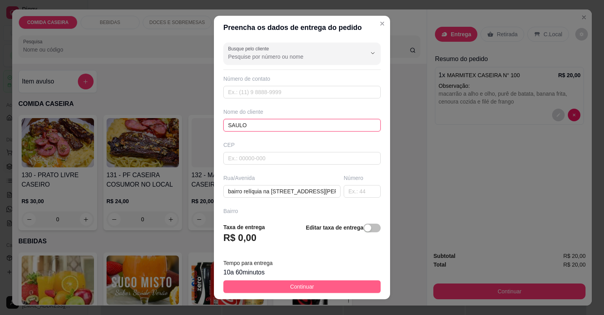
type input "SAULO"
click at [333, 290] on button "Continuar" at bounding box center [301, 286] width 157 height 13
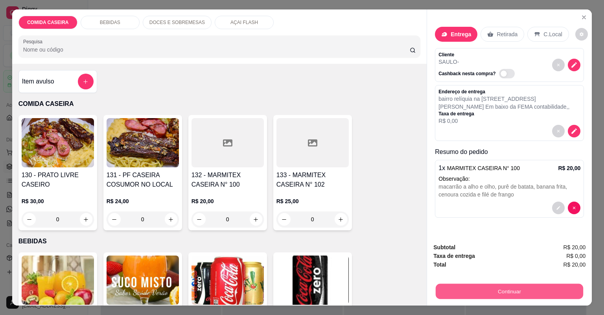
click at [500, 292] on button "Continuar" at bounding box center [510, 291] width 148 height 15
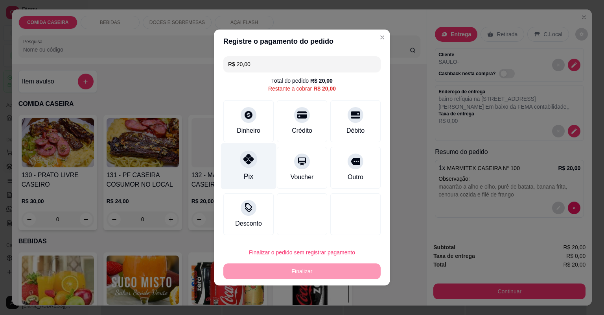
click at [255, 167] on div "Pix" at bounding box center [248, 166] width 55 height 46
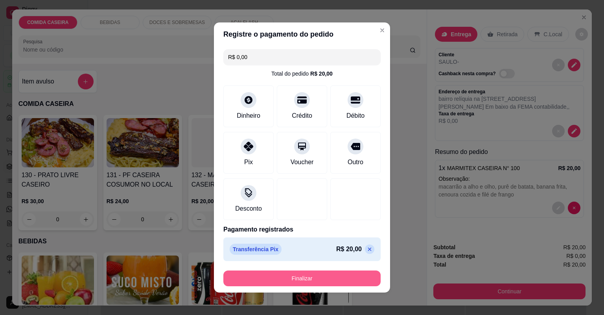
click at [337, 278] on button "Finalizar" at bounding box center [301, 278] width 157 height 16
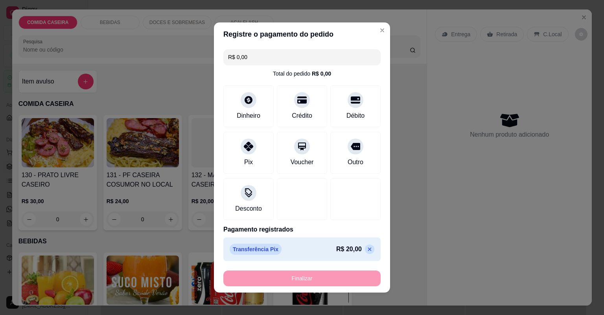
type input "-R$ 20,00"
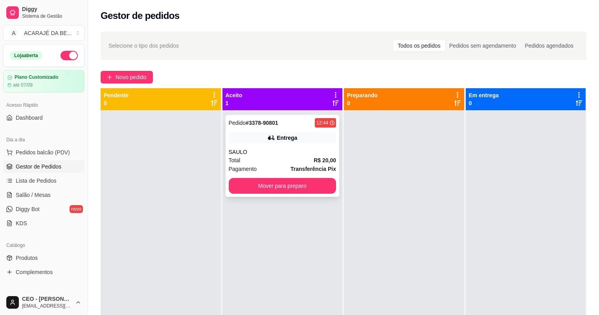
click at [292, 166] on strong "Transferência Pix" at bounding box center [314, 169] width 46 height 6
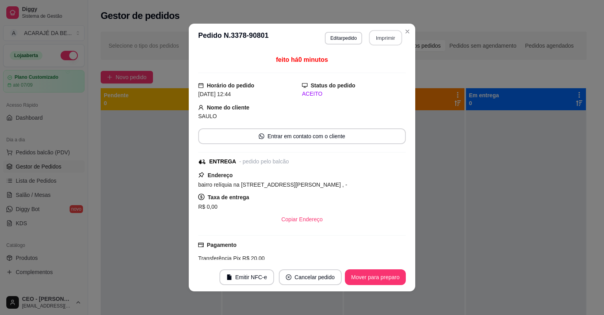
click at [382, 39] on button "Imprimir" at bounding box center [385, 37] width 33 height 15
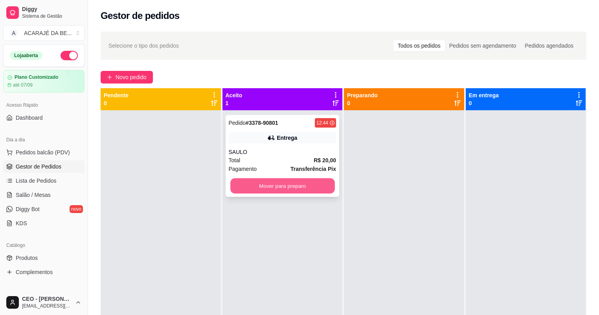
click at [297, 183] on button "Mover para preparo" at bounding box center [282, 185] width 104 height 15
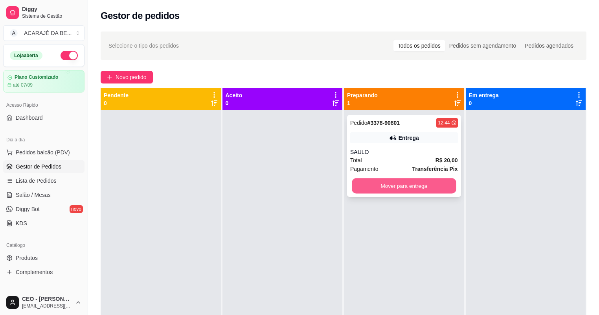
click at [374, 187] on button "Mover para entrega" at bounding box center [404, 185] width 104 height 15
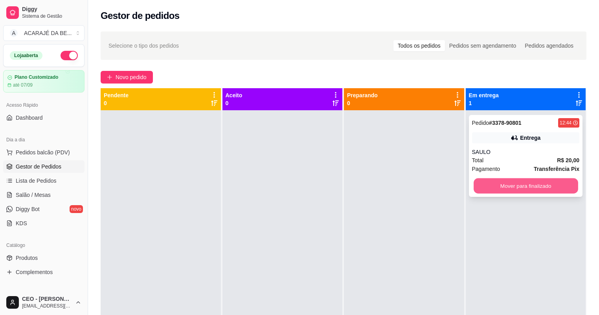
click at [481, 184] on button "Mover para finalizado" at bounding box center [526, 185] width 104 height 15
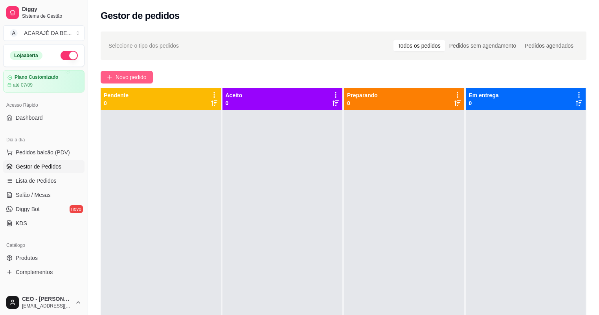
click at [137, 72] on button "Novo pedido" at bounding box center [127, 77] width 52 height 13
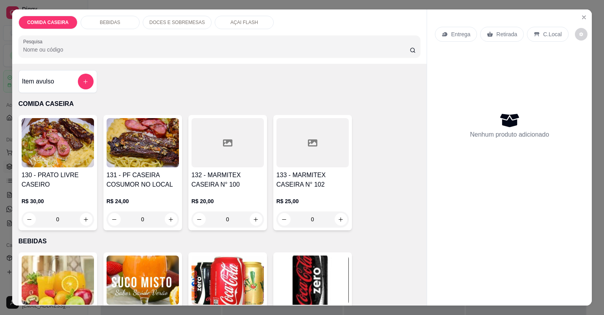
click at [300, 136] on div at bounding box center [313, 142] width 72 height 49
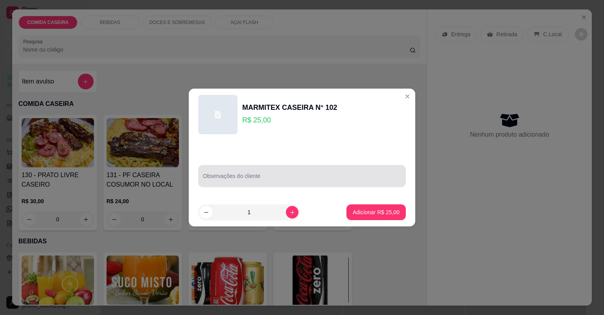
click at [306, 179] on input "Observações do cliente" at bounding box center [302, 179] width 198 height 8
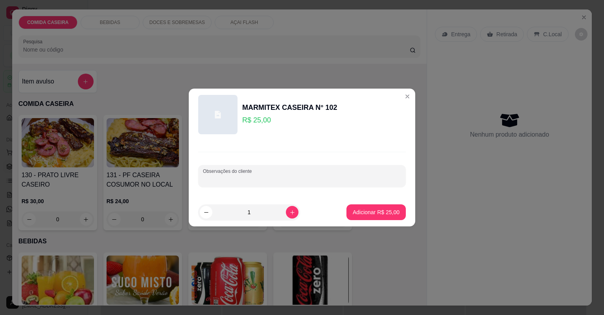
paste input "churrasco feijão de de caldo com verduras completa"
type input "churrasco feijão de de caldo com verduras completa"
click at [365, 212] on p "Adicionar R$ 25,00" at bounding box center [377, 211] width 46 height 7
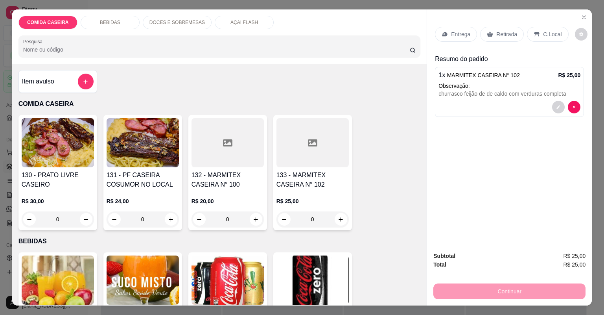
click at [463, 33] on p "Entrega" at bounding box center [460, 34] width 19 height 8
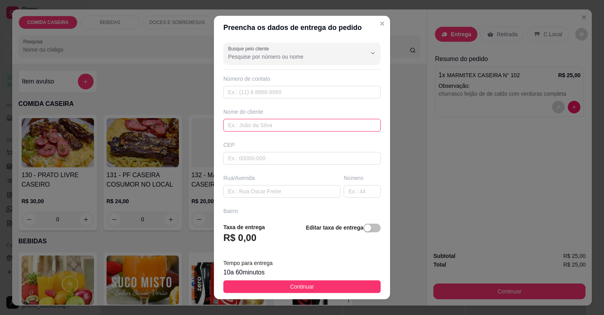
drag, startPoint x: 271, startPoint y: 128, endPoint x: 273, endPoint y: 122, distance: 6.1
click at [271, 127] on input "text" at bounding box center [301, 125] width 157 height 13
type input "ERISVELTON"
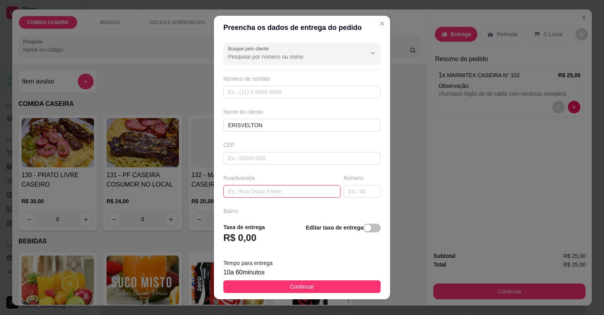
click at [272, 194] on input "text" at bounding box center [281, 191] width 117 height 13
paste input "[STREET_ADDRESS]"
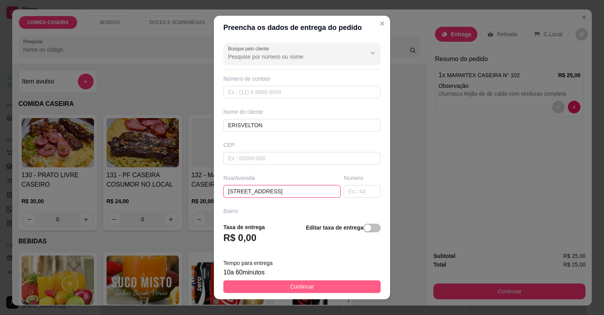
type input "[STREET_ADDRESS]"
click at [300, 289] on span "Continuar" at bounding box center [302, 286] width 24 height 9
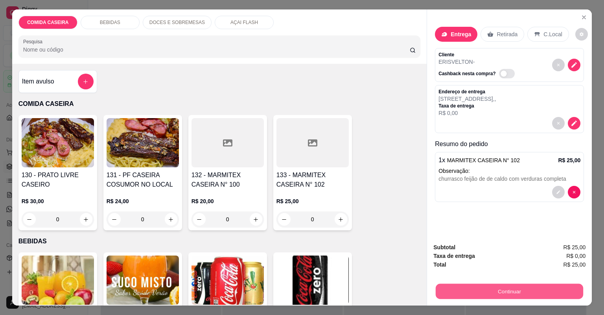
click at [468, 296] on button "Continuar" at bounding box center [510, 291] width 148 height 15
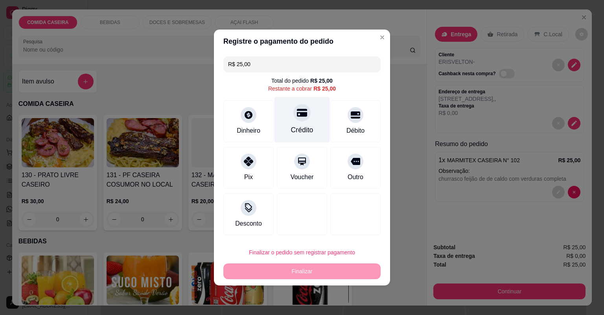
click at [311, 135] on div "Crédito" at bounding box center [302, 120] width 55 height 46
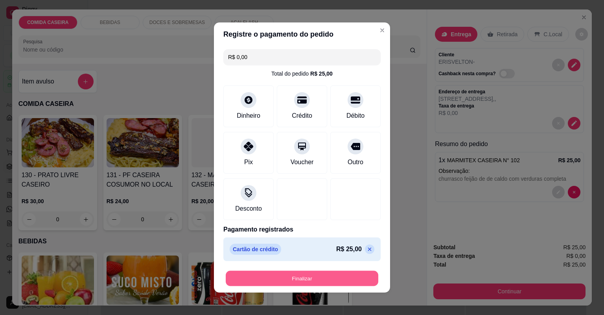
click at [341, 273] on button "Finalizar" at bounding box center [302, 278] width 153 height 15
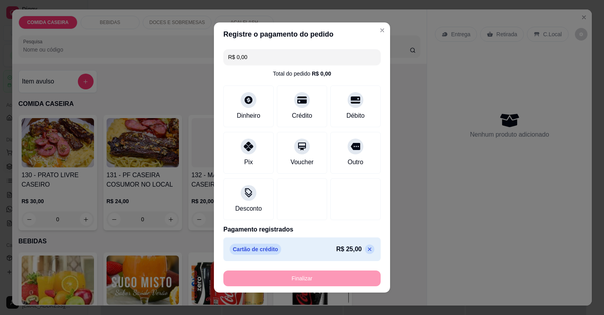
type input "-R$ 25,00"
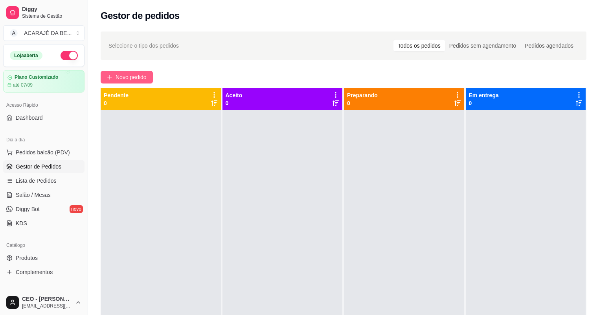
click at [130, 74] on span "Novo pedido" at bounding box center [131, 77] width 31 height 9
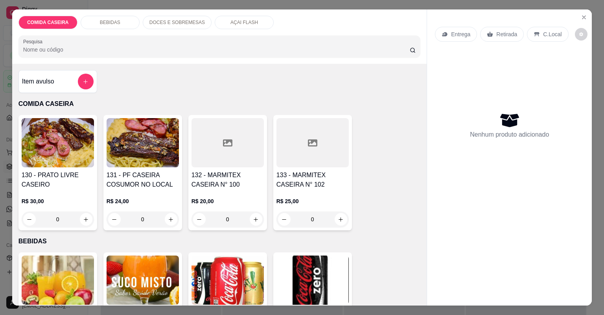
click at [1, 131] on div "COMIDA CASEIRA BEBIDAS DOCES E SOBREMESAS AÇAI FLASH Pesquisa Item avulso COMID…" at bounding box center [302, 157] width 604 height 315
click at [582, 18] on icon "Close" at bounding box center [584, 17] width 6 height 6
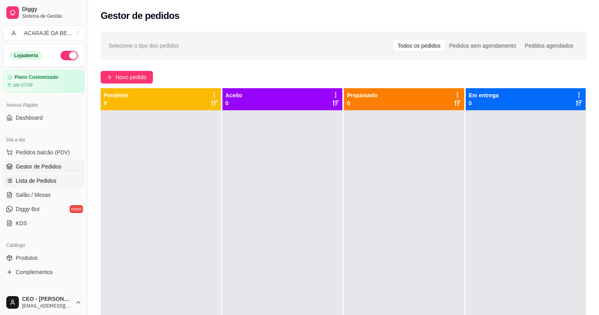
click at [56, 181] on link "Lista de Pedidos" at bounding box center [43, 180] width 81 height 13
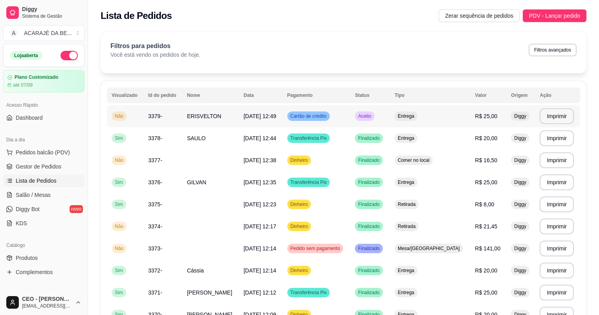
click at [239, 124] on td "ERISVELTON" at bounding box center [211, 116] width 57 height 22
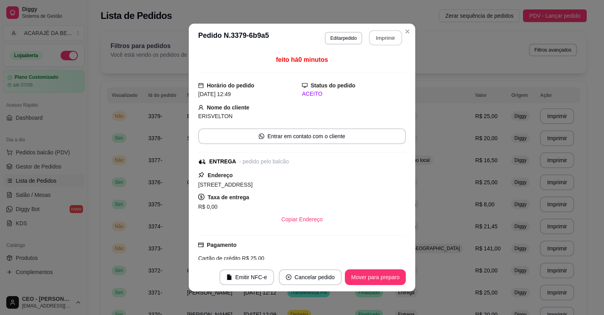
click at [389, 39] on button "Imprimir" at bounding box center [385, 37] width 33 height 15
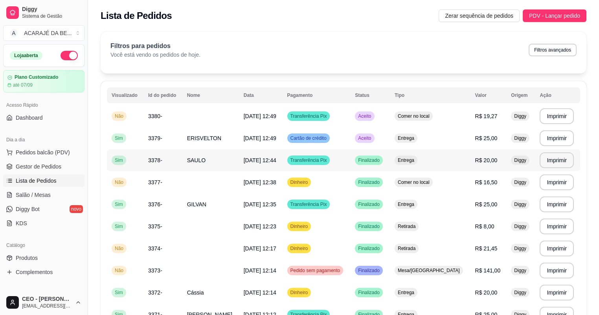
click at [439, 149] on td "Entrega" at bounding box center [430, 160] width 81 height 22
click at [32, 166] on span "Gestor de Pedidos" at bounding box center [39, 166] width 46 height 8
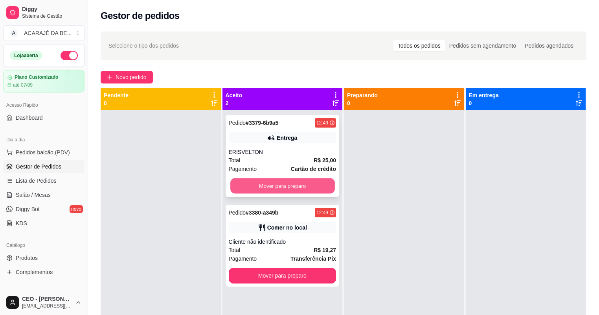
click at [279, 181] on button "Mover para preparo" at bounding box center [282, 185] width 104 height 15
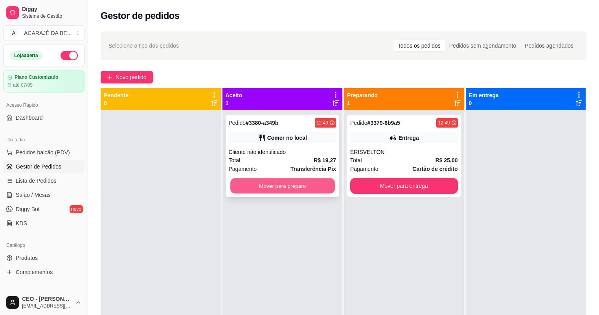
click at [329, 187] on button "Mover para preparo" at bounding box center [282, 185] width 104 height 15
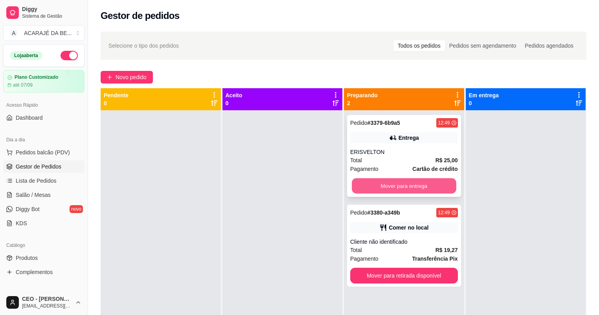
click at [395, 184] on button "Mover para entrega" at bounding box center [404, 185] width 104 height 15
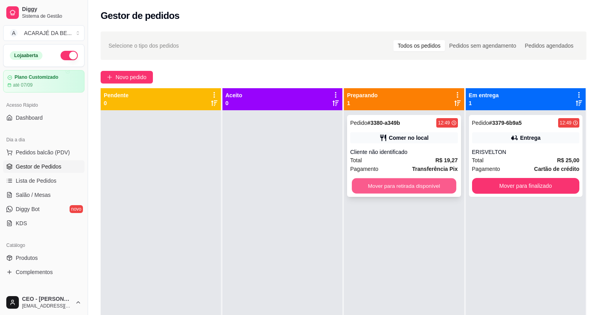
click at [400, 184] on button "Mover para retirada disponível" at bounding box center [404, 185] width 104 height 15
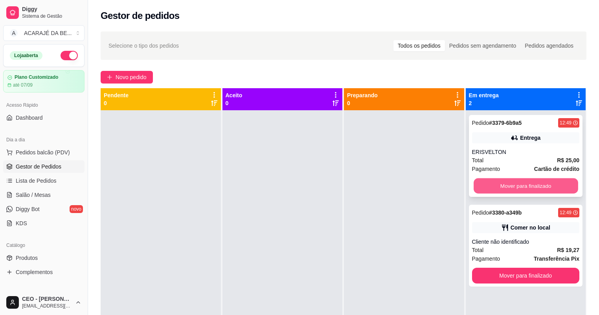
click at [498, 188] on button "Mover para finalizado" at bounding box center [526, 185] width 104 height 15
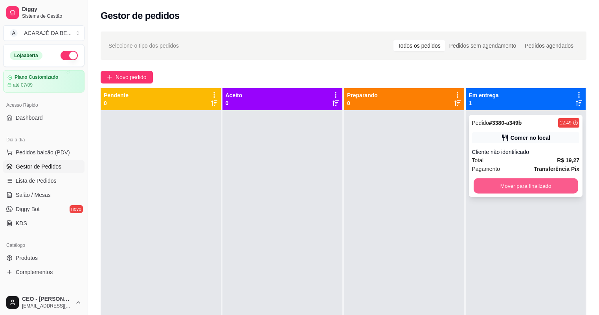
click at [498, 188] on button "Mover para finalizado" at bounding box center [526, 185] width 104 height 15
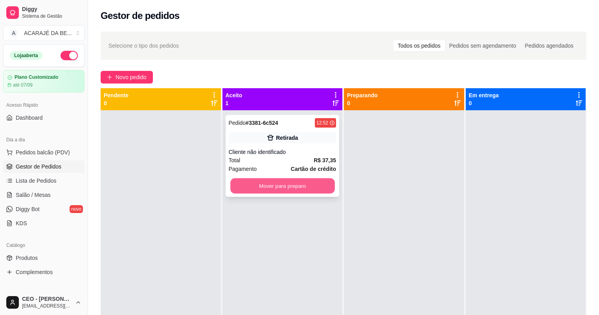
click at [308, 179] on button "Mover para preparo" at bounding box center [282, 185] width 104 height 15
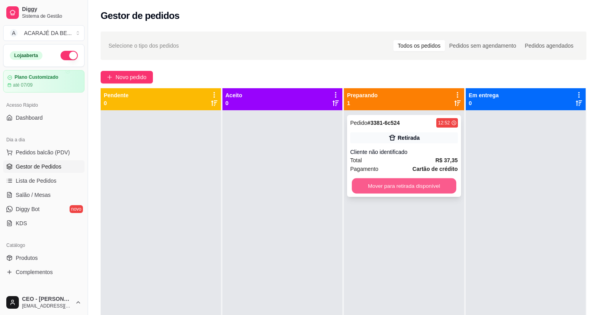
click at [390, 189] on button "Mover para retirada disponível" at bounding box center [404, 185] width 104 height 15
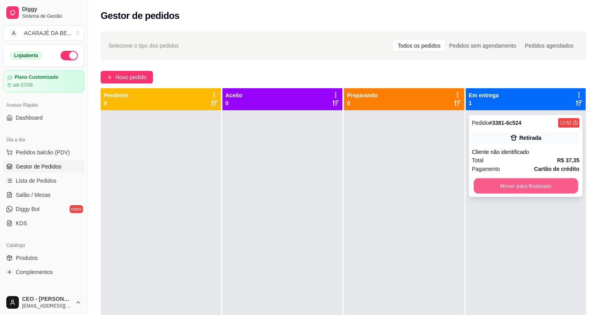
click at [486, 186] on button "Mover para finalizado" at bounding box center [526, 185] width 104 height 15
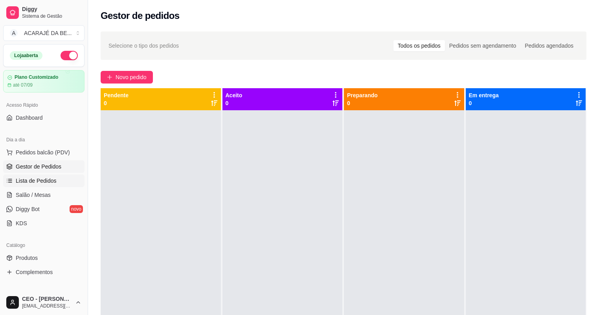
click at [56, 180] on link "Lista de Pedidos" at bounding box center [43, 180] width 81 height 13
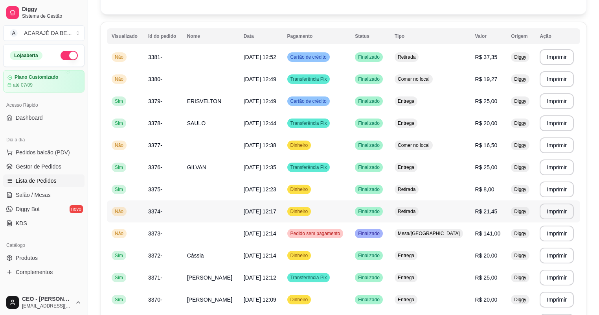
scroll to position [63, 0]
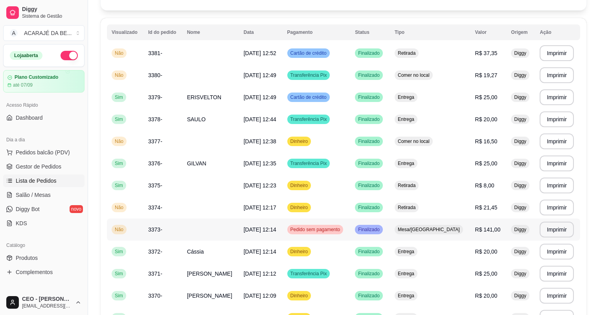
click at [489, 230] on span "R$ 141,00" at bounding box center [489, 229] width 26 height 6
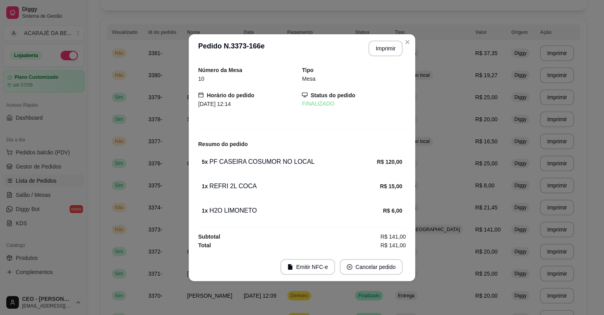
drag, startPoint x: 101, startPoint y: 189, endPoint x: 99, endPoint y: 183, distance: 6.9
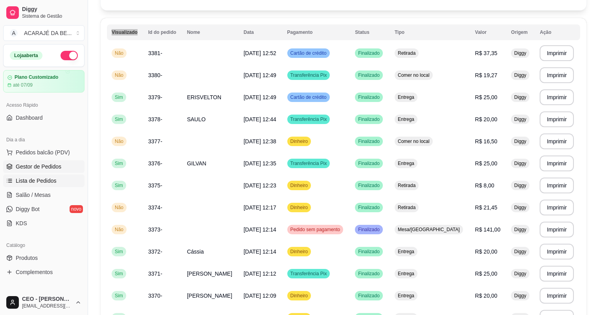
drag, startPoint x: 99, startPoint y: 183, endPoint x: 52, endPoint y: 165, distance: 50.3
click at [52, 165] on span "Gestor de Pedidos" at bounding box center [39, 166] width 46 height 8
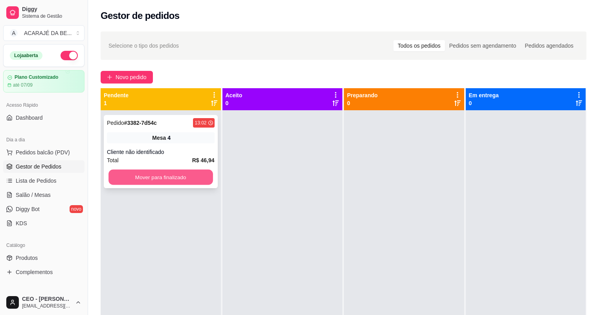
click at [193, 181] on button "Mover para finalizado" at bounding box center [161, 177] width 104 height 15
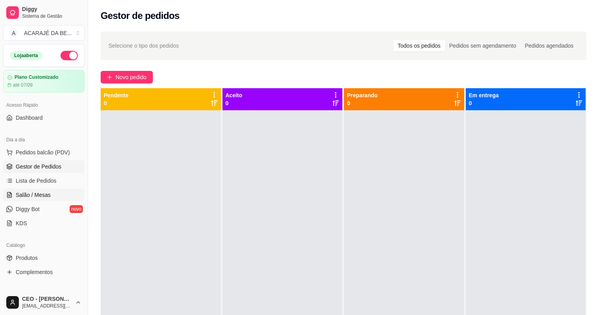
click at [57, 199] on link "Salão / Mesas" at bounding box center [43, 194] width 81 height 13
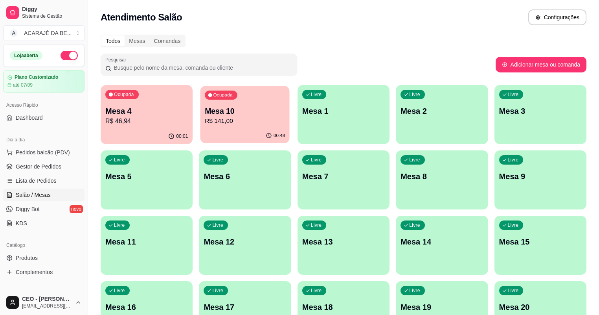
click at [238, 124] on p "R$ 141,00" at bounding box center [245, 120] width 80 height 9
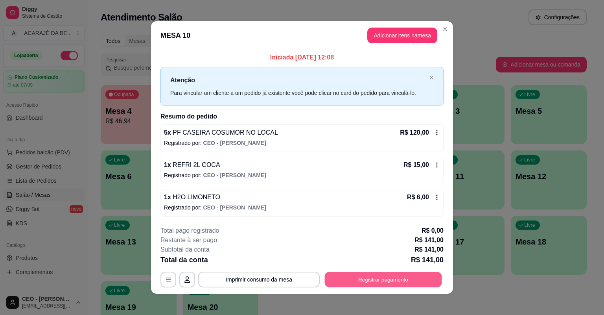
click at [358, 276] on button "Registrar pagamento" at bounding box center [383, 278] width 117 height 15
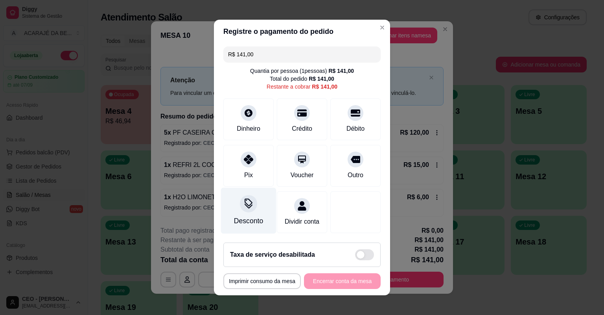
click at [255, 219] on div "Desconto" at bounding box center [248, 221] width 29 height 10
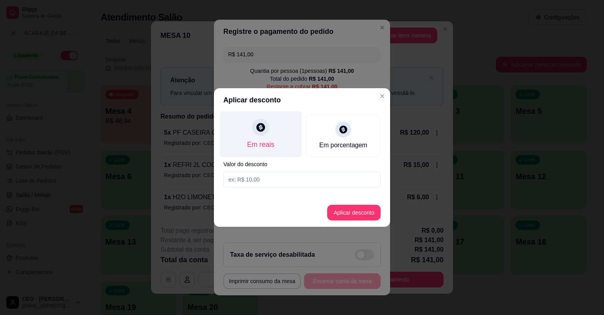
click at [288, 147] on div "Em reais" at bounding box center [261, 134] width 82 height 46
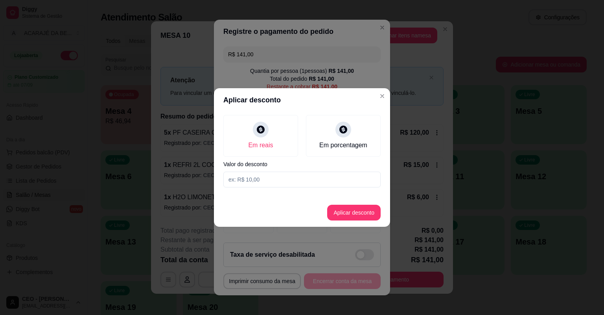
click at [274, 186] on input at bounding box center [301, 179] width 157 height 16
type input "1,00"
click at [354, 213] on button "Aplicar desconto" at bounding box center [354, 212] width 52 height 15
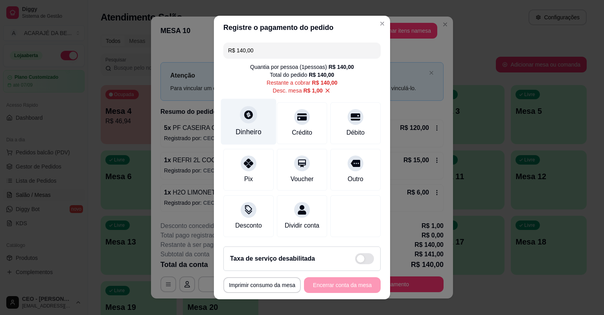
click at [244, 124] on div "Dinheiro" at bounding box center [248, 122] width 55 height 46
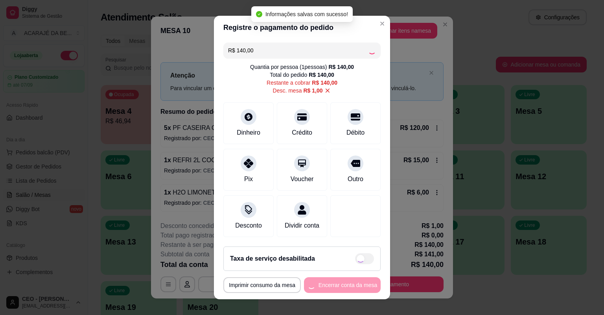
type input "R$ 0,00"
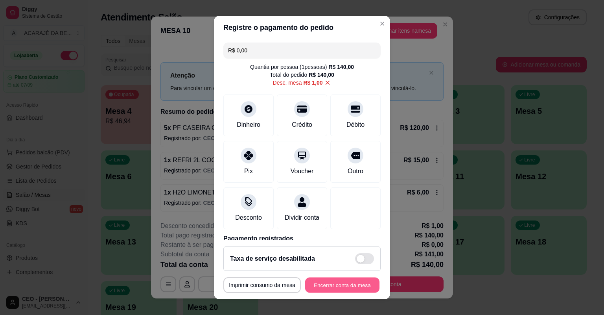
click at [327, 284] on button "Encerrar conta da mesa" at bounding box center [342, 284] width 74 height 15
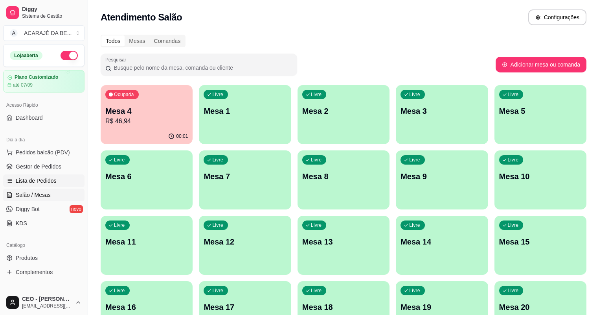
click at [52, 184] on span "Lista de Pedidos" at bounding box center [36, 181] width 41 height 8
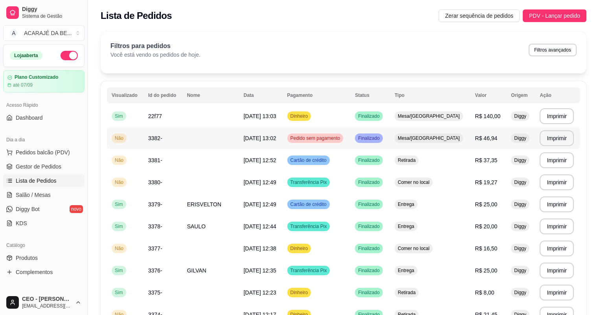
click at [351, 146] on td "Pedido sem pagamento" at bounding box center [317, 138] width 68 height 22
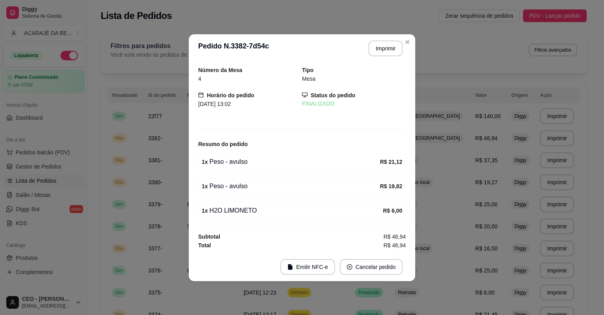
drag, startPoint x: 190, startPoint y: 226, endPoint x: 167, endPoint y: 218, distance: 24.9
click at [168, 219] on div "**********" at bounding box center [302, 157] width 604 height 315
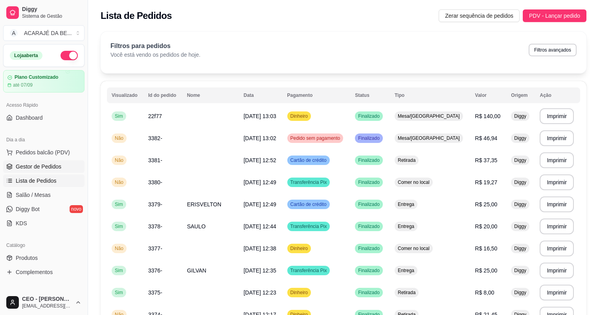
click at [62, 167] on link "Gestor de Pedidos" at bounding box center [43, 166] width 81 height 13
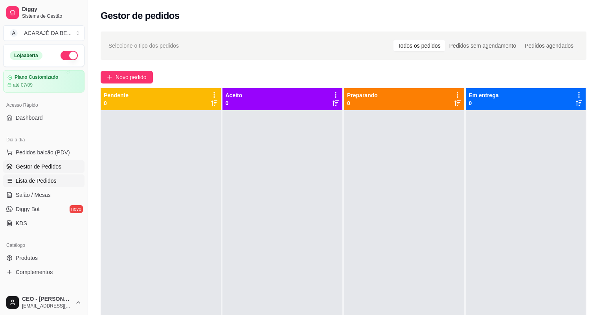
click at [38, 179] on span "Lista de Pedidos" at bounding box center [36, 181] width 41 height 8
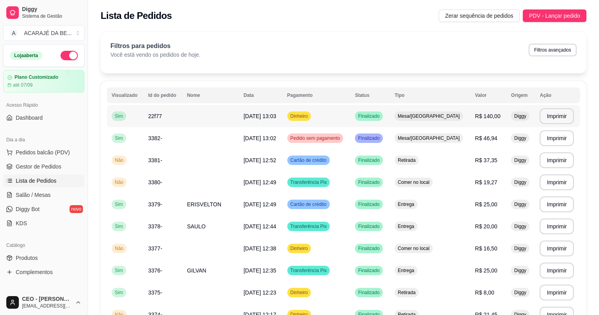
click at [351, 122] on td "Dinheiro" at bounding box center [317, 116] width 68 height 22
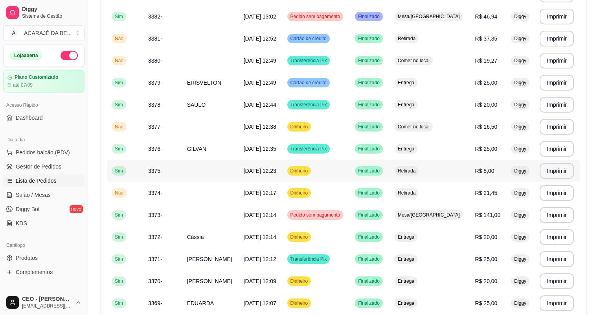
scroll to position [126, 0]
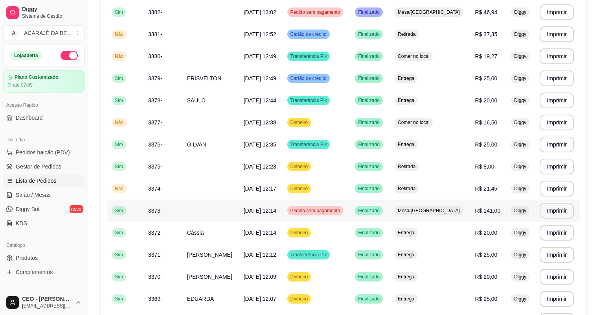
click at [351, 216] on td "Pedido sem pagamento" at bounding box center [317, 210] width 68 height 22
click at [52, 167] on span "Gestor de Pedidos" at bounding box center [39, 166] width 46 height 8
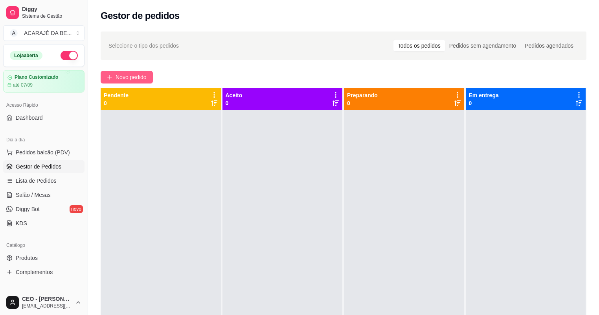
click at [121, 74] on span "Novo pedido" at bounding box center [131, 77] width 31 height 9
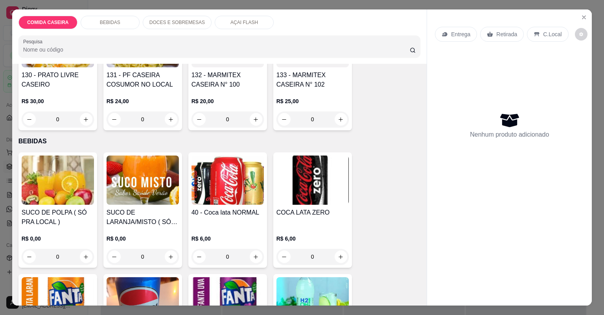
scroll to position [126, 0]
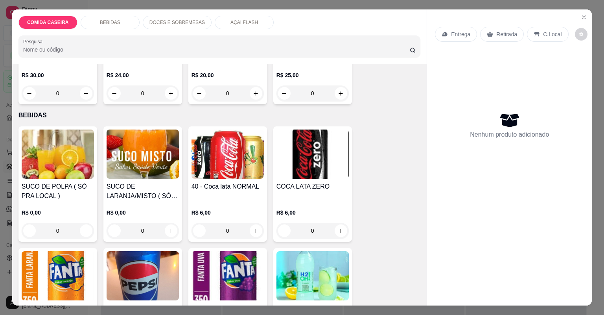
click at [136, 160] on img at bounding box center [143, 153] width 72 height 49
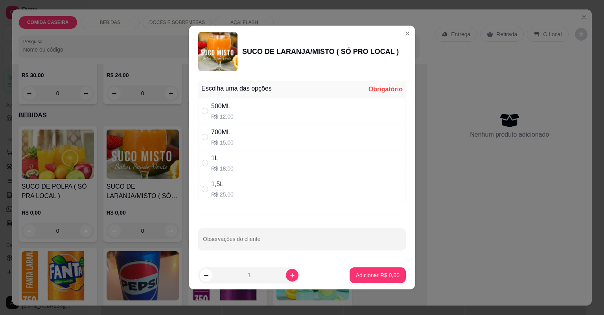
click at [223, 107] on div "500ML" at bounding box center [222, 105] width 22 height 9
radio input "true"
click at [386, 279] on button "Adicionar R$ 12,00" at bounding box center [376, 275] width 59 height 16
type input "1"
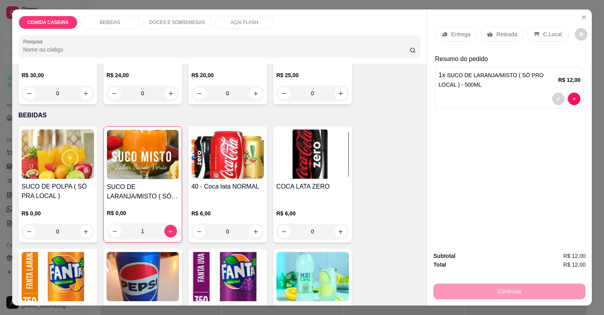
click at [499, 34] on p "Retirada" at bounding box center [506, 34] width 21 height 8
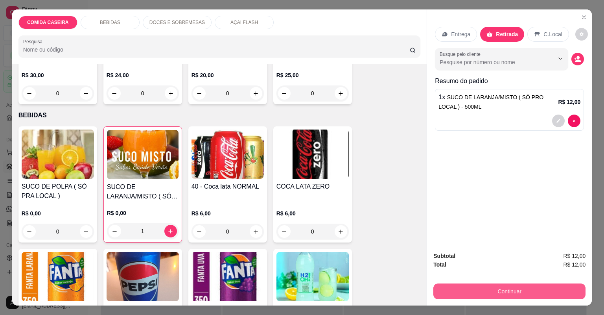
click at [498, 287] on button "Continuar" at bounding box center [509, 291] width 152 height 16
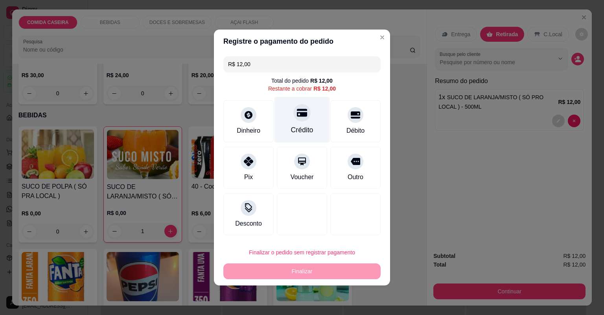
click at [299, 121] on div at bounding box center [301, 112] width 17 height 17
type input "R$ 0,00"
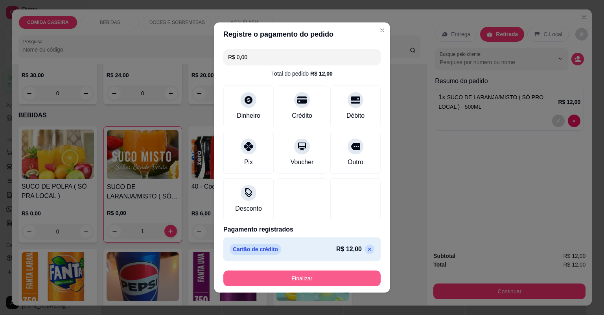
click at [320, 275] on button "Finalizar" at bounding box center [301, 278] width 157 height 16
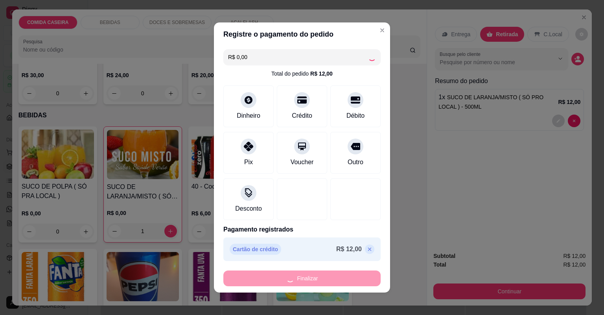
type input "0"
type input "-R$ 12,00"
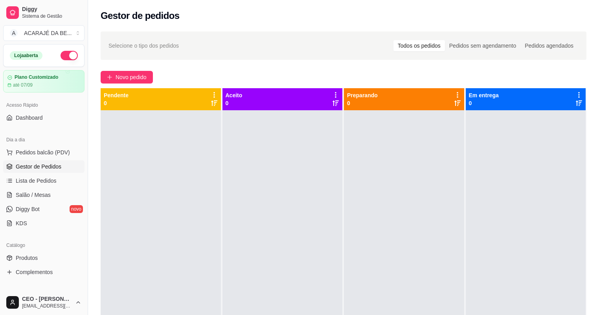
click at [37, 168] on span "Gestor de Pedidos" at bounding box center [39, 166] width 46 height 8
click at [39, 176] on link "Lista de Pedidos" at bounding box center [43, 180] width 81 height 13
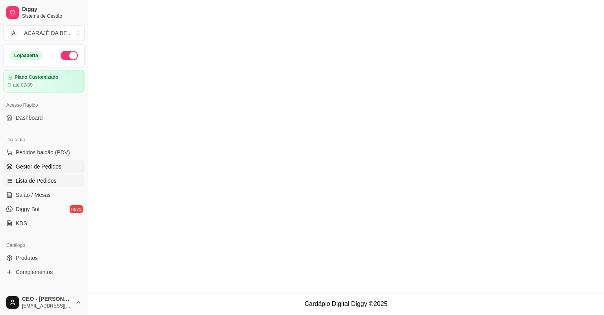
click at [44, 164] on span "Gestor de Pedidos" at bounding box center [39, 166] width 46 height 8
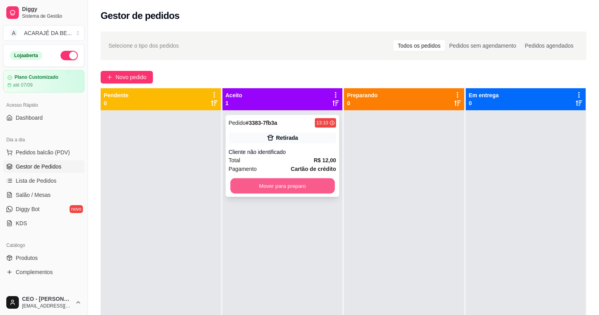
click at [282, 182] on button "Mover para preparo" at bounding box center [282, 185] width 104 height 15
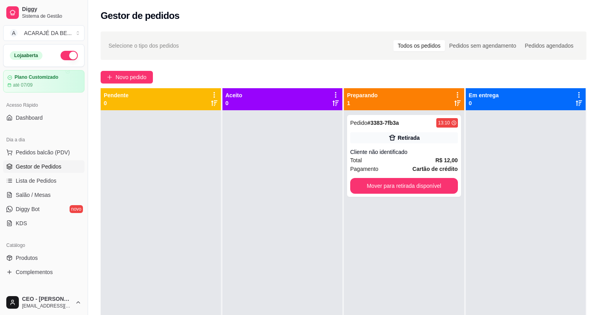
click at [282, 182] on div at bounding box center [283, 267] width 120 height 315
click at [455, 181] on div "Pedido # 3383-7fb3a 13:10 Retirada Cliente não identificado Total R$ 12,00 Paga…" at bounding box center [404, 156] width 114 height 82
click at [444, 186] on button "Mover para retirada disponível" at bounding box center [404, 185] width 104 height 15
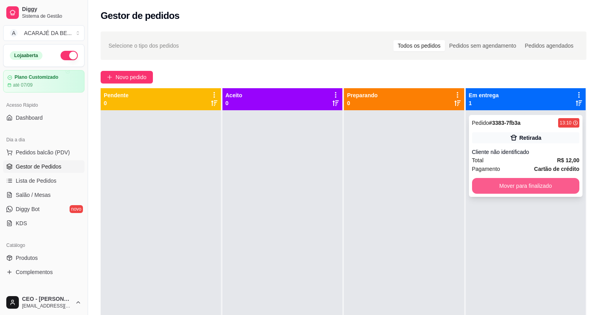
click at [492, 186] on button "Mover para finalizado" at bounding box center [526, 186] width 108 height 16
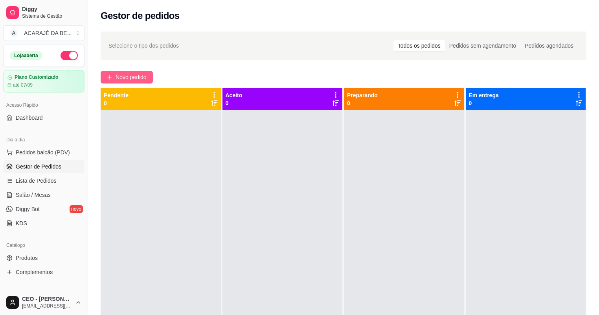
click at [131, 76] on span "Novo pedido" at bounding box center [131, 77] width 31 height 9
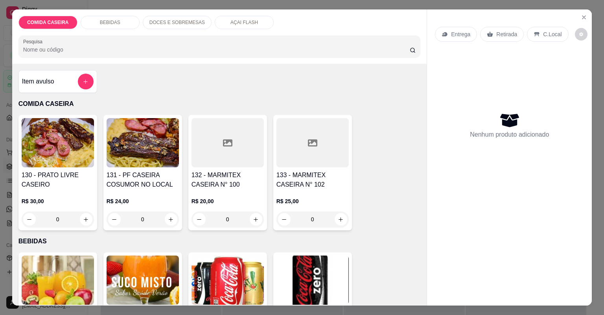
click at [215, 166] on div at bounding box center [228, 142] width 72 height 49
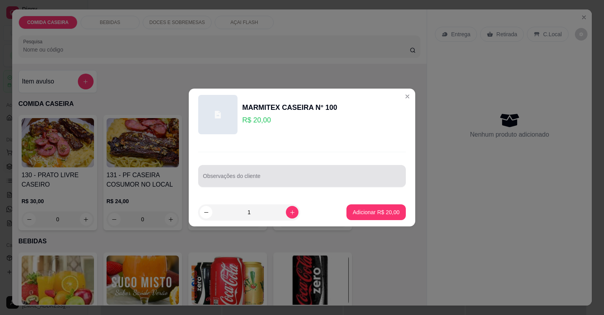
click at [227, 179] on input "Observações do cliente" at bounding box center [302, 179] width 198 height 8
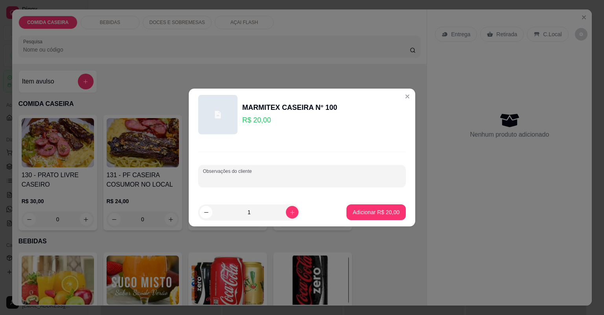
paste input "Farofa de soja Alface tomate Alcatra Macarrão Purê"
paste input "N poe tempero por cima da carne não"
click at [380, 179] on input "Farofa de soja Alface tomate Alcatra Macarrão Purê N poe tempero por cima da ca…" at bounding box center [302, 179] width 198 height 8
paste input "As partes mais assada q vc tiver"
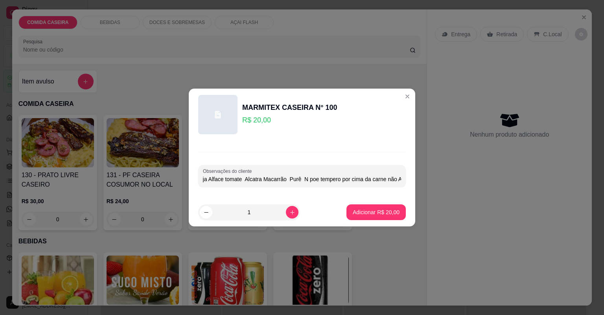
scroll to position [0, 107]
type input "Farofa de soja Alface tomate Alcatra Macarrão Purê N poe tempero por cima da ca…"
click at [386, 213] on p "Adicionar R$ 20,00" at bounding box center [377, 211] width 46 height 7
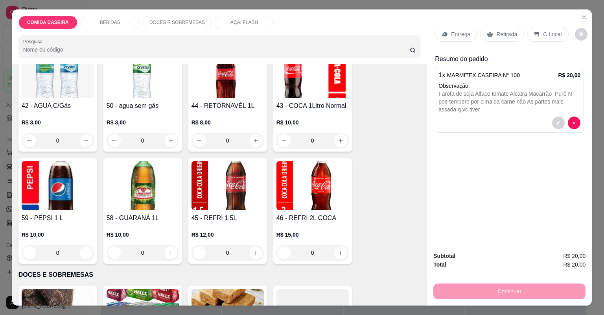
scroll to position [409, 0]
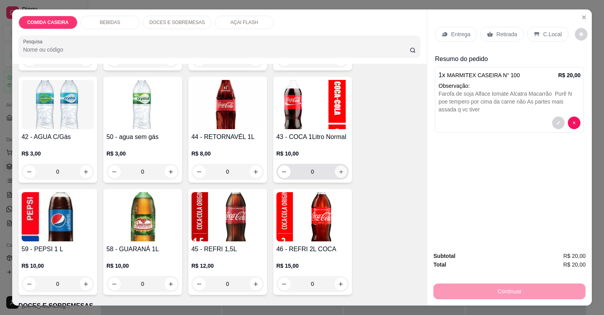
click at [341, 173] on icon "increase-product-quantity" at bounding box center [341, 172] width 6 height 6
type input "1"
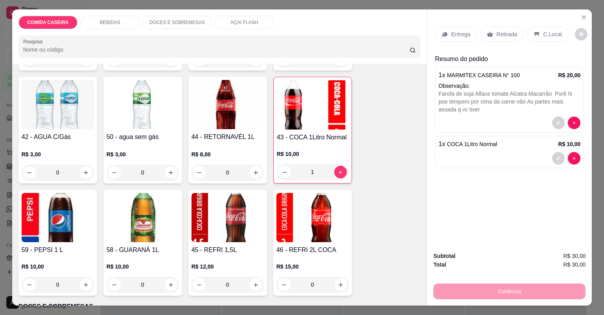
click at [462, 31] on p "Entrega" at bounding box center [460, 34] width 19 height 8
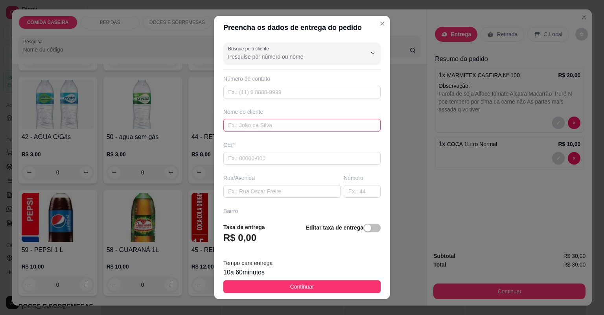
click at [247, 128] on input "text" at bounding box center [301, 125] width 157 height 13
type input "DAYANA"
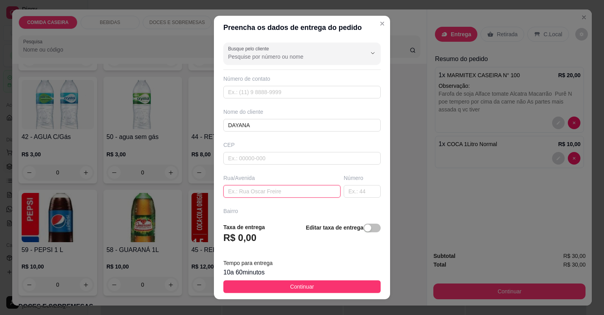
paste input "🙋🏻‍♀ DAYANA 🗣 Rua 👉 ROTARY Bairro 👉CENTRO 🏠[GEOGRAPHIC_DATA] 👉ROSA e BRANCA Por…"
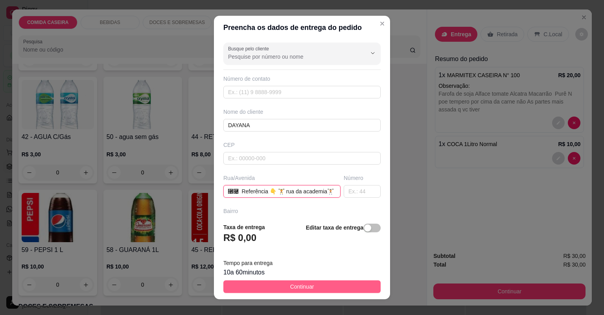
type input "🙋🏻‍♀ DAYANA 🗣 Rua 👉 ROTARY Bairro 👉CENTRO 🏠[GEOGRAPHIC_DATA] 👉ROSA e BRANCA Por…"
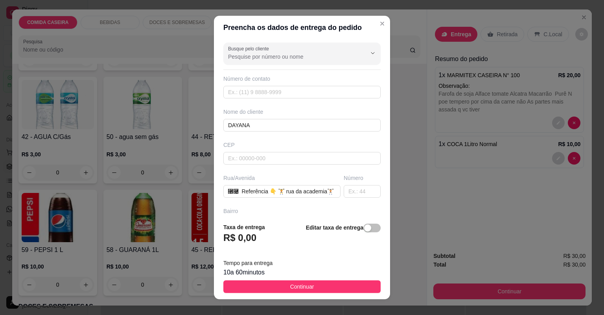
drag, startPoint x: 322, startPoint y: 287, endPoint x: 445, endPoint y: 307, distance: 124.7
click at [338, 283] on button "Continuar" at bounding box center [301, 286] width 157 height 13
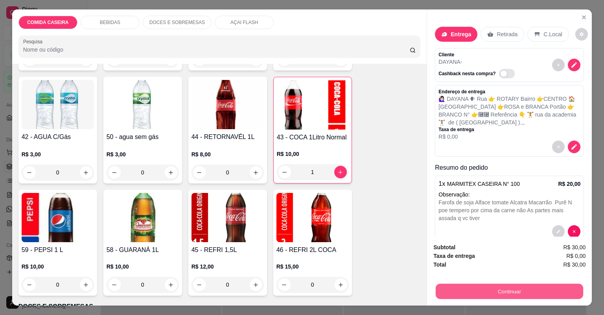
click at [458, 295] on button "Continuar" at bounding box center [510, 291] width 148 height 15
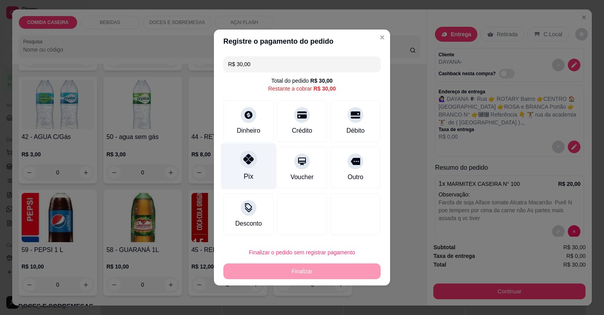
click at [257, 172] on div "Pix" at bounding box center [248, 166] width 55 height 46
type input "R$ 0,00"
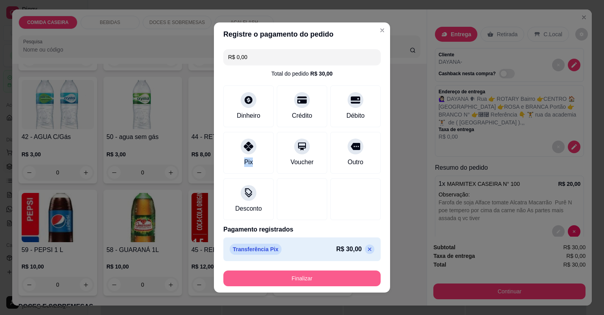
click at [293, 278] on button "Finalizar" at bounding box center [301, 278] width 157 height 16
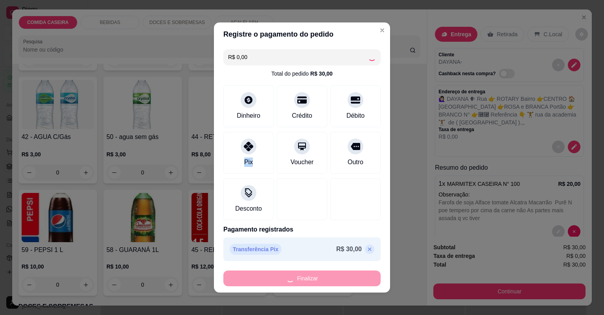
type input "0"
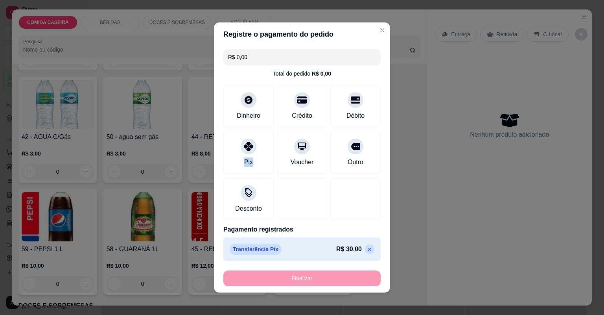
type input "-R$ 30,00"
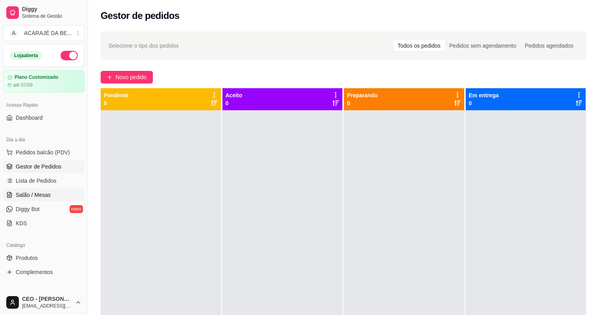
click at [52, 194] on link "Salão / Mesas" at bounding box center [43, 194] width 81 height 13
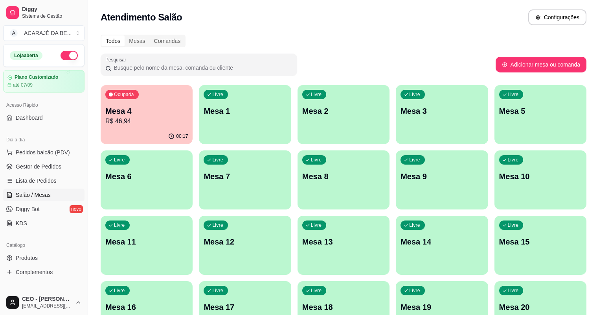
click at [140, 127] on div "Ocupada Mesa 4 R$ 46,94" at bounding box center [147, 107] width 92 height 44
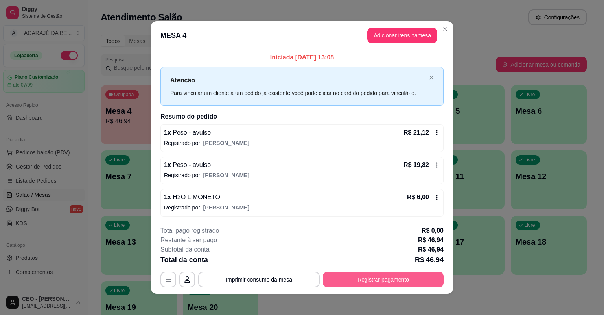
click at [406, 280] on button "Registrar pagamento" at bounding box center [383, 279] width 121 height 16
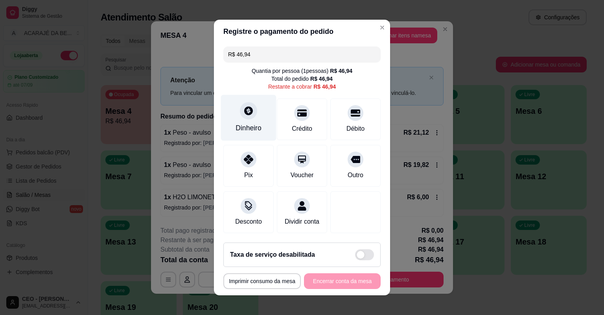
click at [261, 125] on div "Dinheiro" at bounding box center [248, 118] width 55 height 46
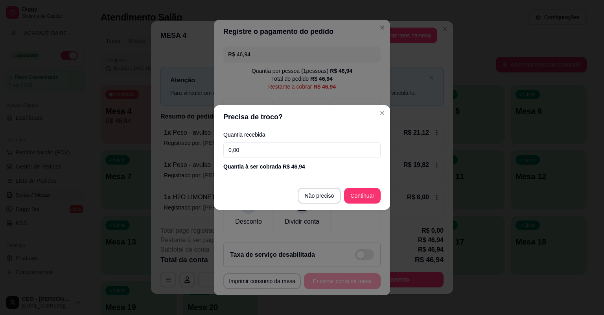
click at [254, 151] on input "0,00" at bounding box center [301, 150] width 157 height 16
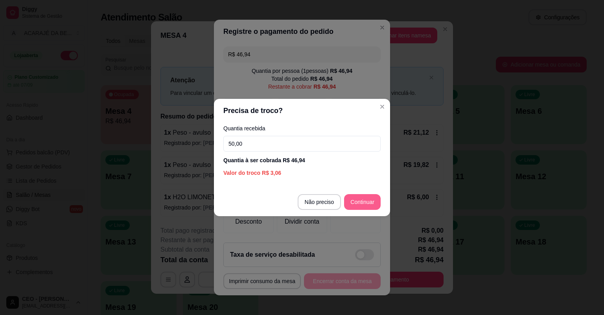
type input "50,00"
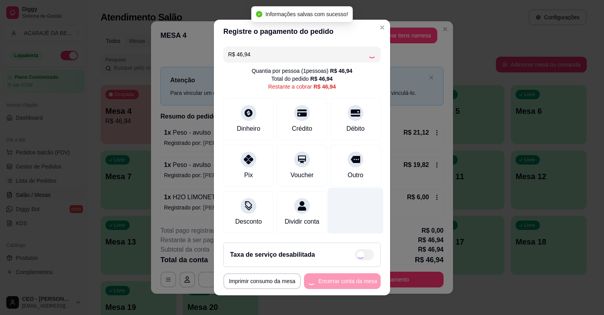
type input "R$ 0,00"
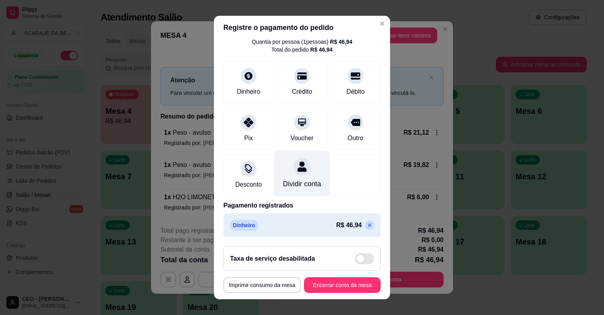
scroll to position [34, 0]
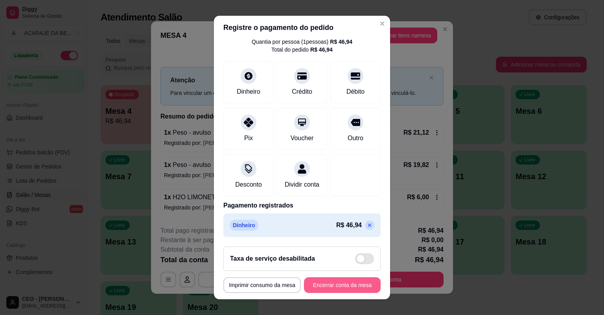
click at [319, 286] on button "Encerrar conta da mesa" at bounding box center [342, 285] width 77 height 16
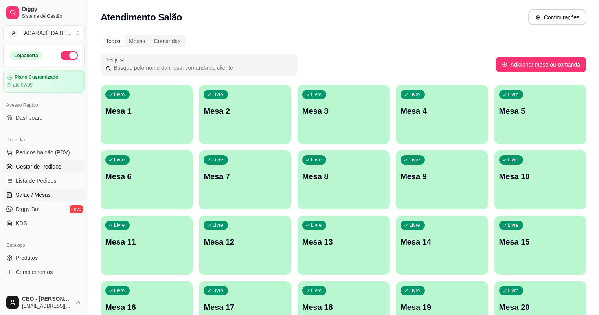
click at [39, 168] on span "Gestor de Pedidos" at bounding box center [39, 166] width 46 height 8
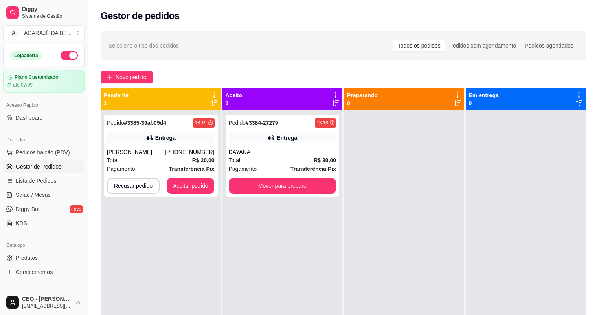
click at [255, 157] on div "Total R$ 30,00" at bounding box center [283, 160] width 108 height 9
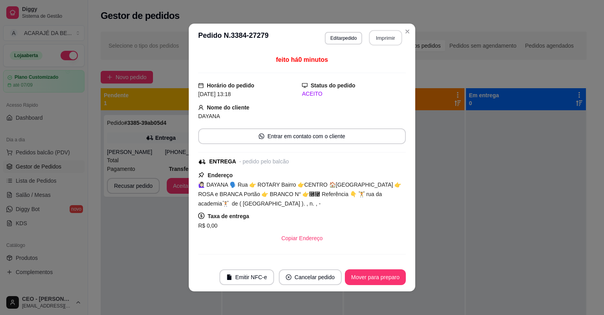
click at [384, 41] on button "Imprimir" at bounding box center [385, 37] width 33 height 15
click at [389, 281] on button "Mover para preparo" at bounding box center [375, 277] width 61 height 16
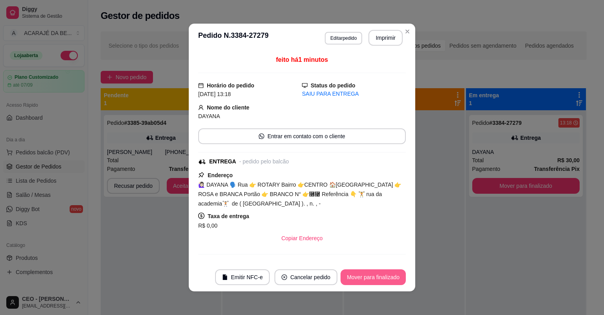
click at [389, 281] on button "Mover para finalizado" at bounding box center [373, 277] width 65 height 16
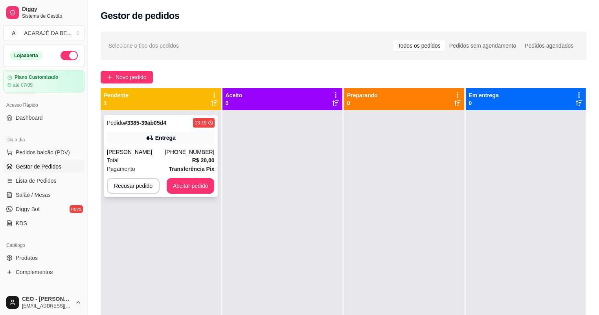
click at [159, 162] on div "Total R$ 20,00" at bounding box center [161, 160] width 108 height 9
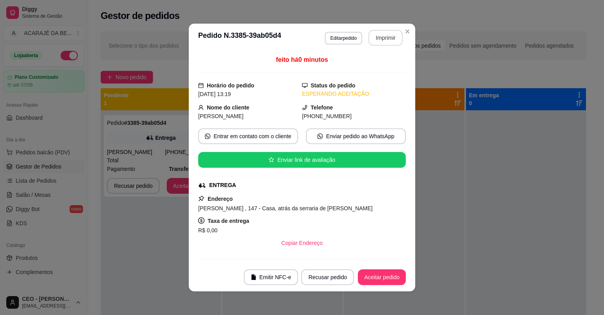
click at [385, 35] on button "Imprimir" at bounding box center [386, 38] width 34 height 16
click at [373, 272] on button "Aceitar pedido" at bounding box center [382, 276] width 46 height 15
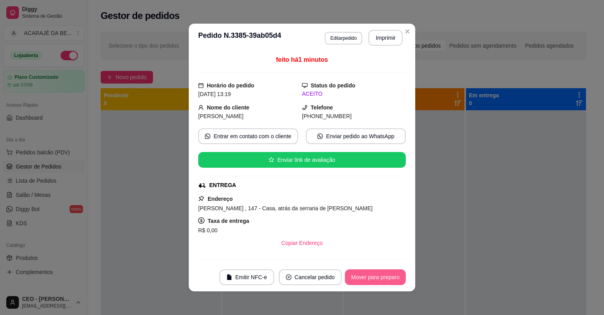
click at [374, 277] on button "Mover para preparo" at bounding box center [375, 277] width 61 height 16
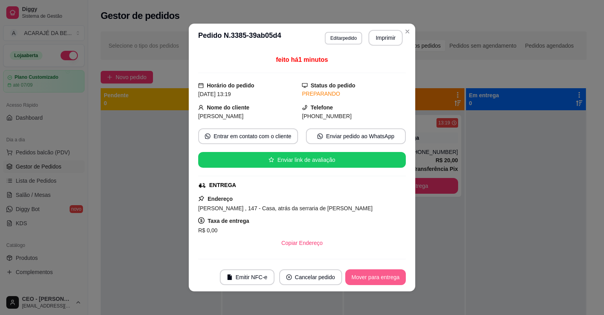
click at [374, 278] on button "Mover para entrega" at bounding box center [375, 277] width 61 height 16
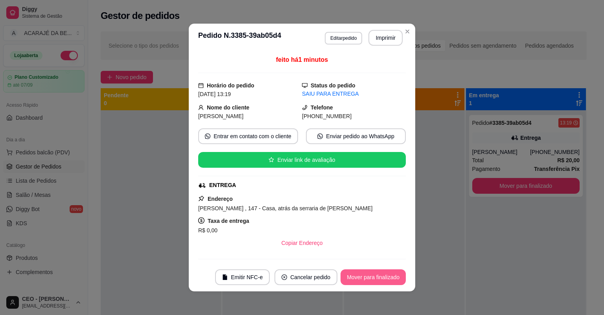
click at [374, 278] on button "Mover para finalizado" at bounding box center [373, 277] width 65 height 16
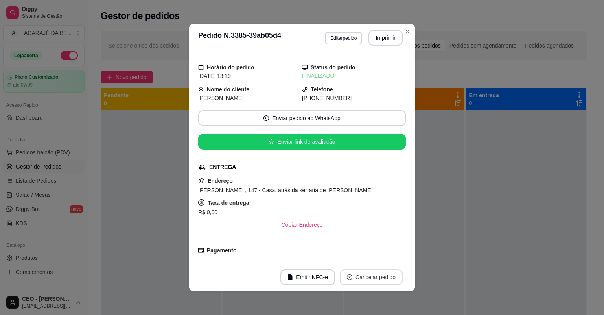
click at [374, 278] on button "Cancelar pedido" at bounding box center [371, 277] width 63 height 16
click at [532, 245] on div "**********" at bounding box center [302, 157] width 604 height 315
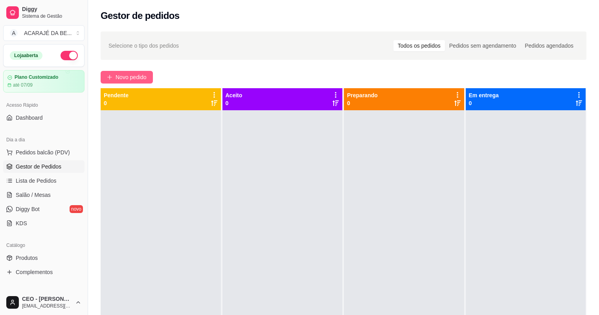
click at [127, 80] on span "Novo pedido" at bounding box center [131, 77] width 31 height 9
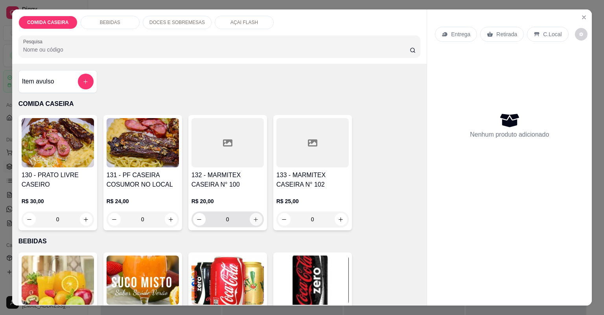
click at [256, 219] on icon "increase-product-quantity" at bounding box center [256, 219] width 6 height 6
type input "1"
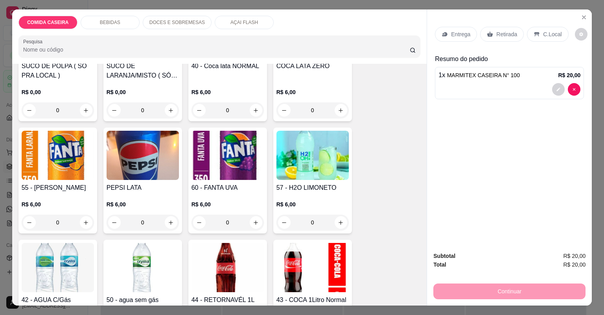
scroll to position [346, 0]
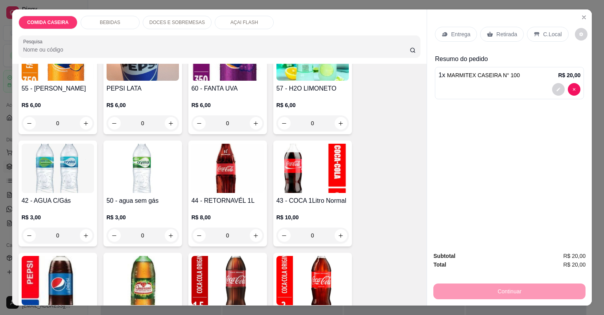
click at [171, 26] on div "DOCES E SOBREMESAS" at bounding box center [177, 22] width 69 height 13
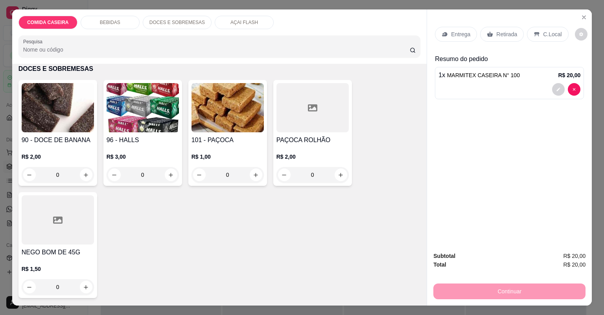
scroll to position [16, 0]
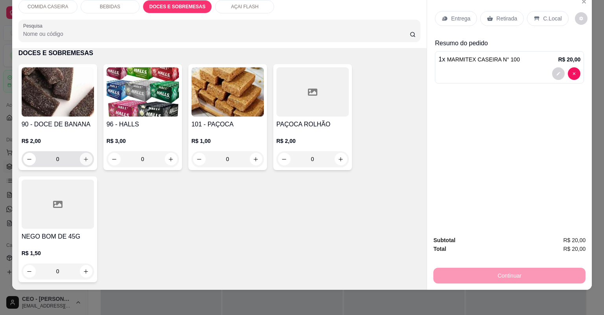
click at [83, 156] on icon "increase-product-quantity" at bounding box center [86, 159] width 6 height 6
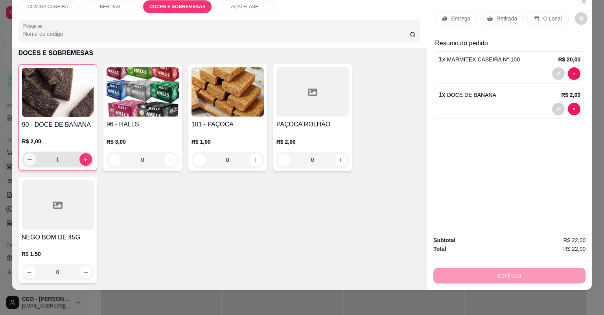
click at [30, 158] on icon "decrease-product-quantity" at bounding box center [30, 160] width 6 height 6
type input "0"
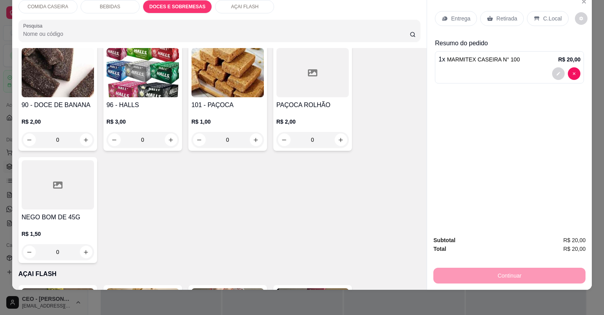
scroll to position [741, 0]
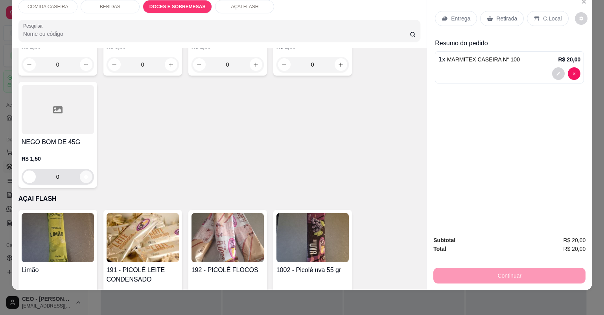
click at [87, 175] on button "increase-product-quantity" at bounding box center [86, 176] width 13 height 13
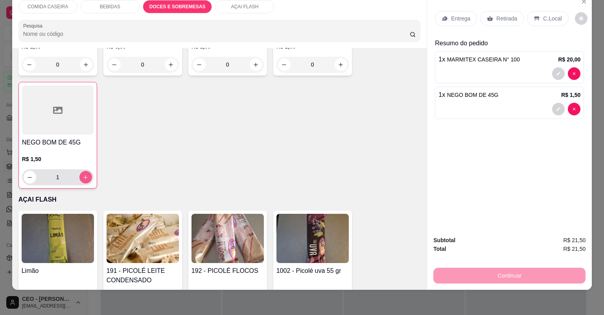
click at [87, 175] on button "increase-product-quantity" at bounding box center [85, 177] width 13 height 13
type input "2"
click at [496, 17] on p "Retirada" at bounding box center [506, 19] width 21 height 8
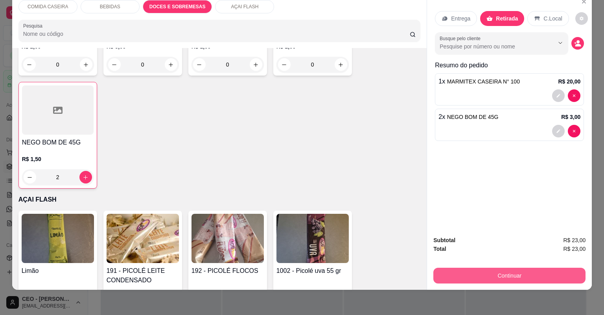
click at [470, 273] on button "Continuar" at bounding box center [509, 275] width 152 height 16
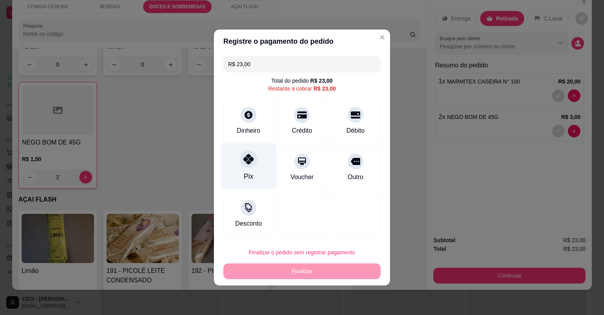
click at [242, 168] on div "Pix" at bounding box center [248, 166] width 55 height 46
type input "R$ 0,00"
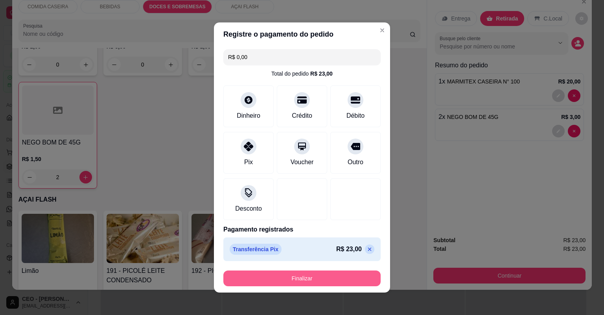
click at [319, 275] on button "Finalizar" at bounding box center [301, 278] width 157 height 16
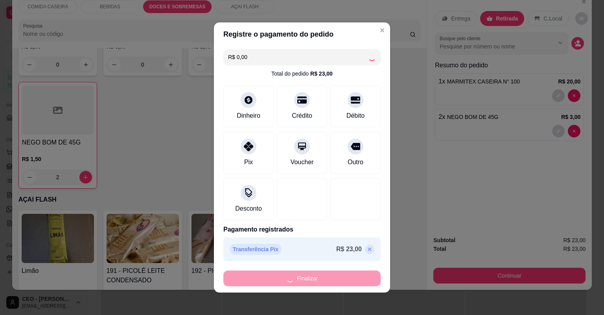
type input "0"
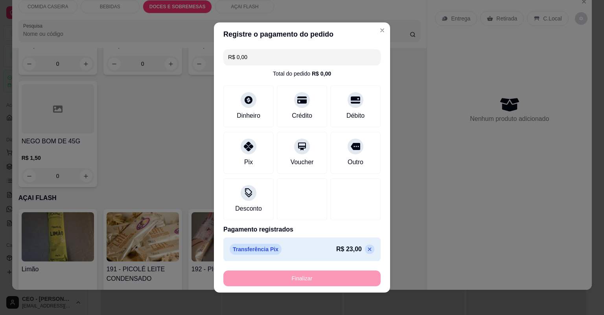
type input "-R$ 23,00"
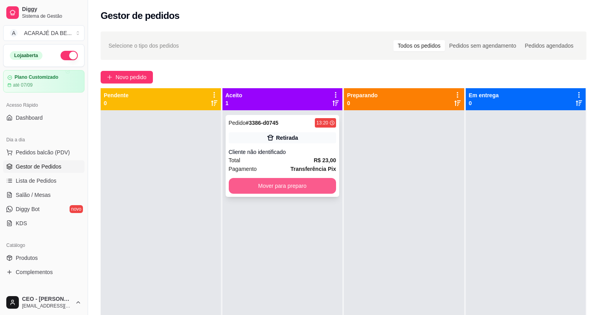
click at [296, 184] on button "Mover para preparo" at bounding box center [283, 186] width 108 height 16
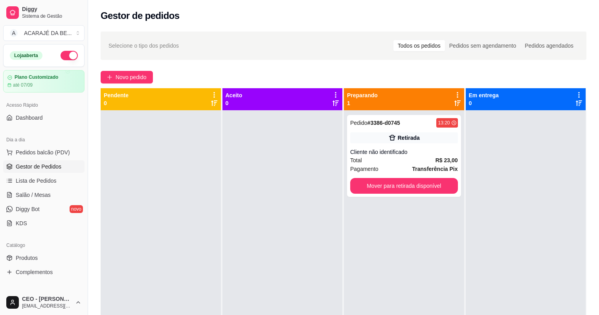
click at [296, 184] on div at bounding box center [283, 267] width 120 height 315
click at [444, 170] on strong "Transferência Pix" at bounding box center [436, 169] width 46 height 6
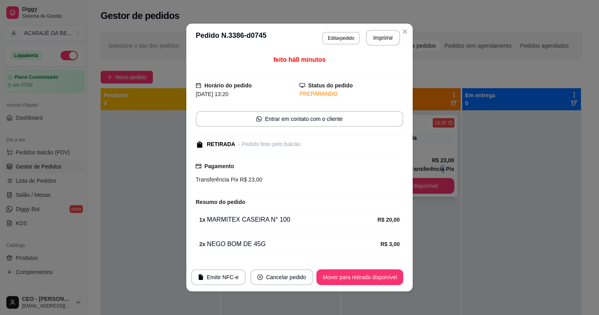
click at [440, 184] on button "Mover para retirada disponível" at bounding box center [401, 186] width 107 height 16
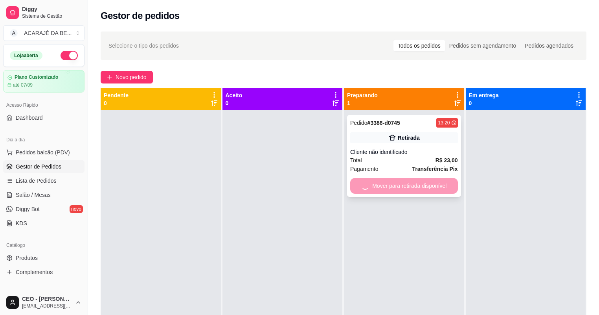
click at [440, 184] on div "Mover para retirada disponível" at bounding box center [404, 186] width 108 height 16
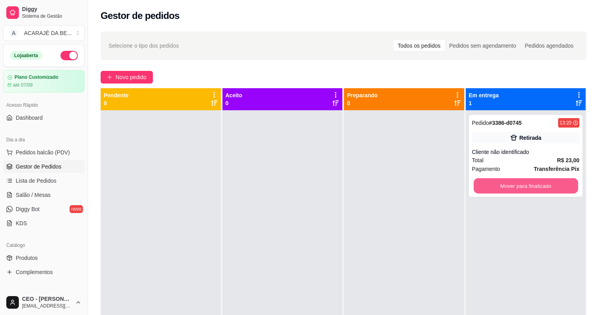
click at [484, 185] on button "Mover para finalizado" at bounding box center [526, 185] width 104 height 15
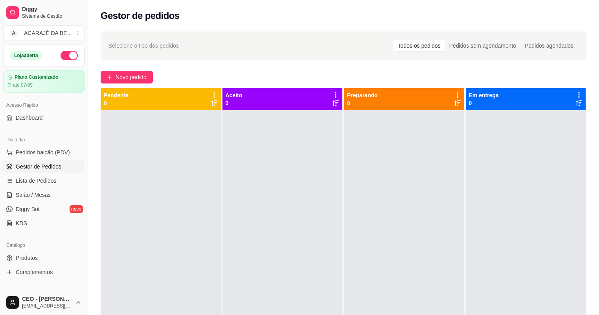
drag, startPoint x: 412, startPoint y: 248, endPoint x: 379, endPoint y: 295, distance: 57.5
click at [411, 248] on div at bounding box center [404, 267] width 120 height 315
click at [46, 194] on span "Salão / Mesas" at bounding box center [33, 195] width 35 height 8
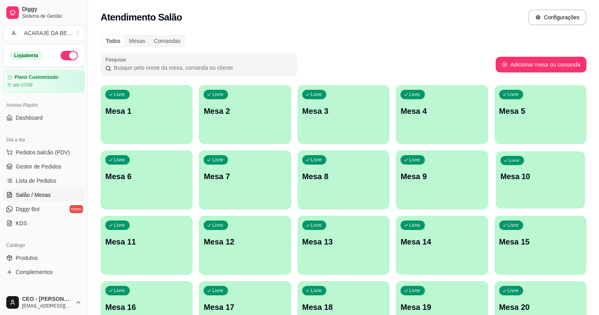
click at [496, 187] on div "Livre Mesa 10" at bounding box center [540, 175] width 89 height 48
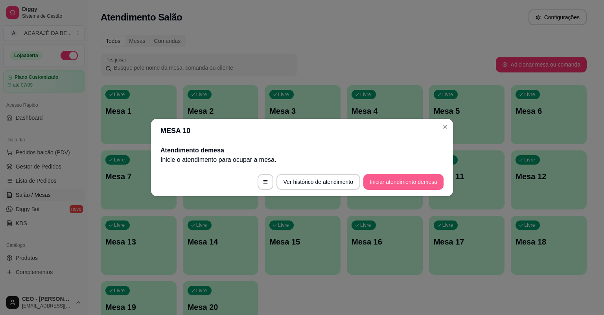
click at [420, 182] on button "Iniciar atendimento de mesa" at bounding box center [403, 182] width 80 height 16
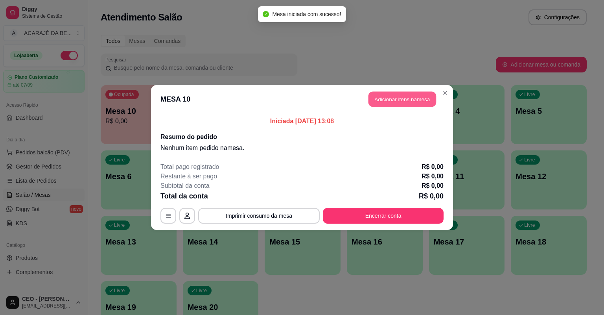
click at [379, 96] on button "Adicionar itens na mesa" at bounding box center [403, 99] width 68 height 15
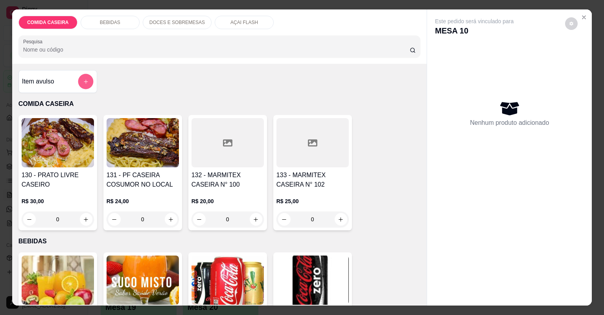
click at [78, 78] on button "add-separate-item" at bounding box center [85, 81] width 15 height 15
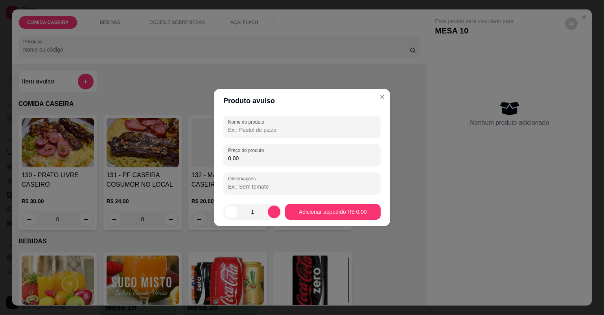
click at [232, 128] on input "Nome do produto" at bounding box center [302, 130] width 148 height 8
drag, startPoint x: 252, startPoint y: 132, endPoint x: 88, endPoint y: 143, distance: 164.0
click at [88, 143] on div "Produto avulso Nome do produto PESO Preço do produto 0,00 Observações 1 Adicion…" at bounding box center [302, 157] width 604 height 315
type input "PESO"
click at [246, 160] on input "0,00" at bounding box center [302, 158] width 148 height 8
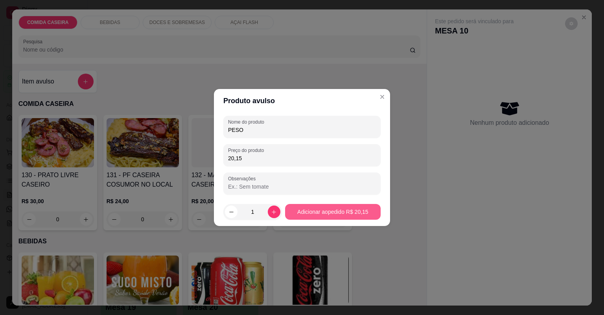
type input "20,15"
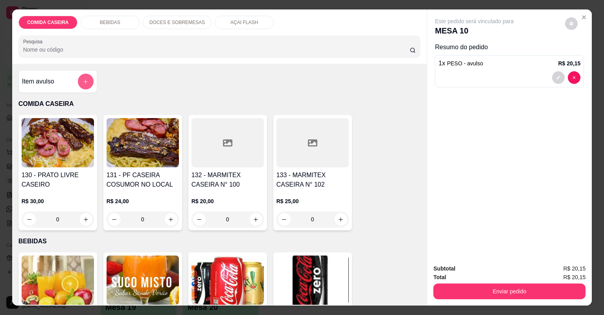
click at [79, 83] on button "add-separate-item" at bounding box center [86, 82] width 16 height 16
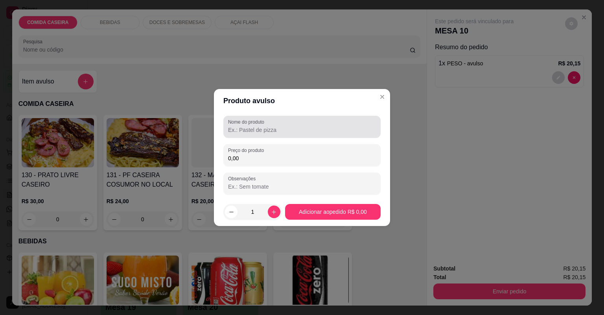
click at [234, 124] on label "Nome do produto" at bounding box center [247, 121] width 39 height 7
click at [234, 126] on input "Nome do produto" at bounding box center [302, 130] width 148 height 8
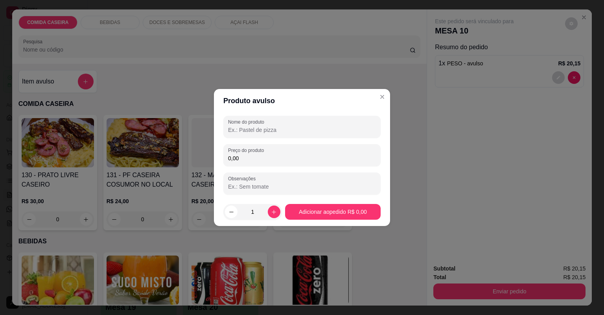
paste input "PESO"
type input "PESO"
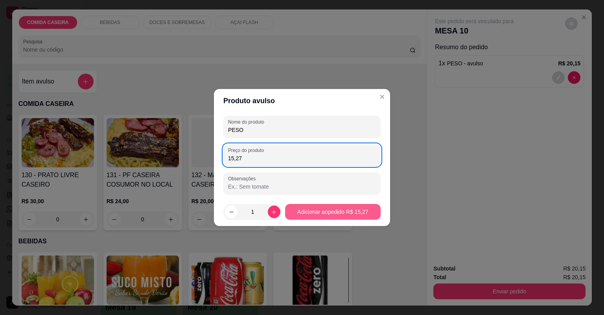
type input "15,27"
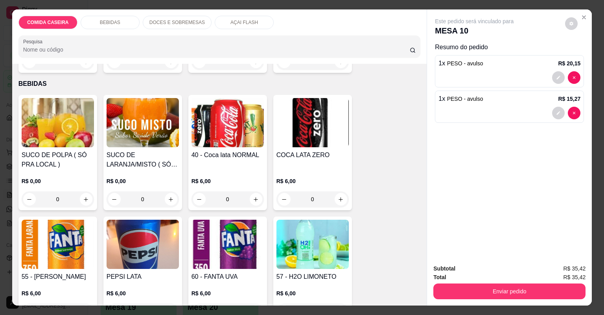
click at [179, 17] on div "DOCES E SOBREMESAS" at bounding box center [177, 22] width 69 height 13
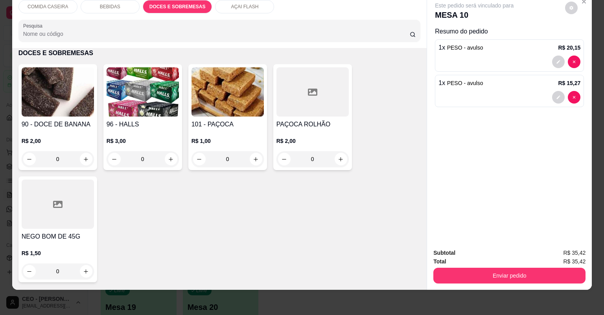
click at [115, 9] on p "BEBIDAS" at bounding box center [110, 7] width 20 height 6
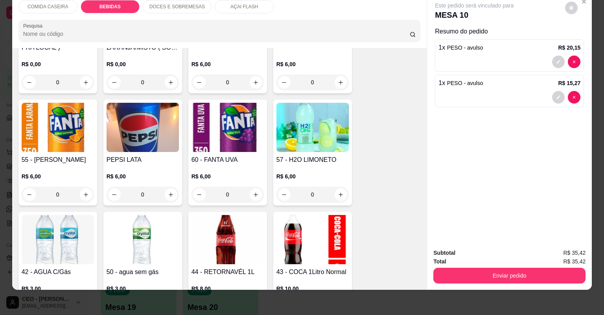
scroll to position [267, 0]
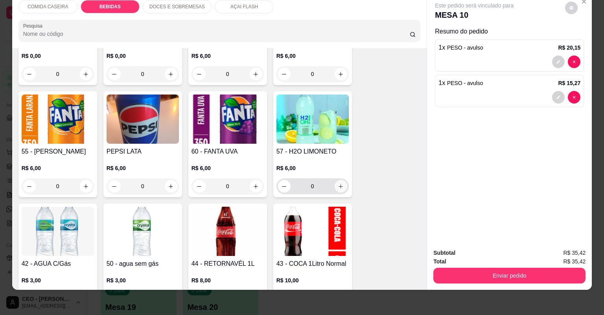
click at [338, 187] on icon "increase-product-quantity" at bounding box center [341, 186] width 6 height 6
type input "1"
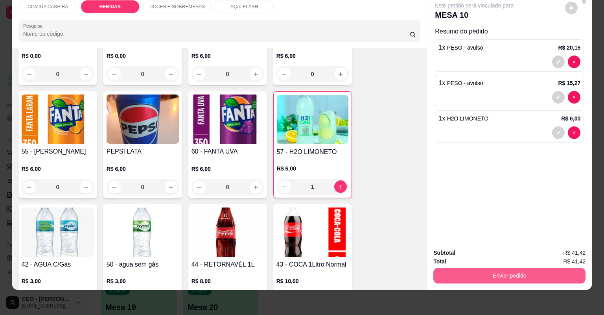
click at [506, 274] on button "Enviar pedido" at bounding box center [509, 275] width 152 height 16
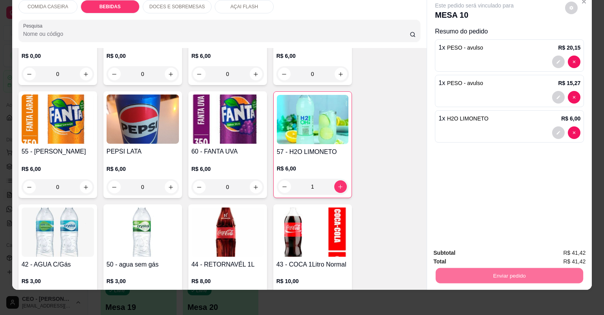
click at [499, 263] on button "Não registrar e enviar pedido" at bounding box center [484, 256] width 82 height 15
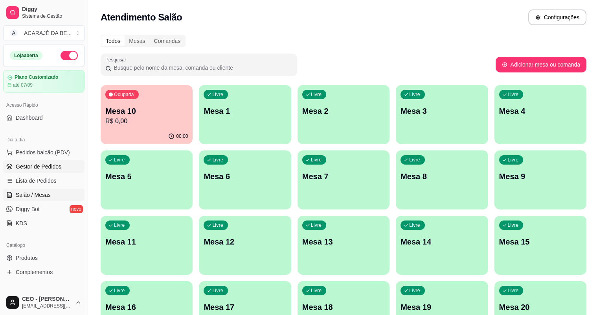
click at [45, 171] on link "Gestor de Pedidos" at bounding box center [43, 166] width 81 height 13
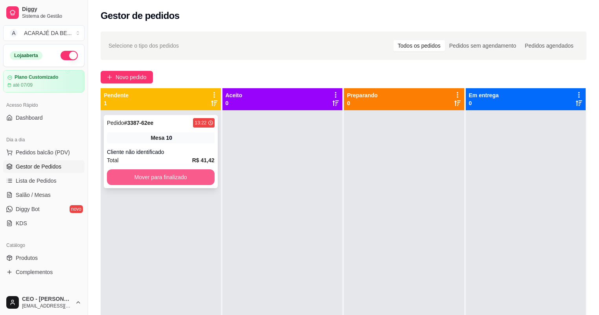
click at [150, 178] on button "Mover para finalizado" at bounding box center [161, 177] width 108 height 16
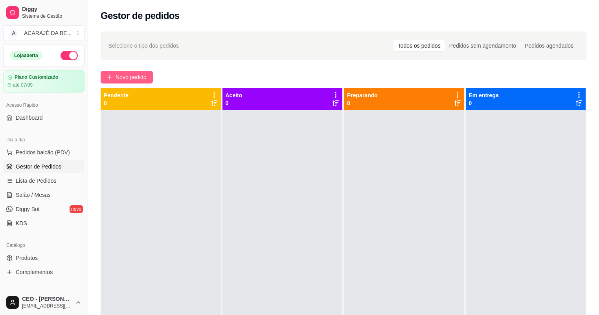
click at [125, 78] on span "Novo pedido" at bounding box center [131, 77] width 31 height 9
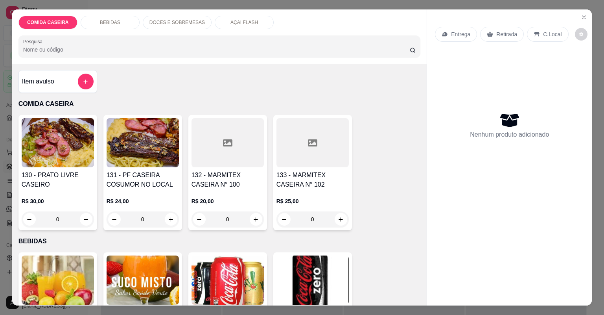
click at [247, 162] on div at bounding box center [228, 142] width 72 height 49
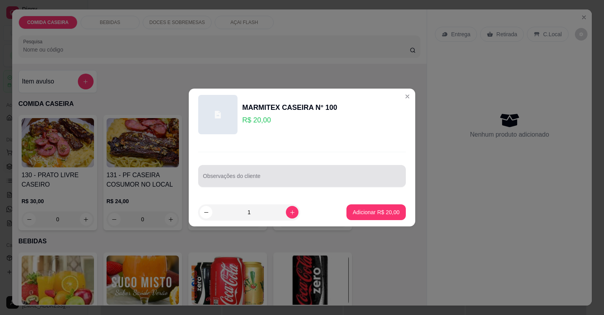
click at [245, 173] on div at bounding box center [302, 176] width 198 height 16
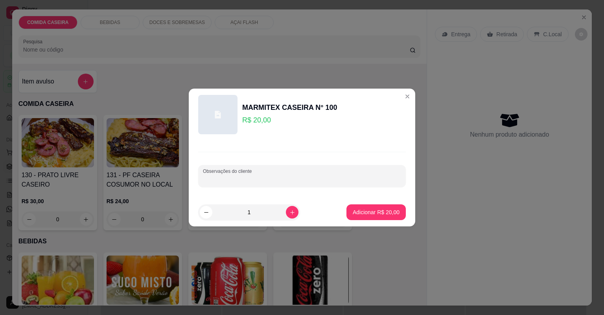
paste input "Vou querer 1 marmita M Feijão tropeiro Macarrão Rúcula com manga Alcatra"
type input "Vou querer 1 marmita M Feijão tropeiro Macarrão Rúcula com manga Alcatra"
click at [370, 210] on p "Adicionar R$ 20,00" at bounding box center [377, 211] width 46 height 7
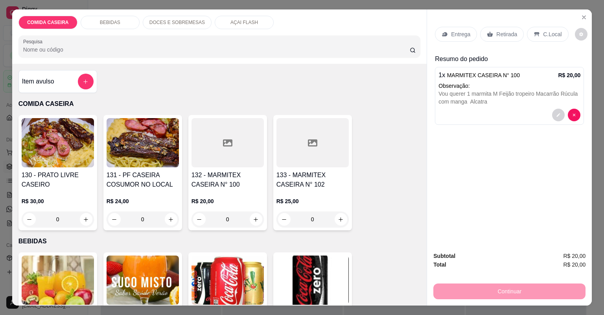
click at [442, 31] on icon at bounding box center [445, 34] width 6 height 6
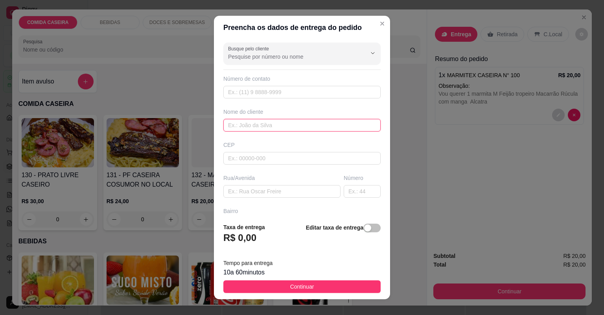
click at [302, 123] on input "text" at bounding box center [301, 125] width 157 height 13
type input "JAQUELINE"
paste input "Entregar na [STREET_ADDRESS][PERSON_NAME]. Na rua de diplomata próximo à tota"
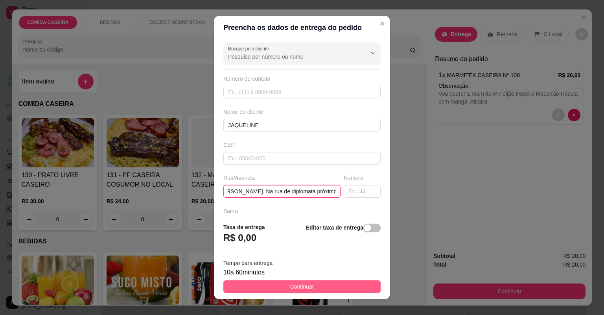
type input "Entregar na [STREET_ADDRESS][PERSON_NAME]. Na rua de diplomata próximo à tota"
click at [349, 288] on button "Continuar" at bounding box center [301, 286] width 157 height 13
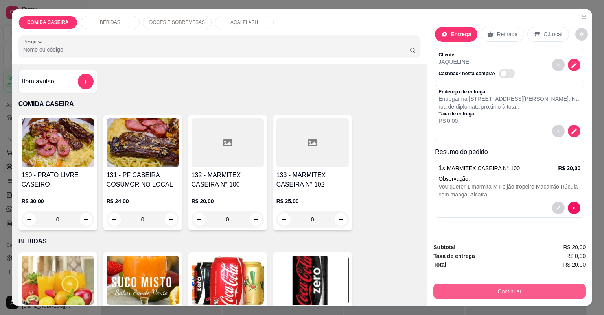
click at [436, 287] on button "Continuar" at bounding box center [509, 291] width 152 height 16
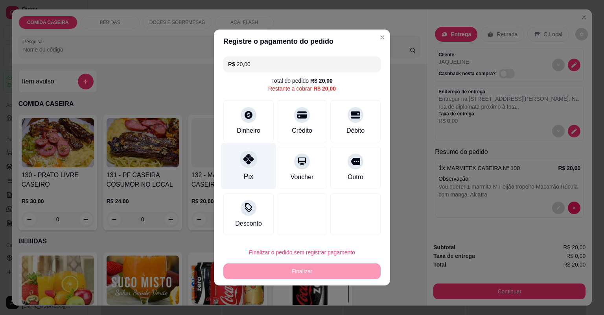
click at [256, 167] on div "Pix" at bounding box center [248, 166] width 55 height 46
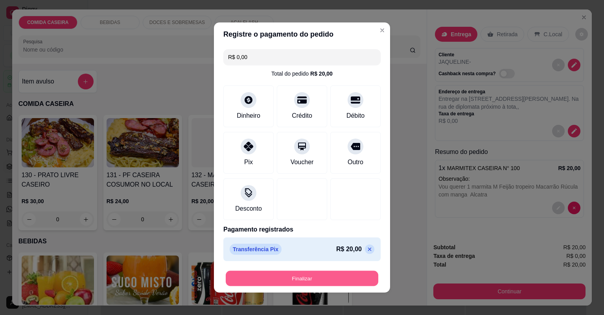
click at [327, 274] on button "Finalizar" at bounding box center [302, 278] width 153 height 15
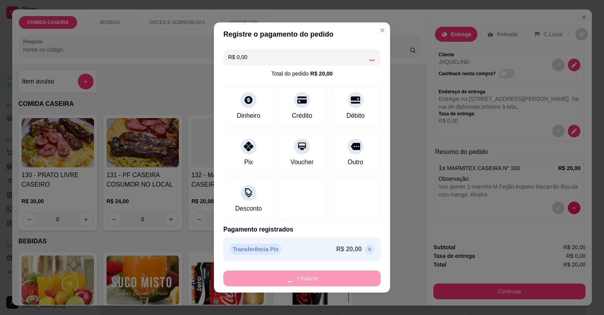
type input "-R$ 20,00"
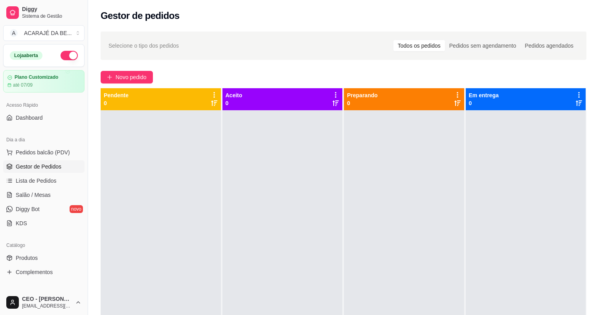
click at [34, 164] on span "Gestor de Pedidos" at bounding box center [39, 166] width 46 height 8
click at [35, 175] on link "Lista de Pedidos" at bounding box center [43, 180] width 81 height 13
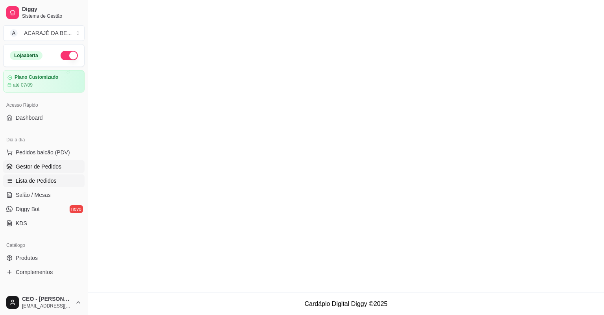
click at [36, 168] on span "Gestor de Pedidos" at bounding box center [39, 166] width 46 height 8
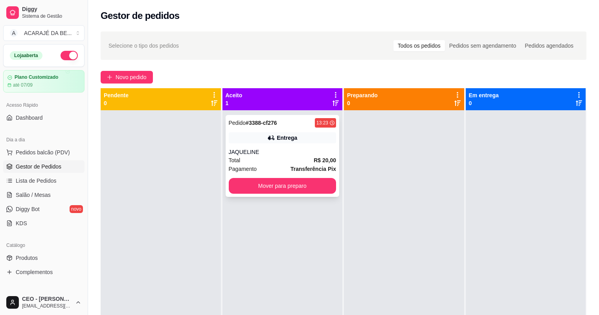
click at [275, 149] on div "JAQUELINE" at bounding box center [283, 152] width 108 height 8
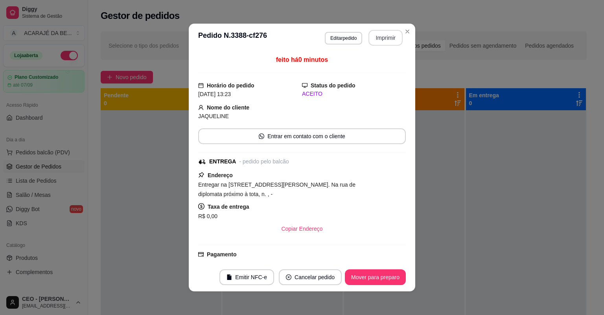
click at [377, 38] on button "Imprimir" at bounding box center [386, 38] width 34 height 16
click at [368, 275] on button "Mover para preparo" at bounding box center [375, 277] width 61 height 16
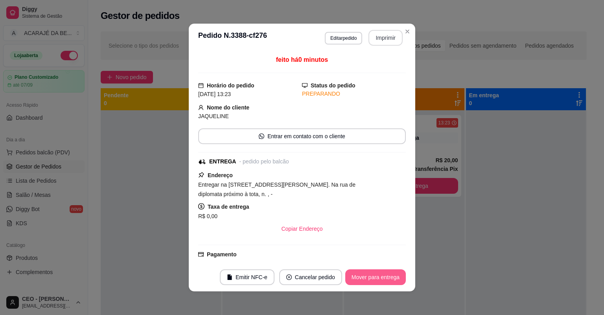
click at [368, 275] on button "Mover para entrega" at bounding box center [375, 277] width 61 height 16
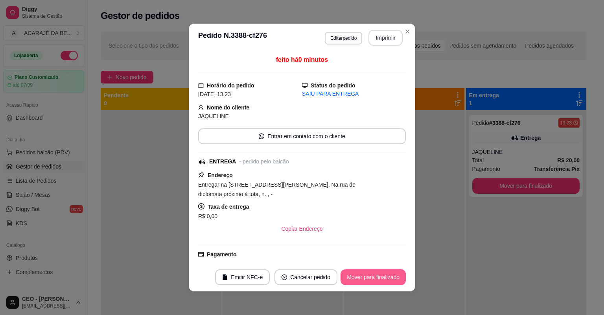
click at [368, 275] on button "Mover para finalizado" at bounding box center [373, 277] width 65 height 16
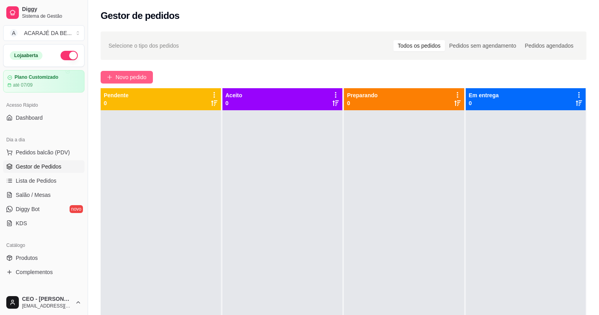
click at [124, 76] on span "Novo pedido" at bounding box center [131, 77] width 31 height 9
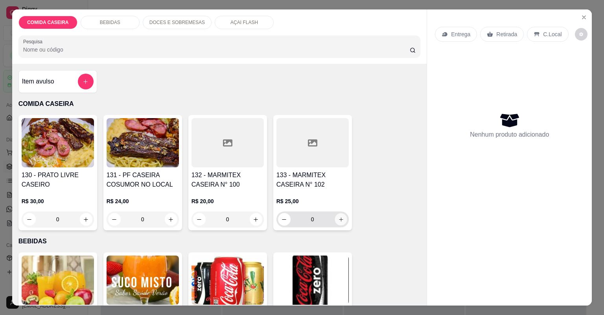
click at [342, 217] on button "increase-product-quantity" at bounding box center [341, 219] width 12 height 12
type input "1"
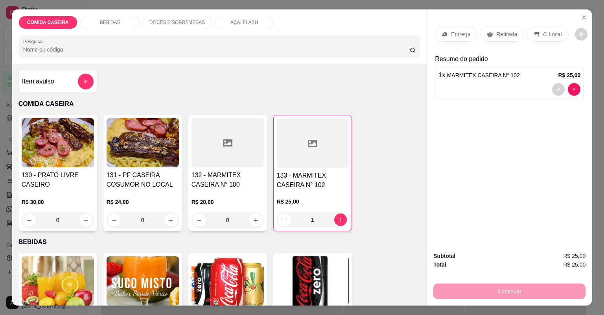
click at [509, 35] on p "Retirada" at bounding box center [506, 34] width 21 height 8
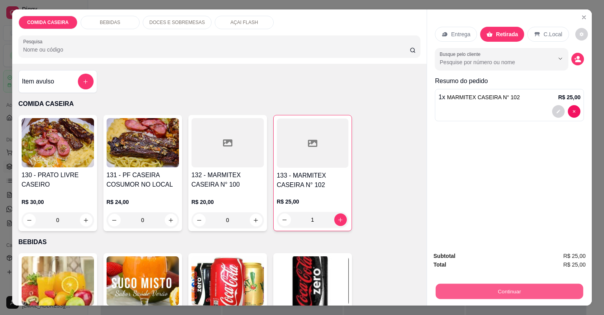
click at [503, 294] on button "Continuar" at bounding box center [510, 291] width 148 height 15
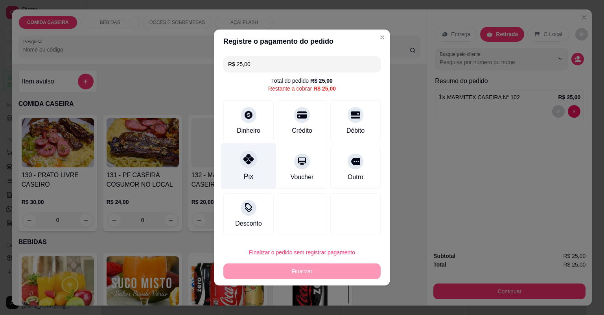
drag, startPoint x: 239, startPoint y: 165, endPoint x: 242, endPoint y: 170, distance: 5.4
click at [241, 169] on div "Pix" at bounding box center [248, 166] width 55 height 46
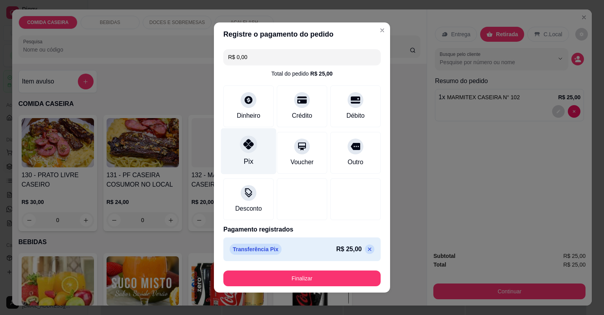
type input "R$ 0,00"
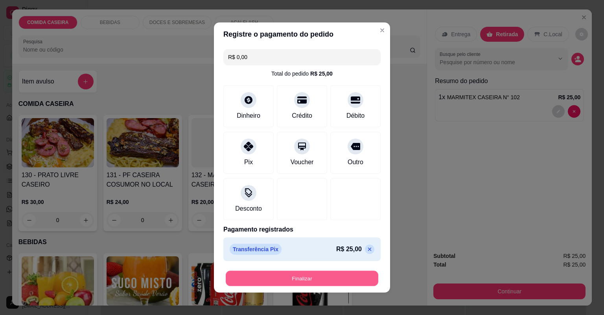
click at [331, 275] on button "Finalizar" at bounding box center [302, 278] width 153 height 15
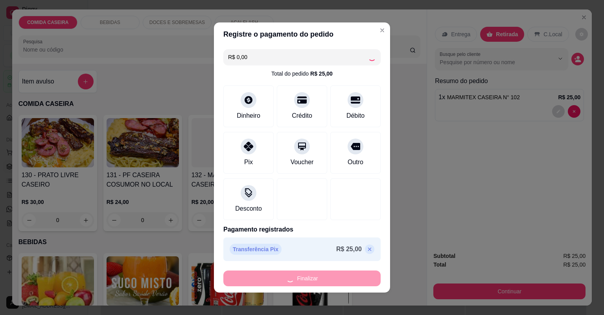
type input "0"
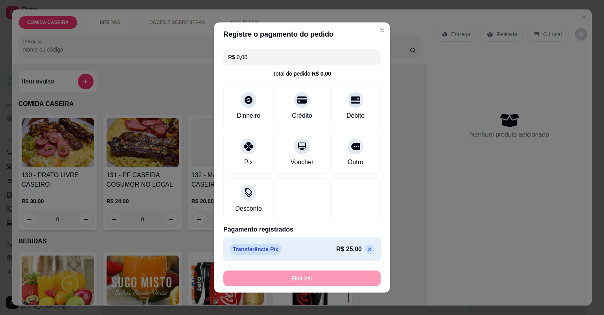
type input "-R$ 25,00"
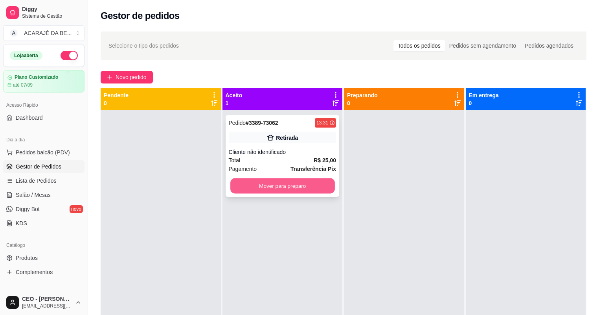
click at [320, 185] on button "Mover para preparo" at bounding box center [282, 185] width 104 height 15
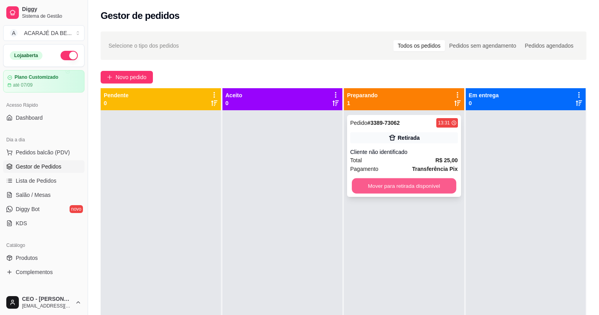
click at [436, 184] on button "Mover para retirada disponível" at bounding box center [404, 185] width 104 height 15
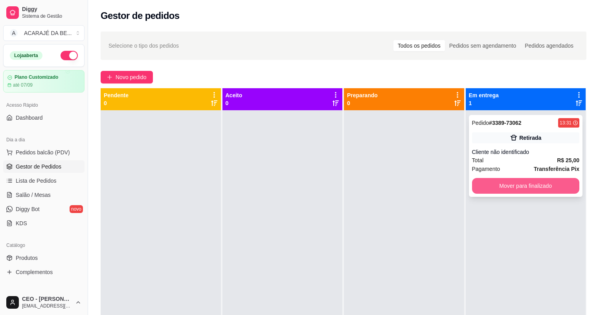
click at [534, 190] on button "Mover para finalizado" at bounding box center [526, 186] width 108 height 16
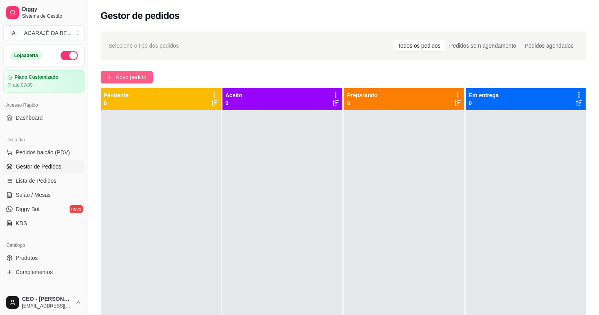
click at [135, 79] on span "Novo pedido" at bounding box center [131, 77] width 31 height 9
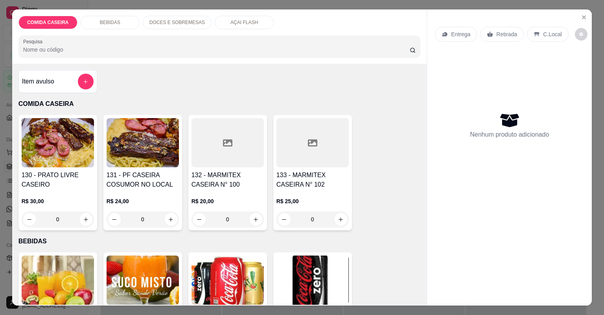
click at [229, 146] on icon at bounding box center [227, 142] width 9 height 9
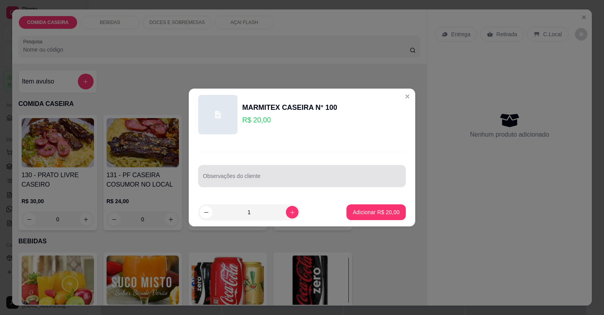
click at [245, 172] on div at bounding box center [302, 176] width 198 height 16
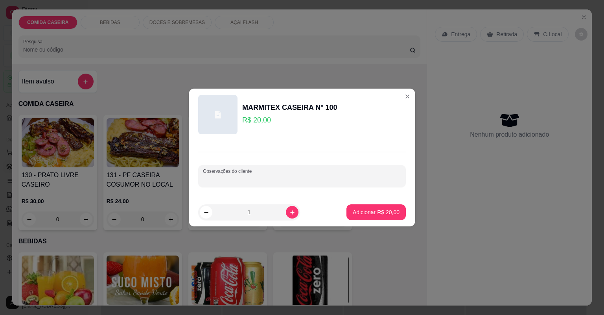
paste input "Feijão tropeiro Banana frita Purê de batata Fígado Alcatra Vinagrete"
type input "Feijão tropeiro Banana frita Purê de batata Fígado Alcatra Vinagrete"
click at [370, 218] on button "Adicionar R$ 20,00" at bounding box center [376, 212] width 58 height 15
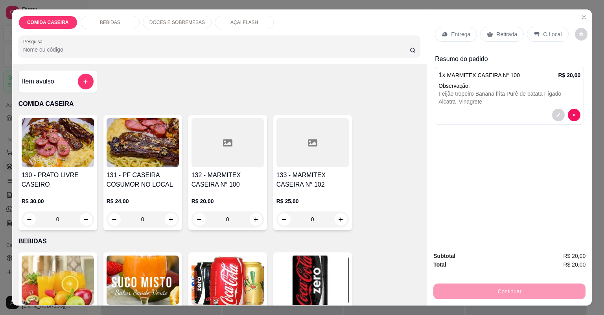
click at [462, 34] on p "Entrega" at bounding box center [460, 34] width 19 height 8
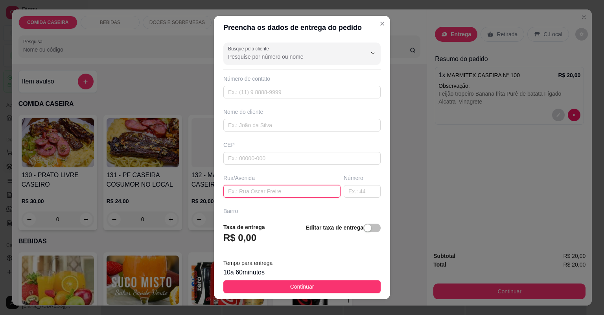
click at [323, 186] on input "text" at bounding box center [281, 191] width 117 height 13
paste input "Entregar no açaí"
type input "Entregar no açaí"
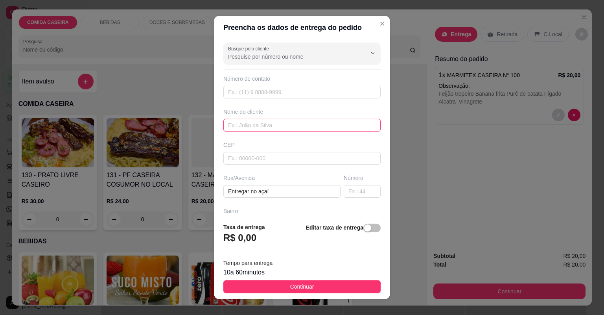
drag, startPoint x: 293, startPoint y: 127, endPoint x: 295, endPoint y: 122, distance: 5.2
click at [295, 124] on input "text" at bounding box center [301, 125] width 157 height 13
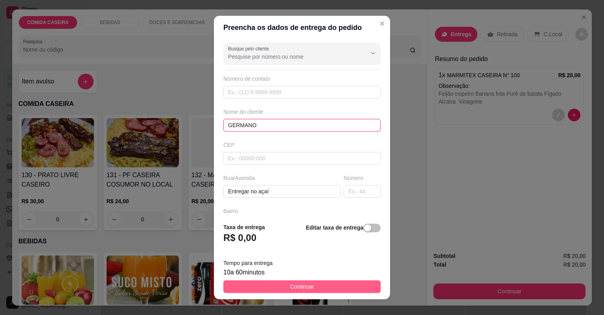
type input "GERMANO"
click at [294, 286] on span "Continuar" at bounding box center [302, 286] width 24 height 9
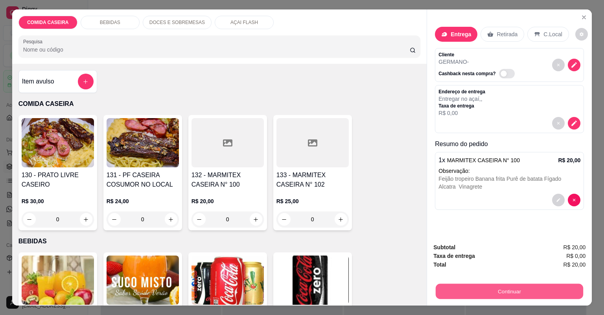
click at [490, 284] on button "Continuar" at bounding box center [510, 291] width 148 height 15
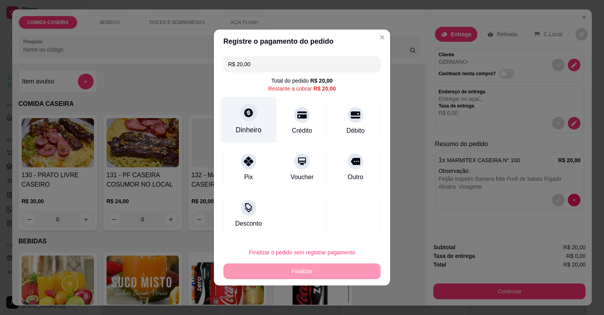
click at [239, 121] on div "Dinheiro" at bounding box center [248, 120] width 55 height 46
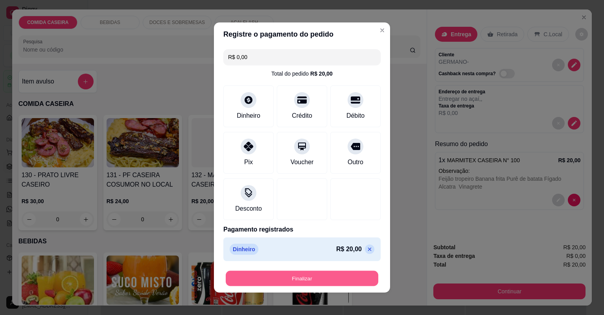
click at [347, 272] on button "Finalizar" at bounding box center [302, 278] width 153 height 15
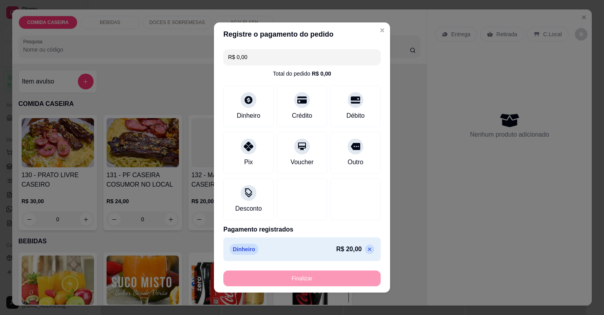
type input "-R$ 20,00"
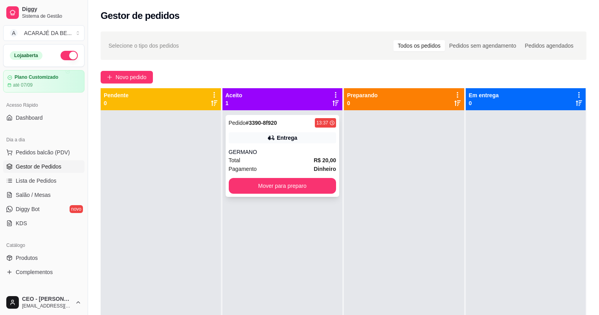
click at [298, 171] on div "Pagamento Dinheiro" at bounding box center [283, 168] width 108 height 9
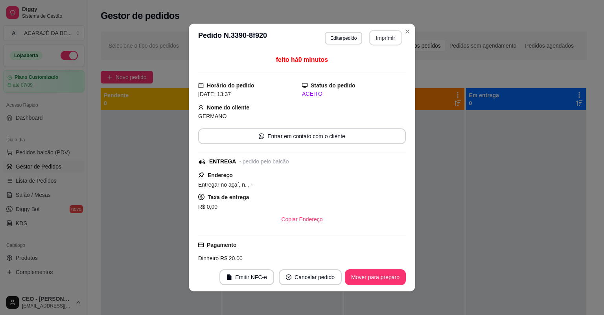
click at [390, 34] on button "Imprimir" at bounding box center [385, 37] width 33 height 15
click at [146, 214] on div "**********" at bounding box center [302, 157] width 604 height 315
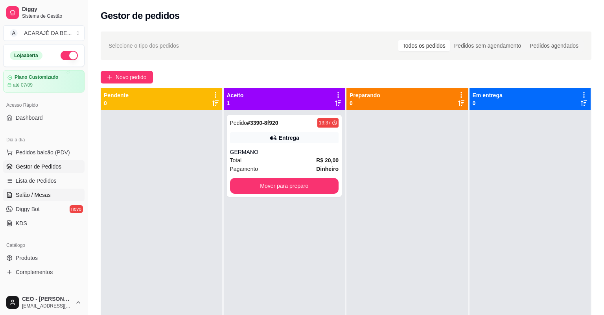
click at [42, 194] on span "Salão / Mesas" at bounding box center [33, 195] width 35 height 8
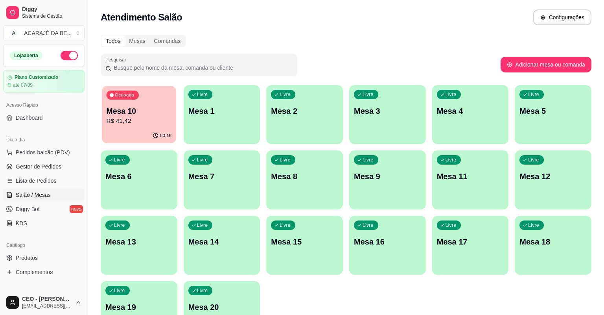
click at [157, 129] on div "00:16" at bounding box center [139, 135] width 74 height 15
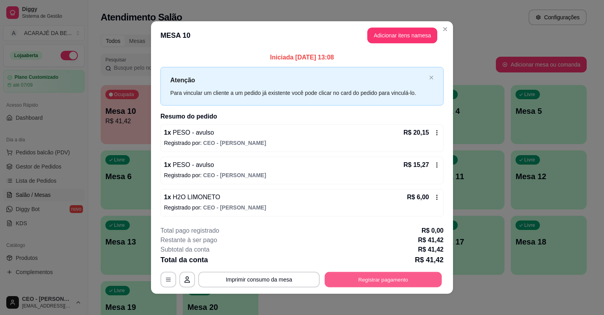
click at [350, 278] on button "Registrar pagamento" at bounding box center [383, 278] width 117 height 15
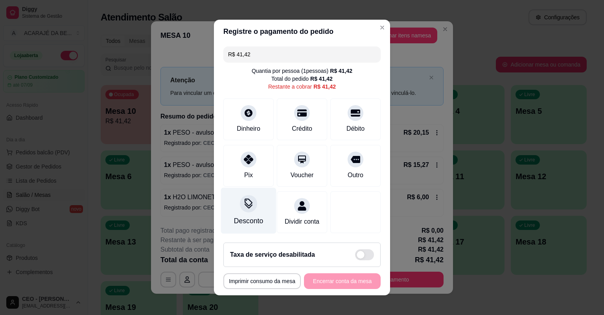
click at [261, 205] on div "Desconto" at bounding box center [248, 211] width 55 height 46
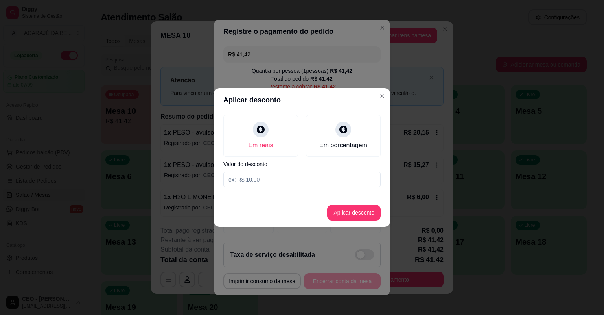
click at [279, 177] on input at bounding box center [301, 179] width 157 height 16
type input "0,00"
click at [366, 214] on button "Aplicar desconto" at bounding box center [354, 212] width 52 height 15
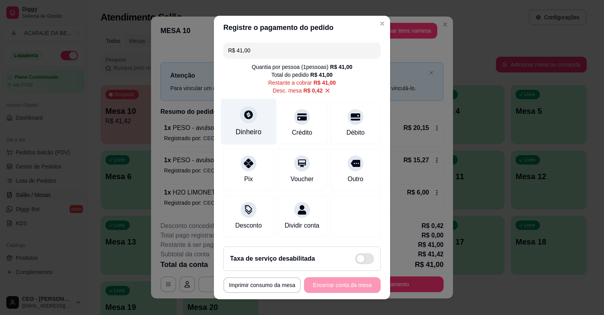
click at [226, 127] on div "Dinheiro" at bounding box center [248, 122] width 55 height 46
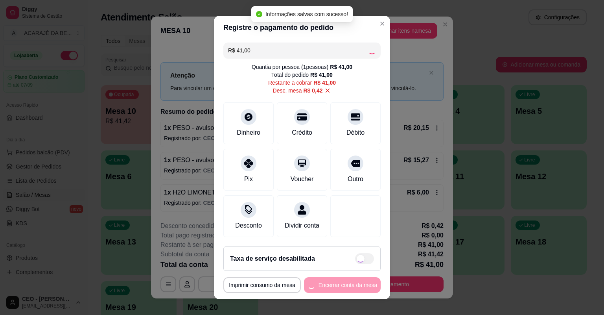
type input "R$ 0,00"
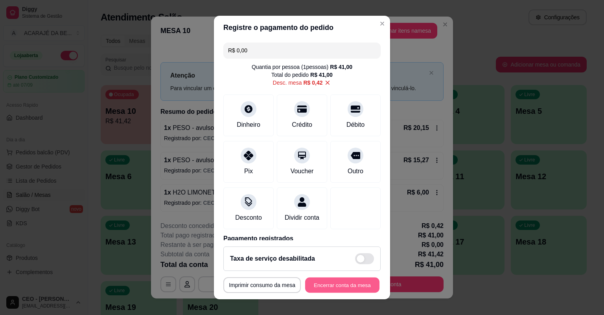
click at [349, 286] on button "Encerrar conta da mesa" at bounding box center [342, 284] width 74 height 15
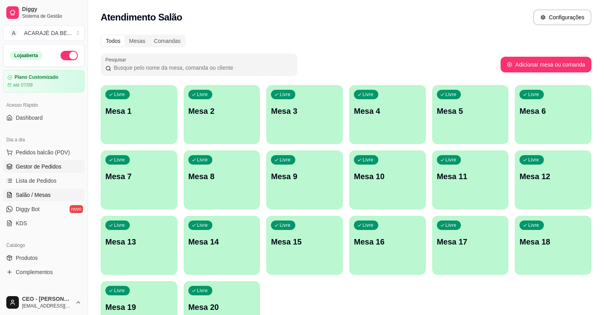
click at [57, 162] on span "Gestor de Pedidos" at bounding box center [39, 166] width 46 height 8
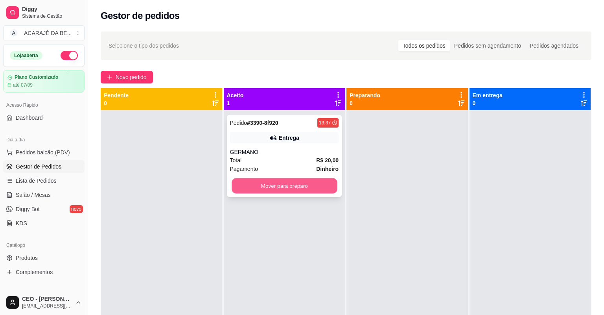
click at [291, 184] on button "Mover para preparo" at bounding box center [284, 185] width 105 height 15
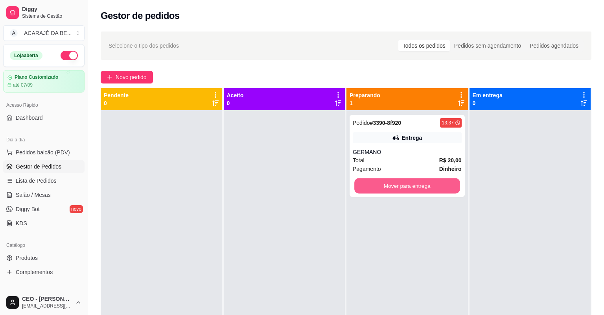
click at [406, 187] on button "Mover para entrega" at bounding box center [406, 185] width 105 height 15
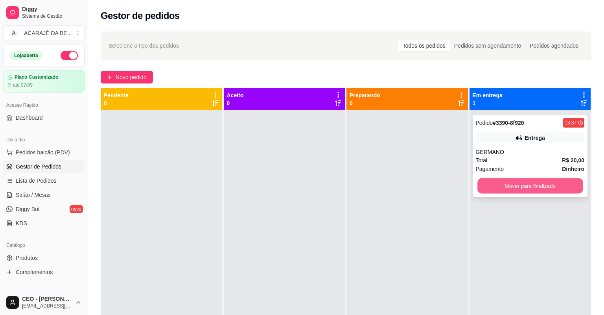
click at [483, 184] on button "Mover para finalizado" at bounding box center [530, 185] width 105 height 15
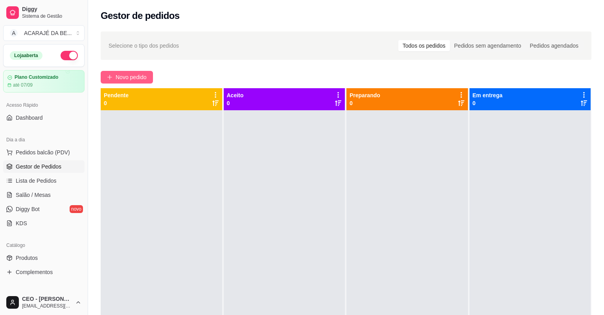
click at [133, 79] on span "Novo pedido" at bounding box center [131, 77] width 31 height 9
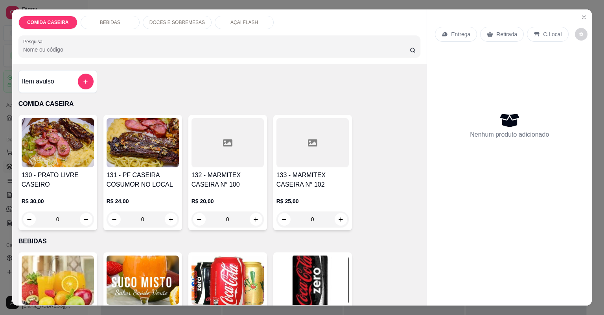
click at [210, 148] on div at bounding box center [228, 142] width 72 height 49
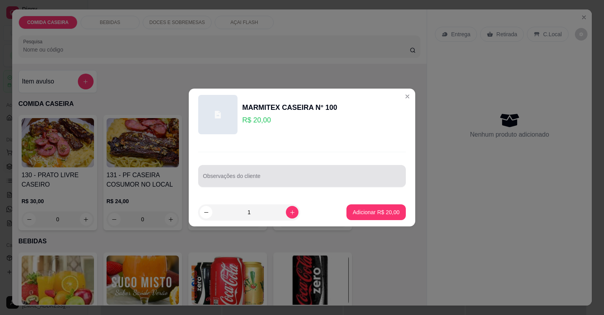
click at [224, 173] on div at bounding box center [302, 176] width 198 height 16
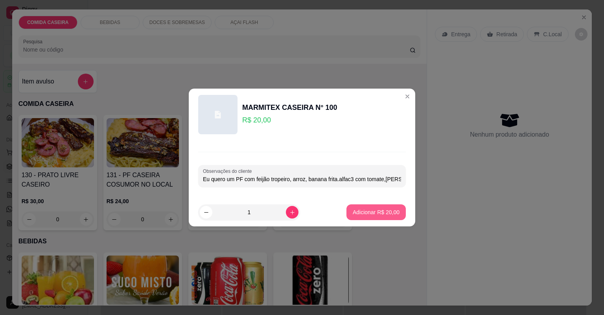
click at [357, 212] on p "Adicionar R$ 20,00" at bounding box center [376, 212] width 47 height 8
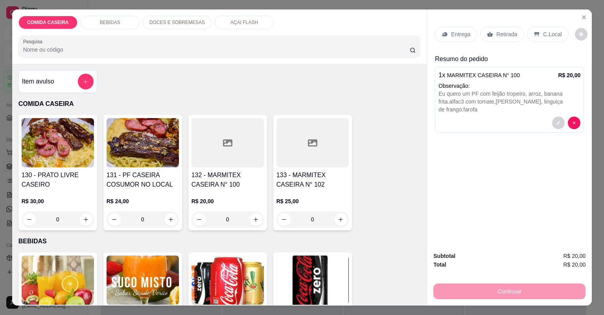
click at [457, 33] on p "Entrega" at bounding box center [460, 34] width 19 height 8
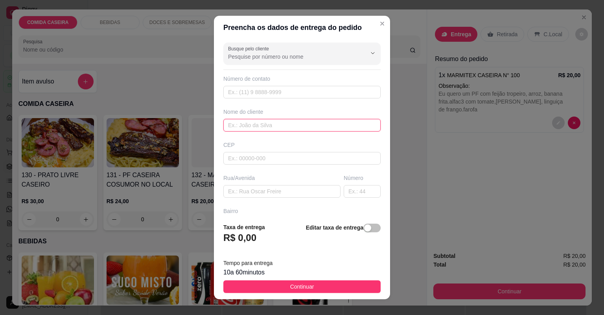
click at [243, 124] on input "text" at bounding box center [301, 125] width 157 height 13
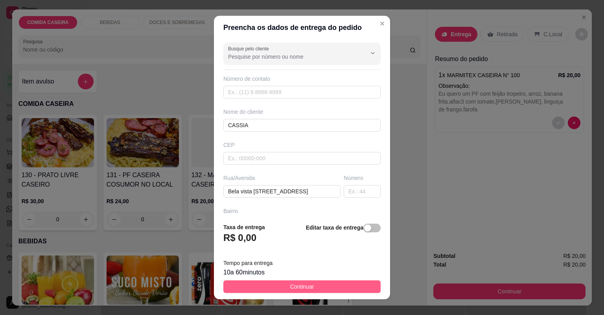
click at [328, 281] on button "Continuar" at bounding box center [301, 286] width 157 height 13
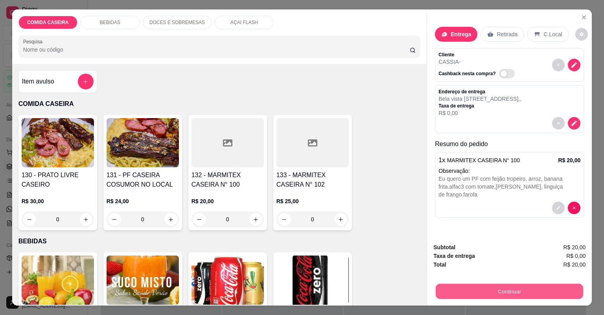
click at [490, 290] on button "Continuar" at bounding box center [510, 291] width 148 height 15
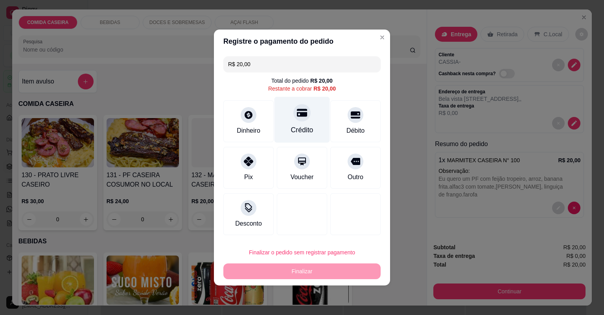
click at [308, 129] on div "Crédito" at bounding box center [302, 130] width 22 height 10
type input "R$ 0,00"
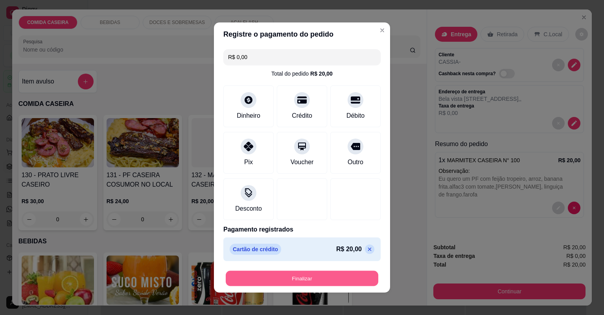
click at [358, 278] on button "Finalizar" at bounding box center [302, 278] width 153 height 15
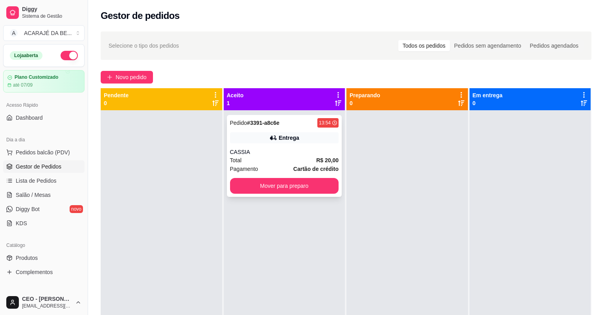
click at [286, 156] on div "Total R$ 20,00" at bounding box center [284, 160] width 109 height 9
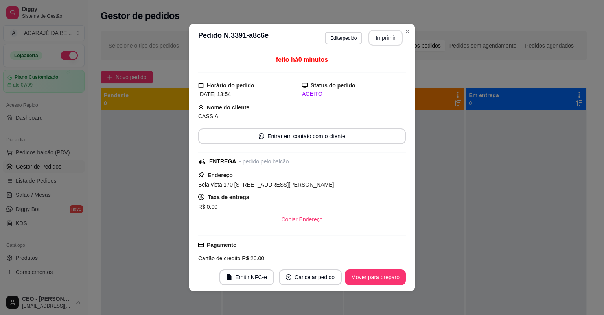
click at [390, 39] on button "Imprimir" at bounding box center [386, 38] width 34 height 16
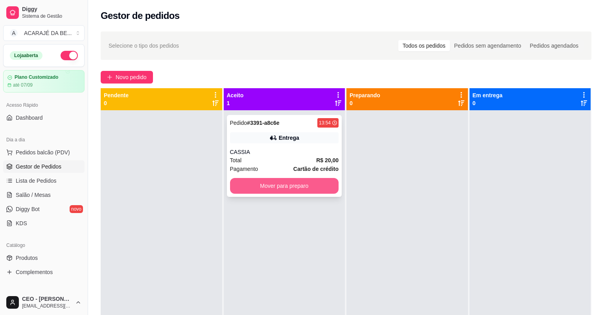
click at [306, 189] on button "Mover para preparo" at bounding box center [284, 186] width 109 height 16
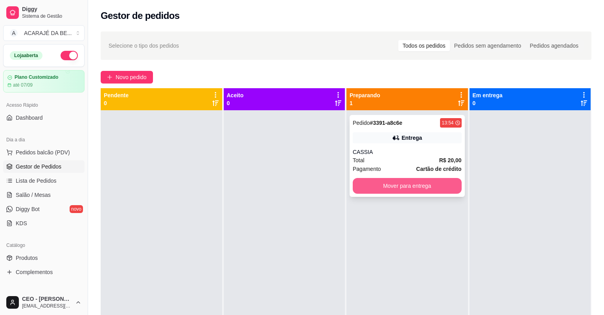
click at [376, 185] on button "Mover para entrega" at bounding box center [407, 186] width 109 height 16
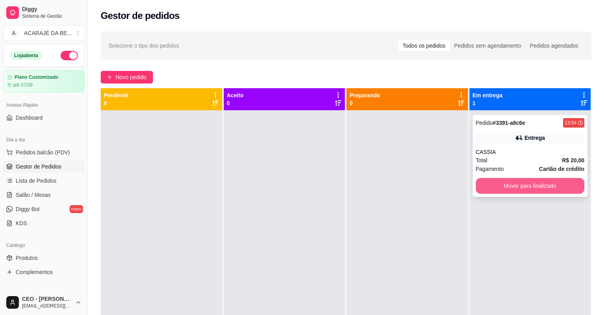
click at [494, 187] on button "Mover para finalizado" at bounding box center [530, 186] width 109 height 16
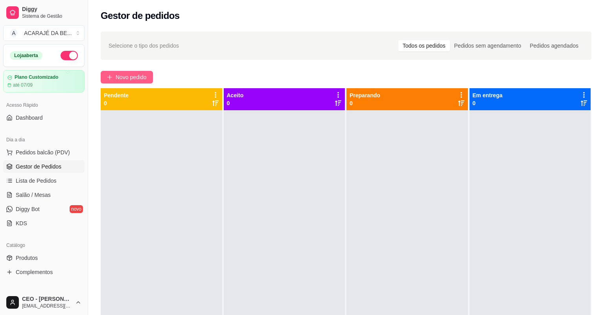
click at [128, 76] on span "Novo pedido" at bounding box center [131, 77] width 31 height 9
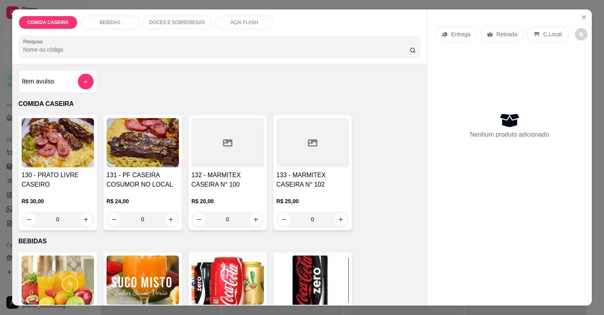
click at [160, 23] on p "DOCES E SOBREMESAS" at bounding box center [176, 22] width 55 height 6
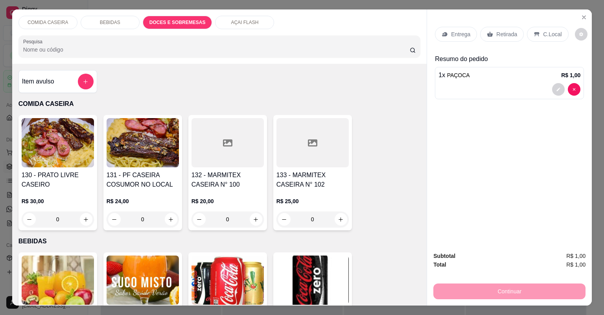
type input "2"
type input "1"
click at [496, 30] on p "Retirada" at bounding box center [506, 34] width 21 height 8
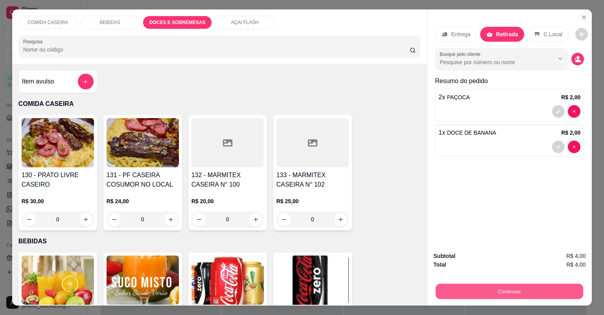
click at [519, 284] on button "Continuar" at bounding box center [510, 291] width 148 height 15
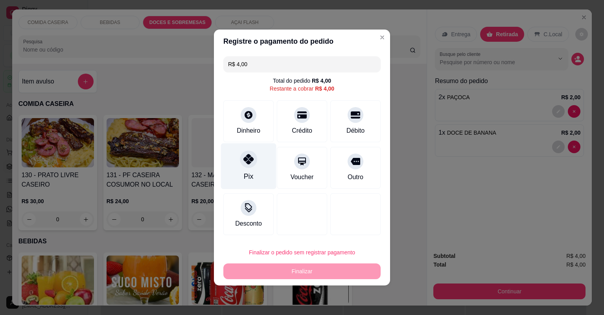
click at [239, 173] on div "Pix" at bounding box center [248, 166] width 55 height 46
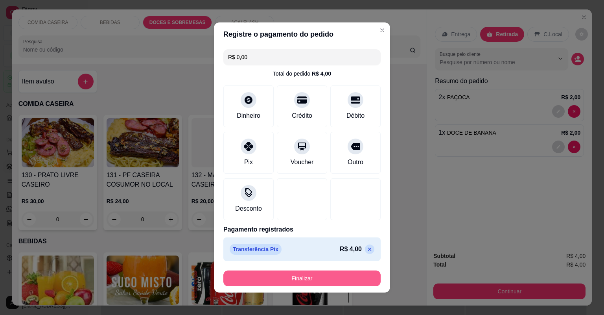
click at [284, 277] on button "Finalizar" at bounding box center [301, 278] width 157 height 16
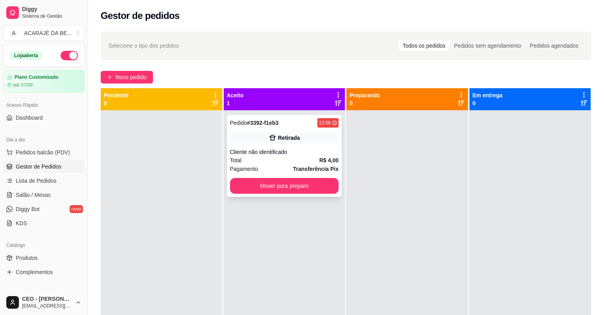
click at [301, 155] on div "Cliente não identificado" at bounding box center [284, 152] width 109 height 8
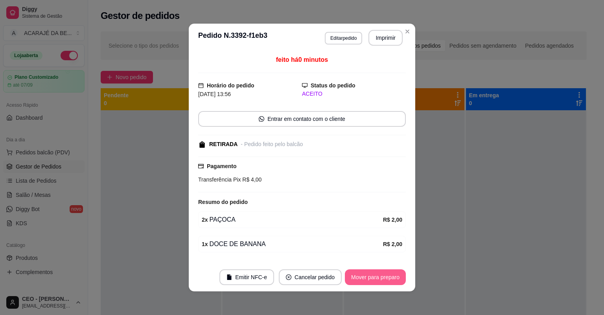
click at [369, 277] on button "Mover para preparo" at bounding box center [375, 277] width 61 height 16
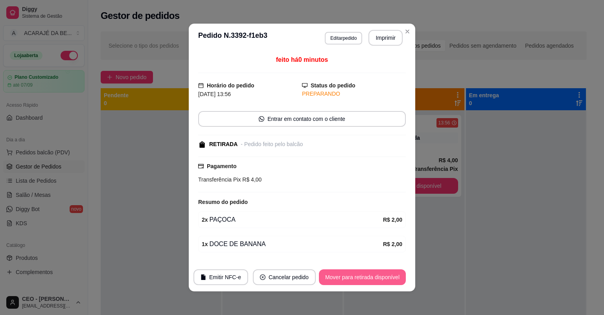
click at [370, 277] on button "Mover para retirada disponível" at bounding box center [362, 277] width 87 height 16
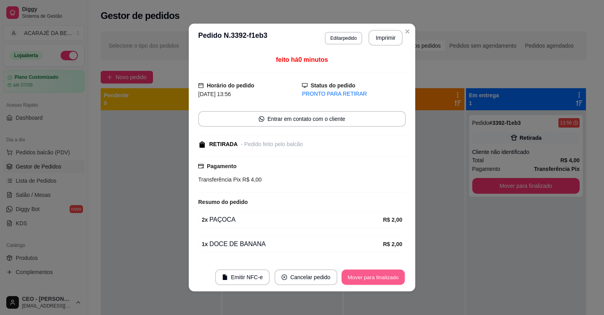
click at [370, 277] on button "Mover para finalizado" at bounding box center [373, 276] width 63 height 15
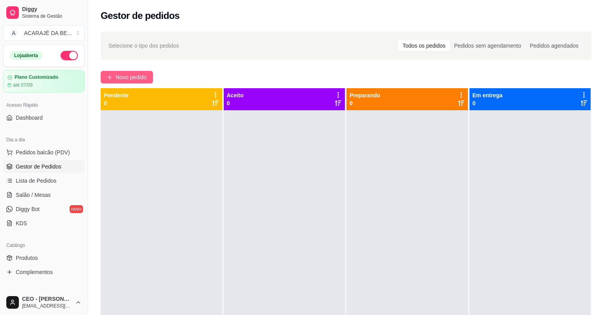
click at [143, 74] on span "Novo pedido" at bounding box center [131, 77] width 31 height 9
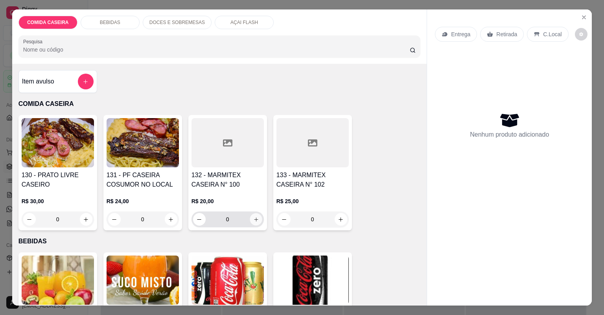
click at [257, 218] on button "increase-product-quantity" at bounding box center [256, 219] width 12 height 12
type input "1"
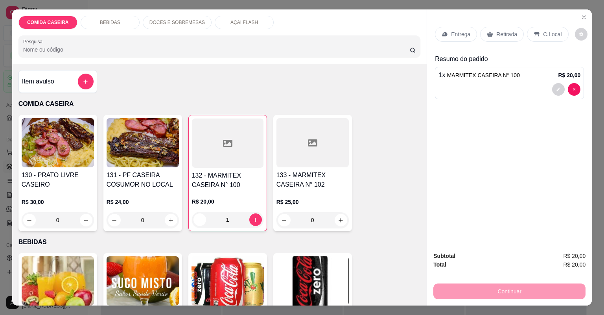
drag, startPoint x: 502, startPoint y: 34, endPoint x: 500, endPoint y: 41, distance: 7.3
click at [502, 34] on p "Retirada" at bounding box center [506, 34] width 21 height 8
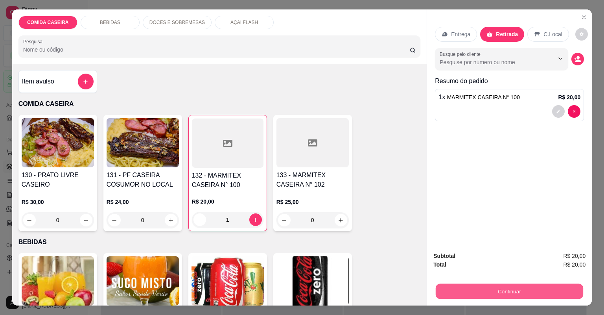
click at [459, 295] on button "Continuar" at bounding box center [510, 291] width 148 height 15
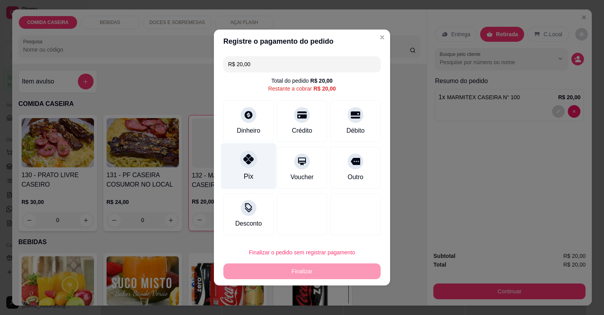
click at [245, 154] on div at bounding box center [248, 158] width 17 height 17
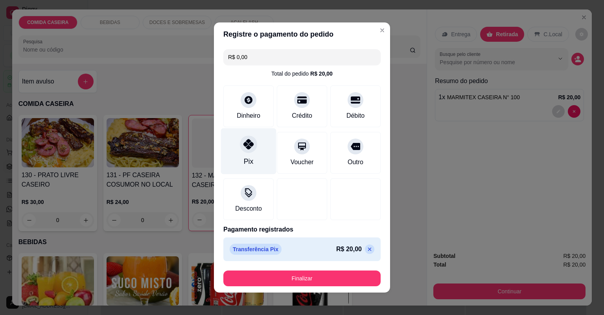
type input "R$ 0,00"
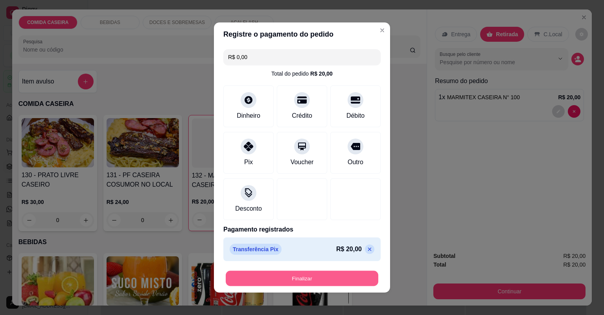
click at [345, 273] on button "Finalizar" at bounding box center [302, 278] width 153 height 15
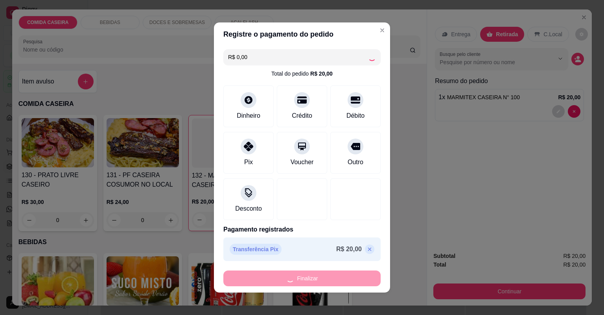
type input "0"
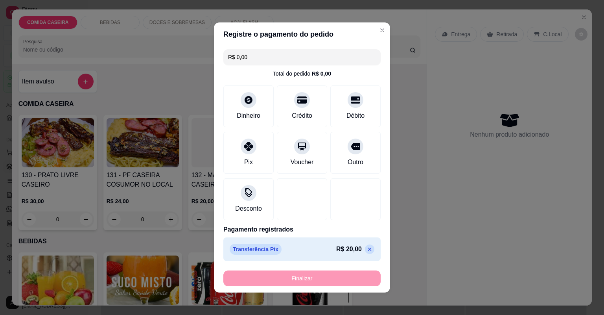
type input "-R$ 20,00"
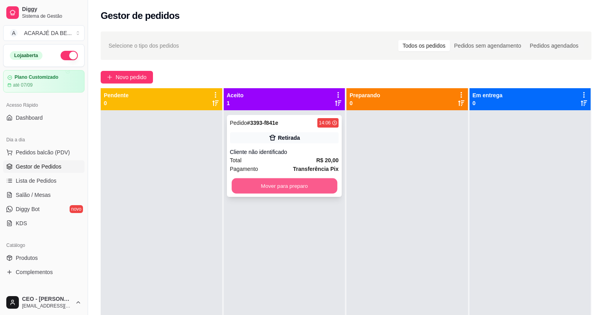
click at [319, 186] on button "Mover para preparo" at bounding box center [284, 185] width 105 height 15
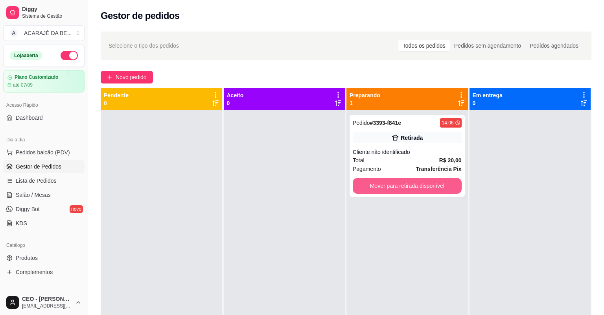
click at [424, 188] on button "Mover para retirada disponível" at bounding box center [407, 186] width 109 height 16
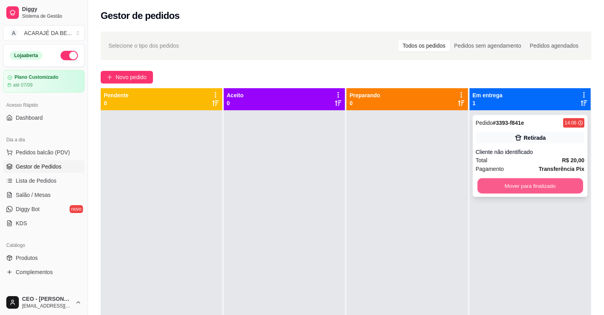
click at [489, 183] on button "Mover para finalizado" at bounding box center [530, 185] width 105 height 15
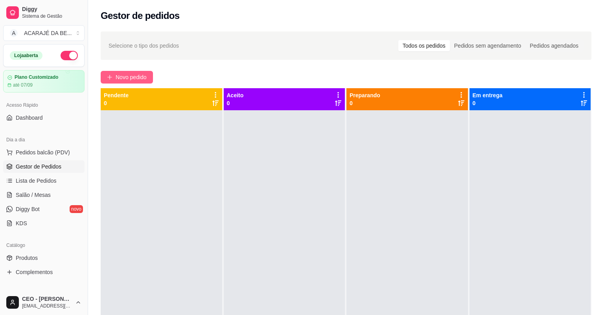
click at [142, 71] on button "Novo pedido" at bounding box center [127, 77] width 52 height 13
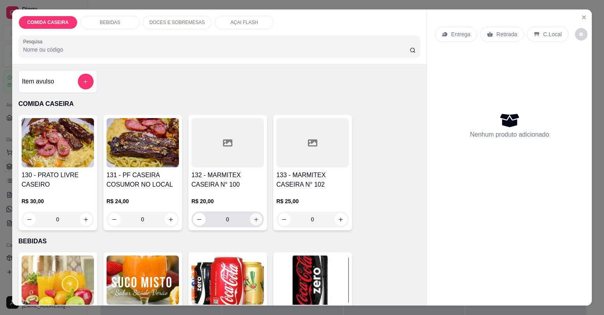
click at [259, 219] on button "increase-product-quantity" at bounding box center [256, 219] width 12 height 12
type input "1"
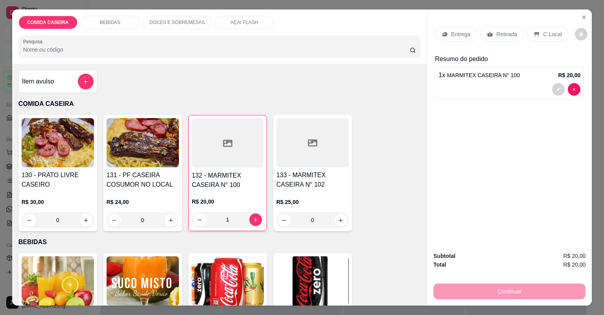
click at [490, 35] on div "Retirada" at bounding box center [502, 34] width 44 height 15
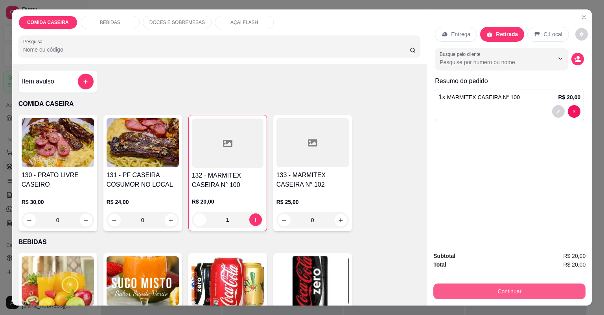
click at [450, 288] on button "Continuar" at bounding box center [509, 291] width 152 height 16
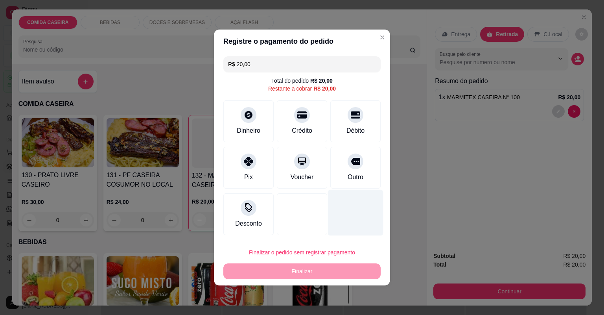
drag, startPoint x: 349, startPoint y: 163, endPoint x: 357, endPoint y: 196, distance: 34.0
click at [349, 164] on div at bounding box center [356, 161] width 16 height 16
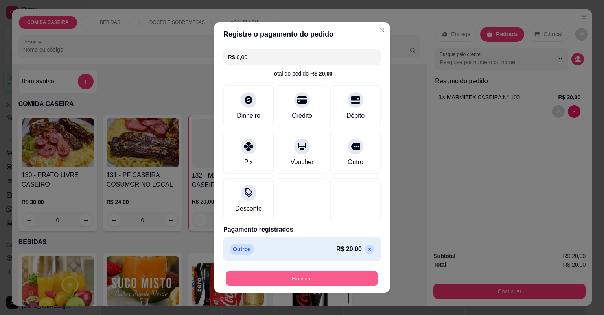
click at [358, 281] on button "Finalizar" at bounding box center [302, 278] width 153 height 15
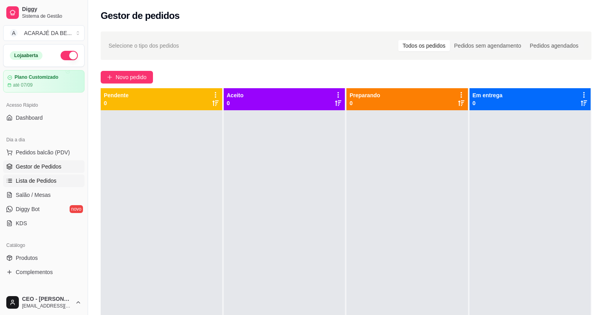
click at [36, 176] on link "Lista de Pedidos" at bounding box center [43, 180] width 81 height 13
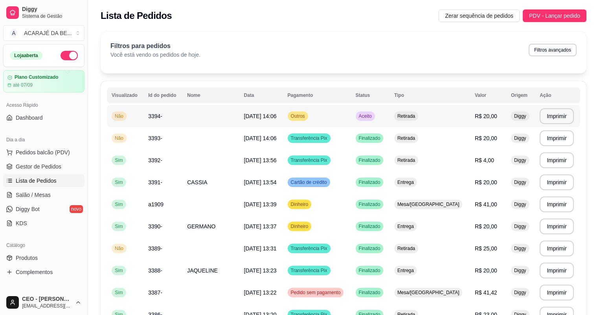
click at [277, 118] on span "[DATE] 14:06" at bounding box center [260, 116] width 33 height 6
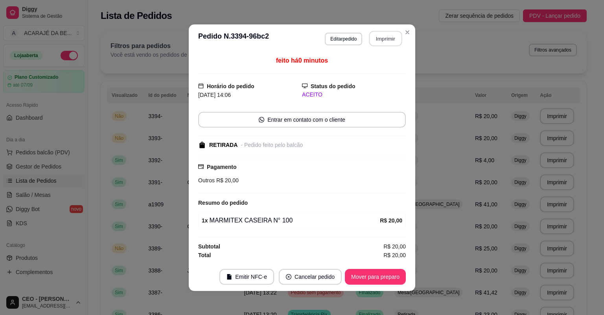
click at [375, 42] on button "Imprimir" at bounding box center [385, 38] width 33 height 15
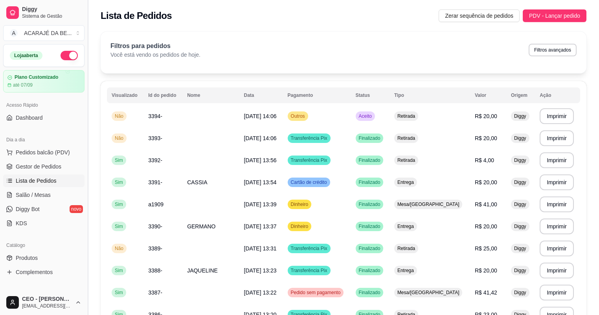
click at [86, 223] on button "Toggle Sidebar" at bounding box center [88, 157] width 6 height 315
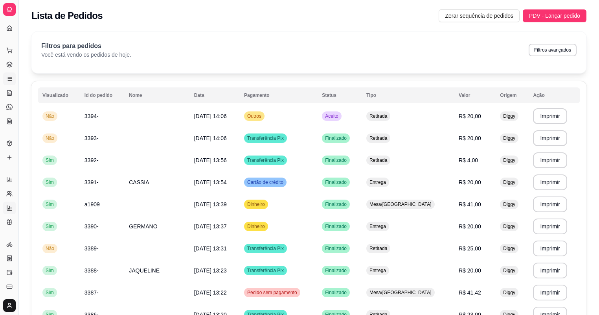
click at [9, 205] on icon at bounding box center [9, 208] width 6 height 6
select select "TOTAL_OF_ORDERS"
select select "7"
